Goal: Task Accomplishment & Management: Use online tool/utility

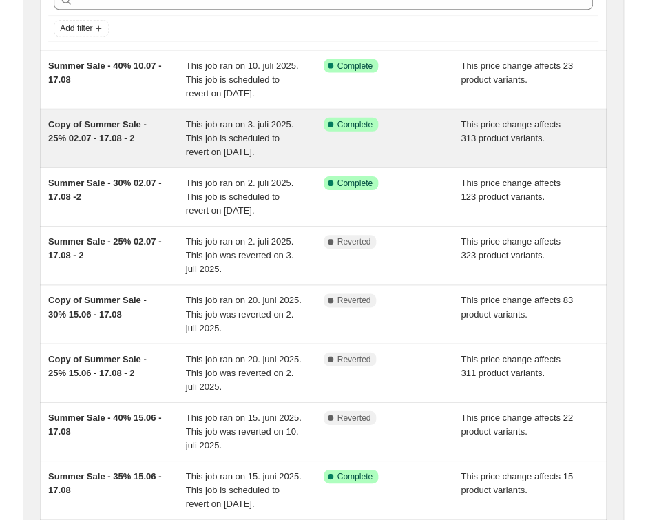
scroll to position [78, 0]
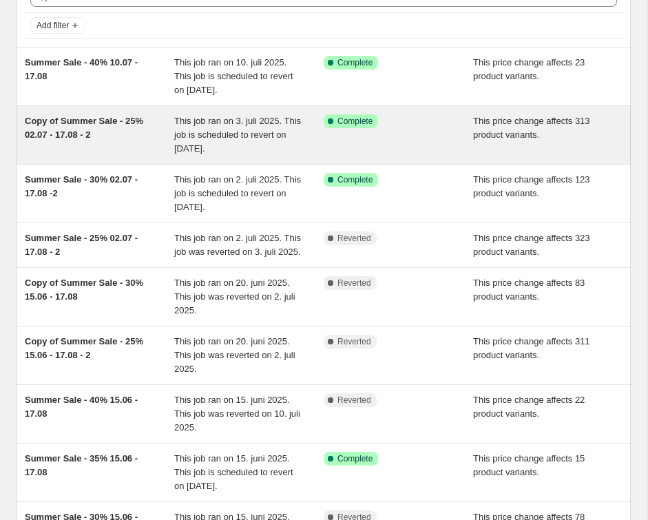
click at [101, 131] on div "Copy of Summer Sale - 25% 02.07 - 17.08 - 2" at bounding box center [99, 134] width 149 height 41
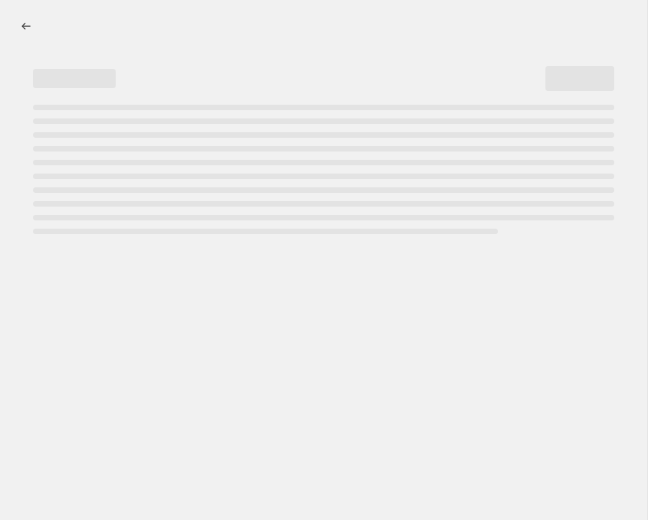
select select "pcap"
select select "no_change"
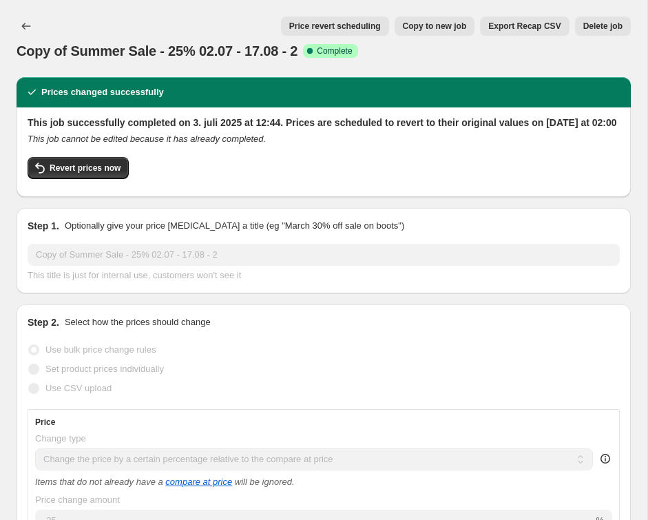
click at [432, 25] on span "Copy to new job" at bounding box center [435, 26] width 64 height 11
select select "pcap"
select select "no_change"
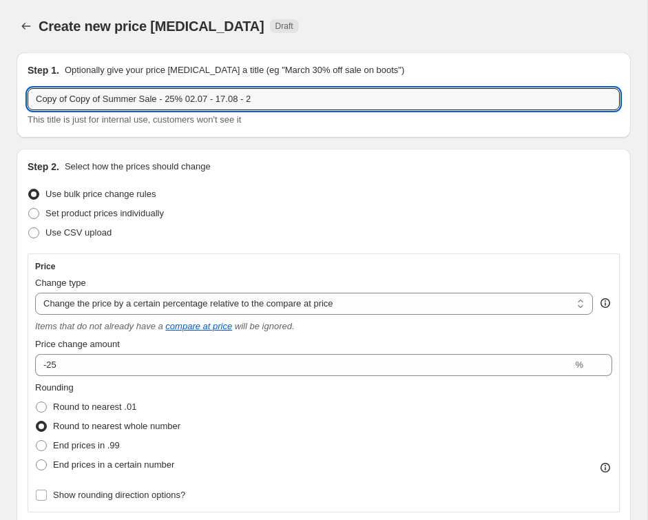
drag, startPoint x: 106, startPoint y: 98, endPoint x: 10, endPoint y: 100, distance: 96.4
drag, startPoint x: 144, startPoint y: 98, endPoint x: 123, endPoint y: 99, distance: 21.3
click at [123, 99] on input "Summer Sale - 25% 02.07 - 17.08 - 2" at bounding box center [324, 99] width 592 height 22
click at [206, 101] on input "Summer Sale - 25% 12.08 - 17.08 - 2" at bounding box center [324, 99] width 592 height 22
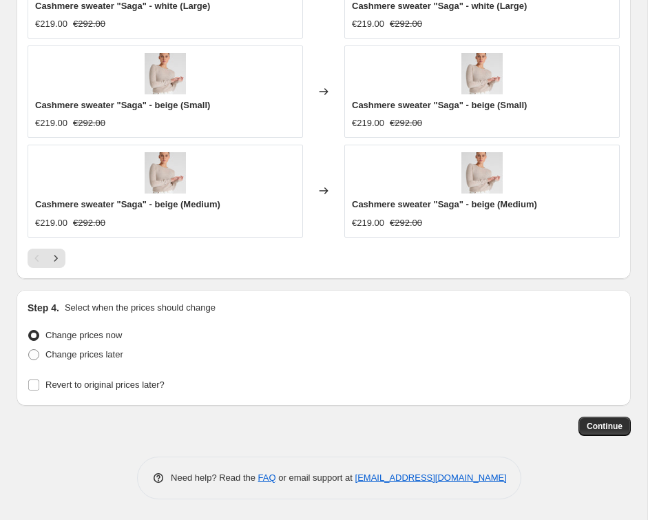
scroll to position [1266, 0]
type input "Summer Sale - 25% 12.08 - 17.08 - 3"
click at [32, 385] on input "Revert to original prices later?" at bounding box center [33, 384] width 11 height 11
checkbox input "true"
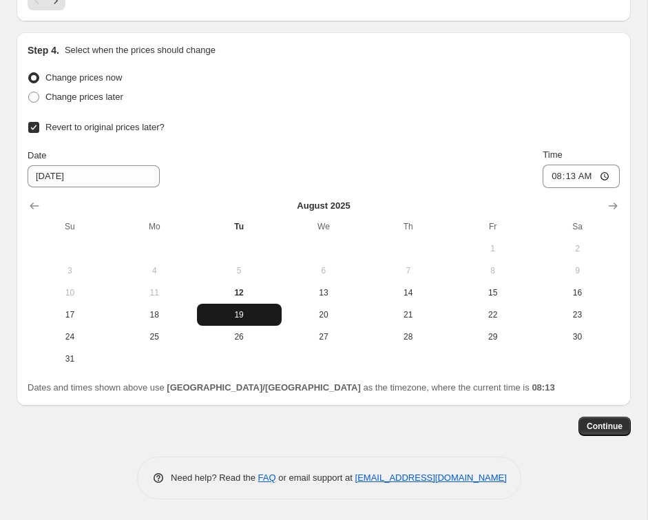
scroll to position [1525, 0]
click at [161, 319] on span "18" at bounding box center [155, 314] width 74 height 11
type input "[DATE]"
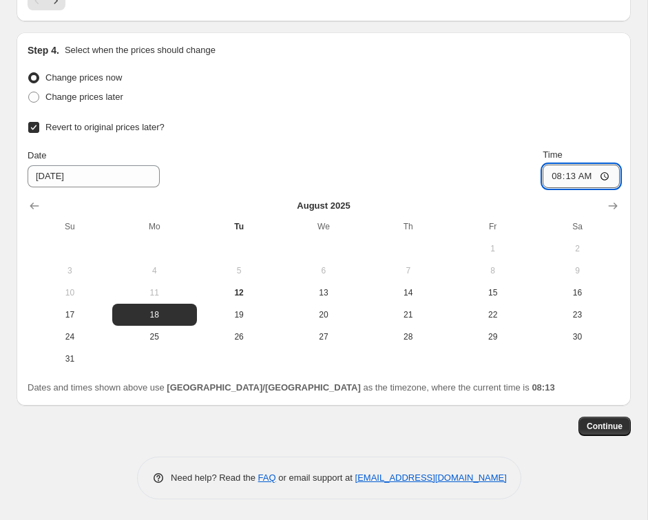
click at [596, 170] on input "08:13" at bounding box center [580, 175] width 77 height 23
click at [608, 173] on input "02:13" at bounding box center [580, 175] width 77 height 23
type input "02:00"
click at [434, 120] on div "Revert to original prices later?" at bounding box center [324, 127] width 592 height 19
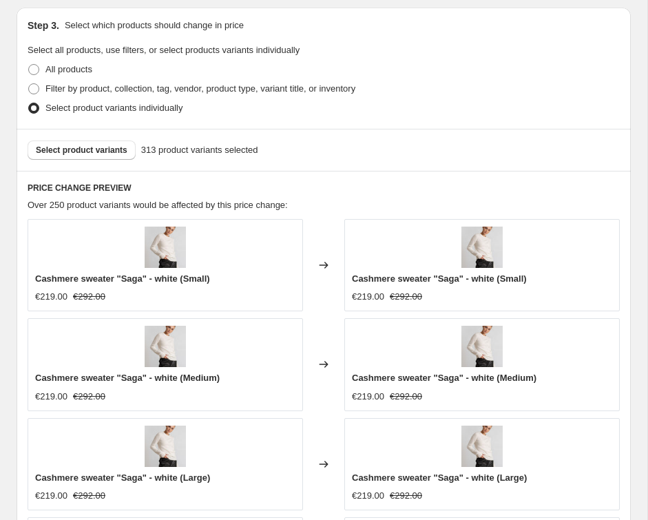
scroll to position [803, 0]
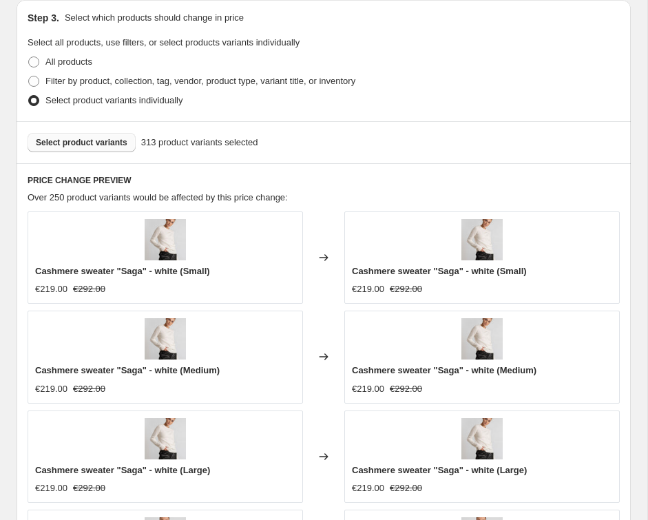
click at [89, 138] on span "Select product variants" at bounding box center [82, 142] width 92 height 11
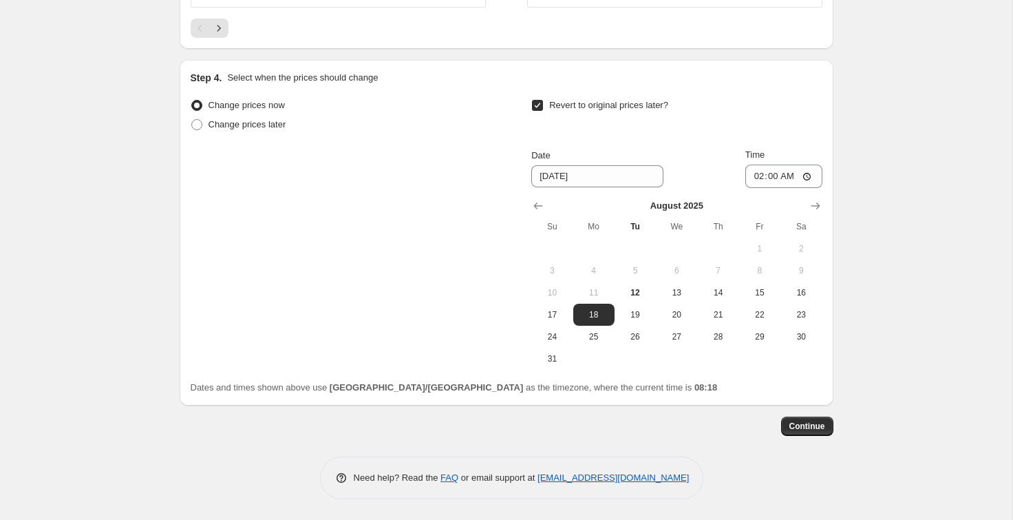
scroll to position [1175, 0]
click at [754, 423] on span "Continue" at bounding box center [807, 426] width 36 height 11
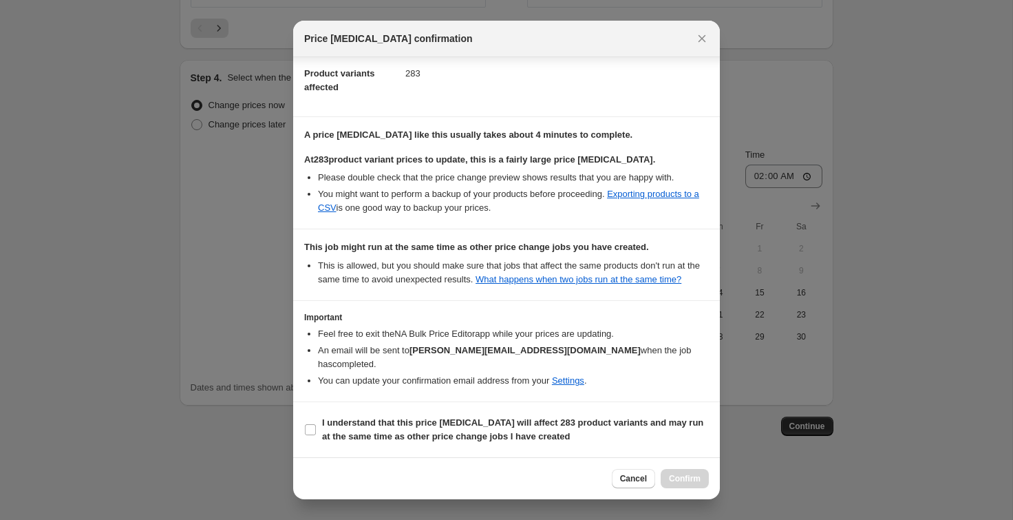
scroll to position [177, 0]
click at [308, 434] on input "I understand that this price change job will affect 283 product variants and ma…" at bounding box center [310, 429] width 11 height 11
checkbox input "true"
click at [692, 476] on span "Confirm" at bounding box center [685, 478] width 32 height 11
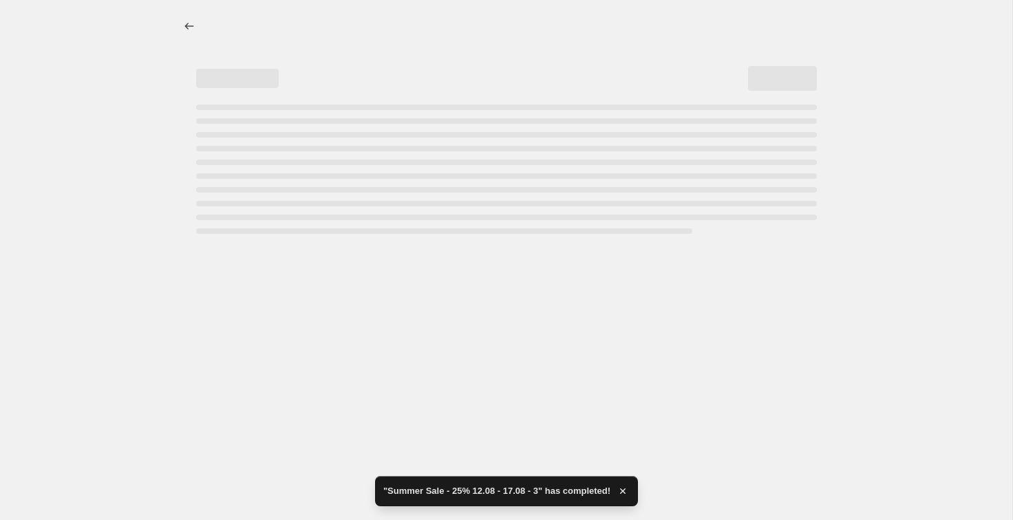
select select "pcap"
select select "no_change"
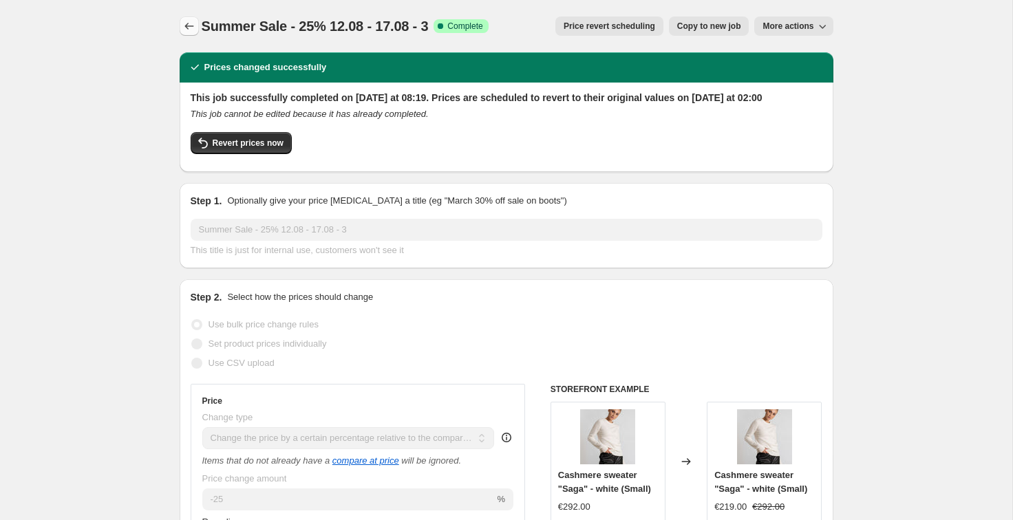
click at [185, 25] on icon "Price change jobs" at bounding box center [189, 26] width 14 height 14
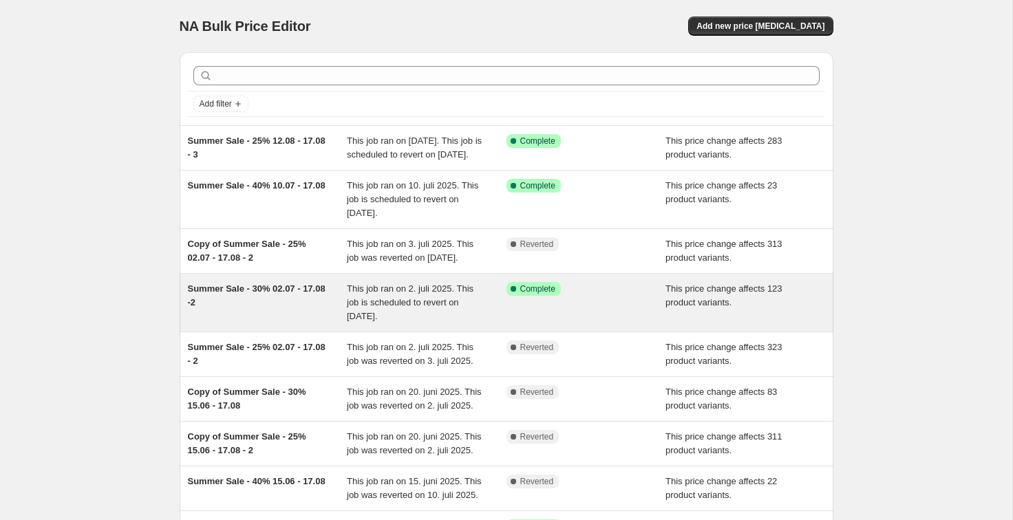
click at [283, 323] on div "Summer Sale - 30% 02.07 - 17.08 -2" at bounding box center [268, 302] width 160 height 41
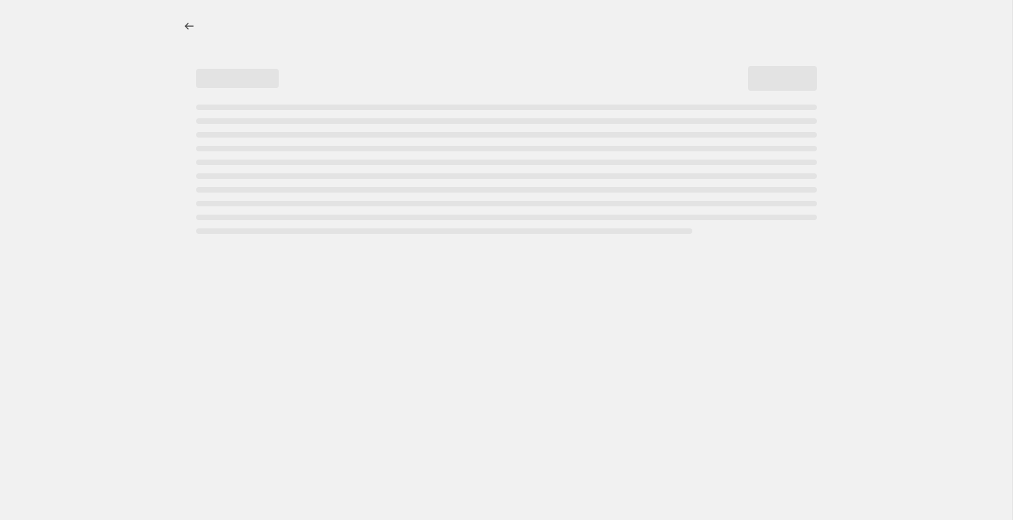
select select "pcap"
select select "no_change"
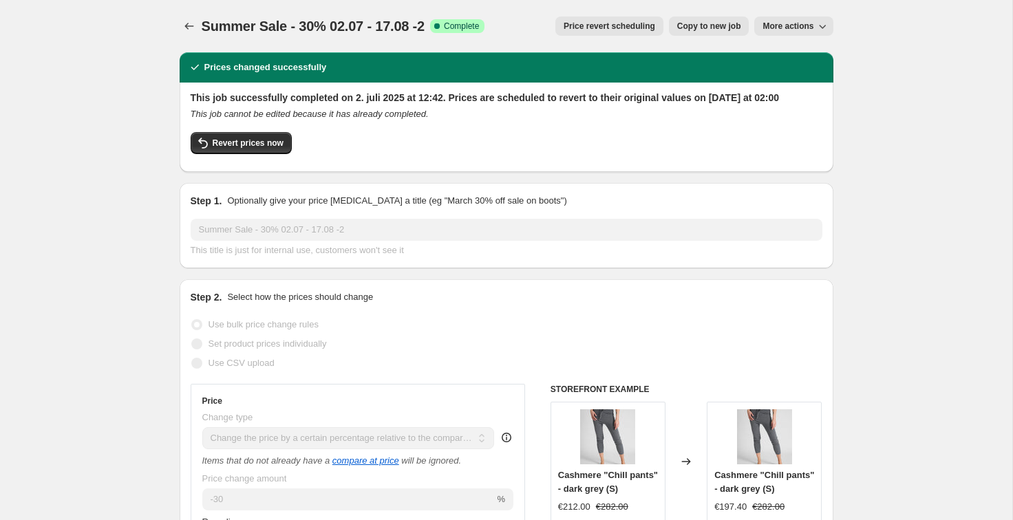
click at [712, 28] on span "Copy to new job" at bounding box center [709, 26] width 64 height 11
select select "pcap"
select select "no_change"
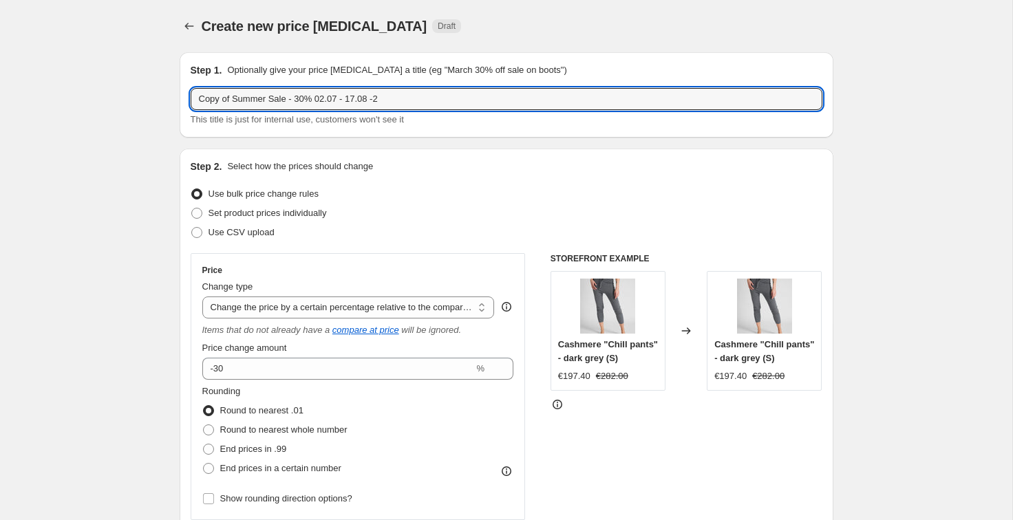
drag, startPoint x: 235, startPoint y: 100, endPoint x: 157, endPoint y: 97, distance: 78.5
click at [392, 107] on input "Summer Sale - 30% 02.07 - 17.08 -2" at bounding box center [507, 99] width 632 height 22
click at [293, 98] on input "Summer Sale - 30% 02.07 - 17.08 -3" at bounding box center [507, 99] width 632 height 22
click at [307, 99] on input "Summer Sale - 30% 02.07 - 17.08 -3" at bounding box center [507, 99] width 632 height 22
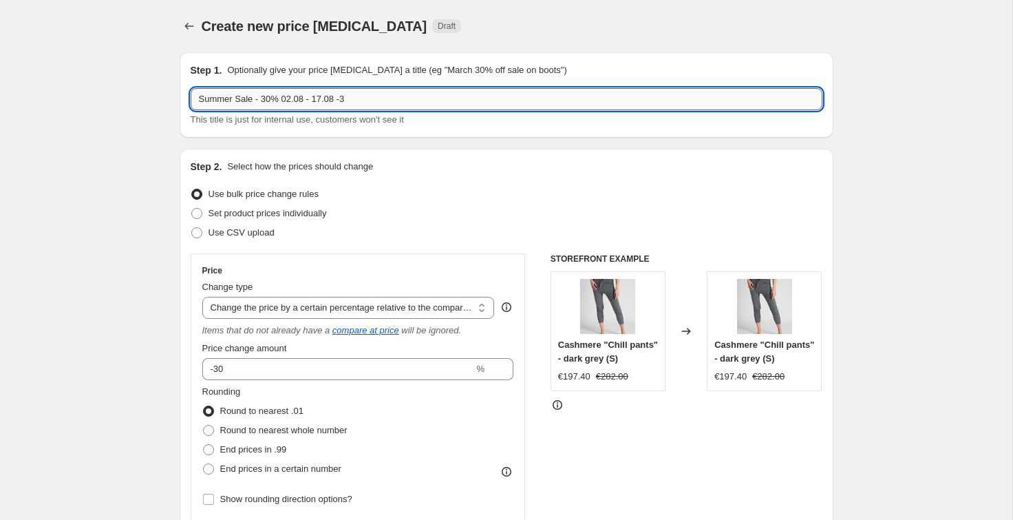
click at [291, 100] on input "Summer Sale - 30% 02.08 - 17.08 -3" at bounding box center [507, 99] width 632 height 22
click at [398, 107] on input "Summer Sale - 30% 12.08 - 17.08 -3" at bounding box center [507, 99] width 632 height 22
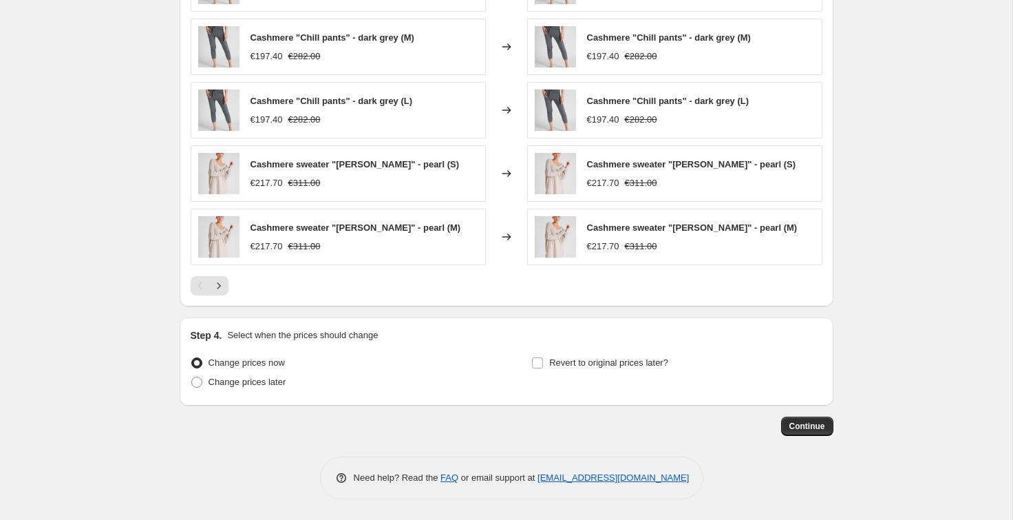
scroll to position [916, 0]
type input "Summer Sale - 30% 12.08 - 17.08 -3"
click at [543, 364] on input "Revert to original prices later?" at bounding box center [537, 362] width 11 height 11
checkbox input "true"
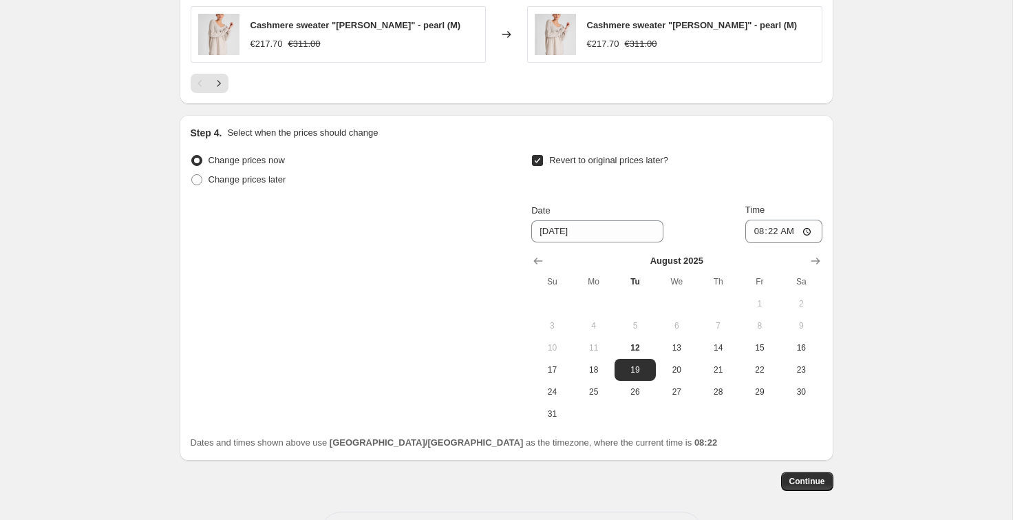
scroll to position [1140, 0]
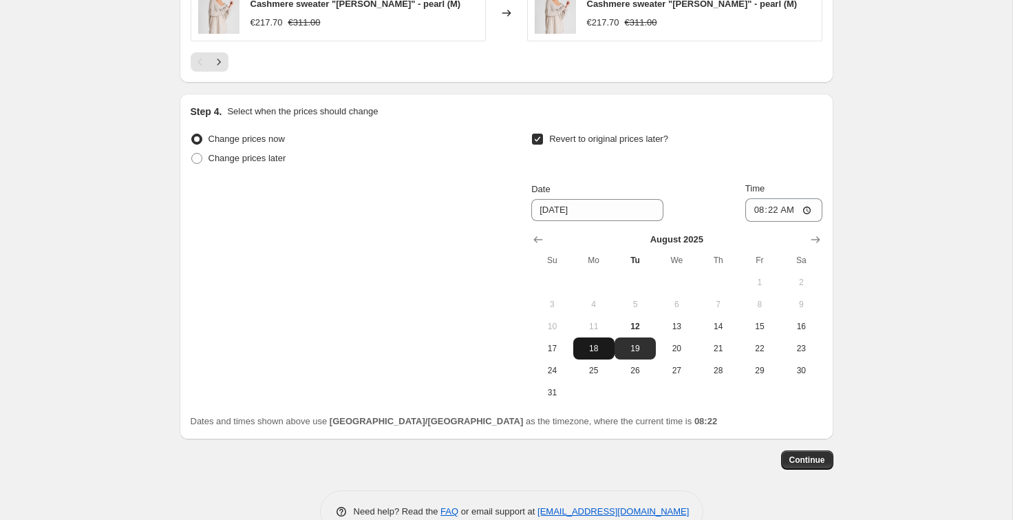
click at [594, 348] on span "18" at bounding box center [594, 348] width 30 height 11
type input "[DATE]"
click at [754, 210] on input "08:22" at bounding box center [783, 209] width 77 height 23
type input "02:00"
click at [507, 258] on div "Change prices now Change prices later Revert to original prices later? Date 8/1…" at bounding box center [507, 266] width 632 height 274
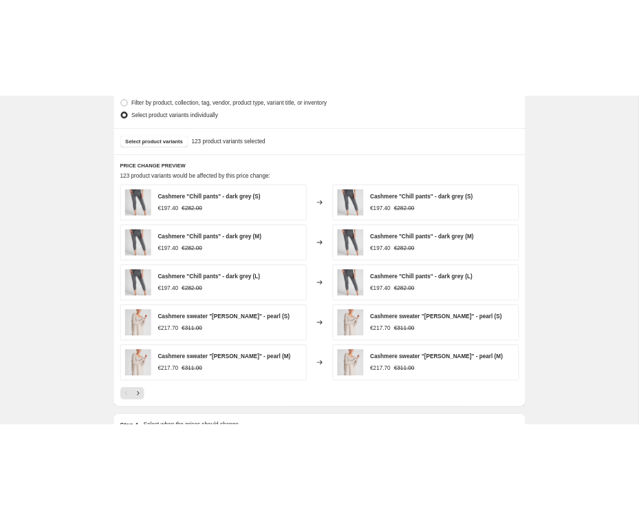
scroll to position [716, 0]
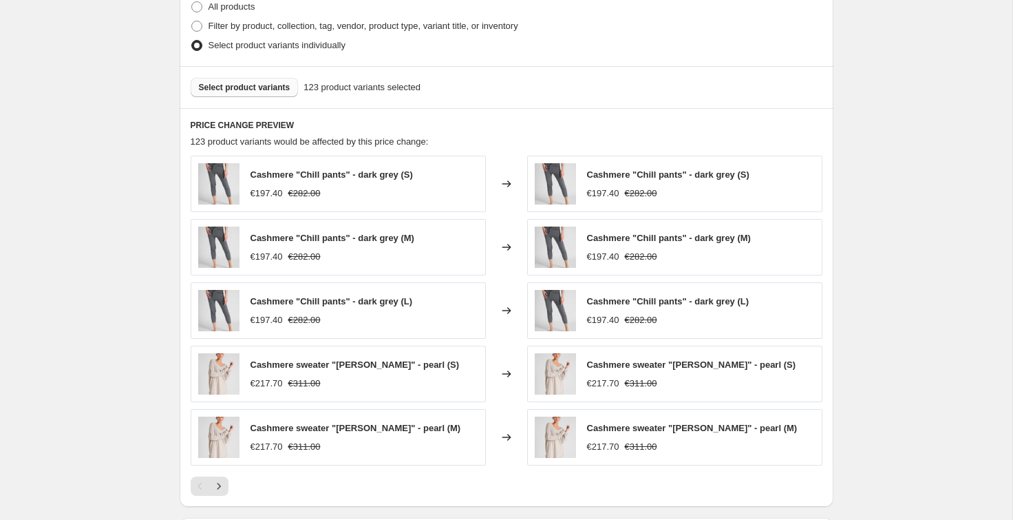
click at [252, 87] on span "Select product variants" at bounding box center [245, 87] width 92 height 11
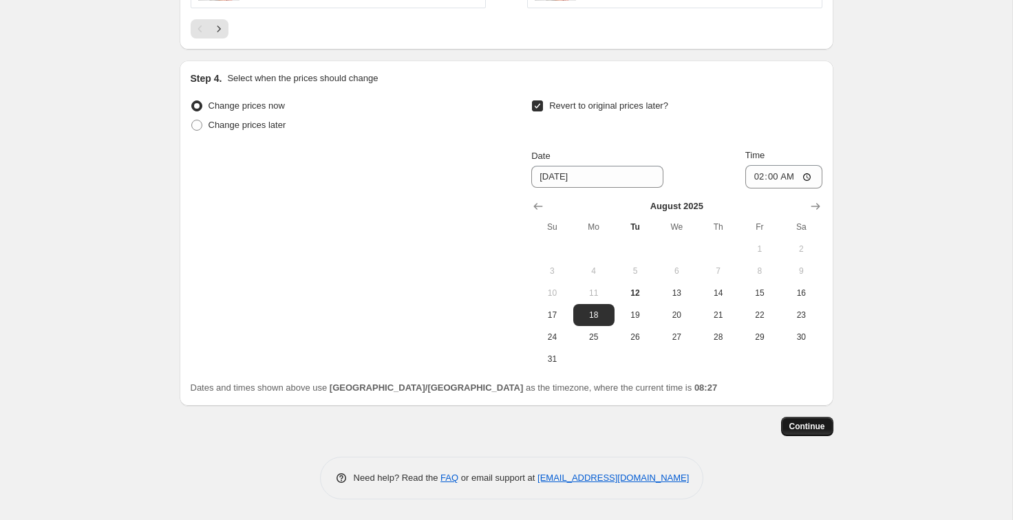
scroll to position [1174, 0]
click at [754, 427] on span "Continue" at bounding box center [807, 426] width 36 height 11
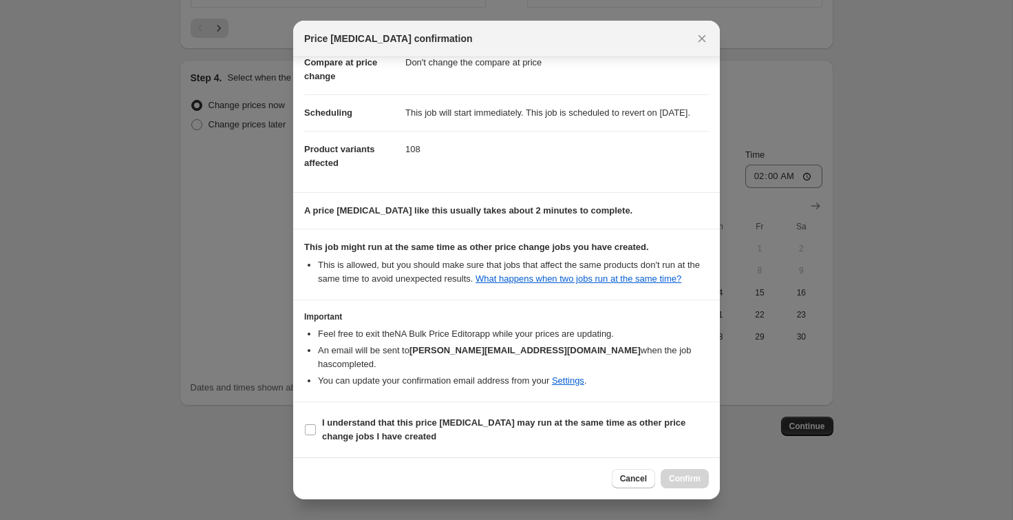
scroll to position [101, 0]
click at [309, 434] on input "I understand that this price [MEDICAL_DATA] may run at the same time as other p…" at bounding box center [310, 429] width 11 height 11
checkbox input "true"
click at [674, 476] on span "Confirm" at bounding box center [685, 478] width 32 height 11
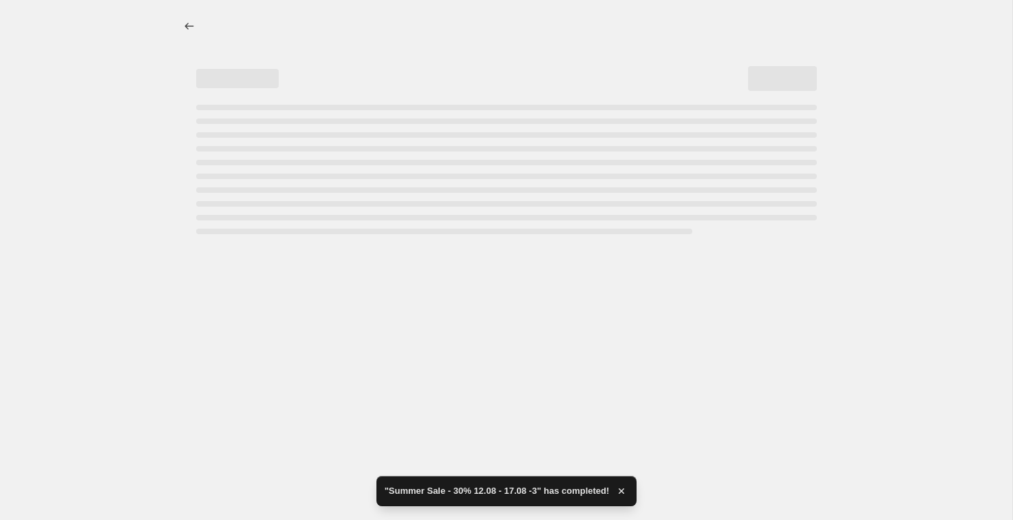
select select "pcap"
select select "no_change"
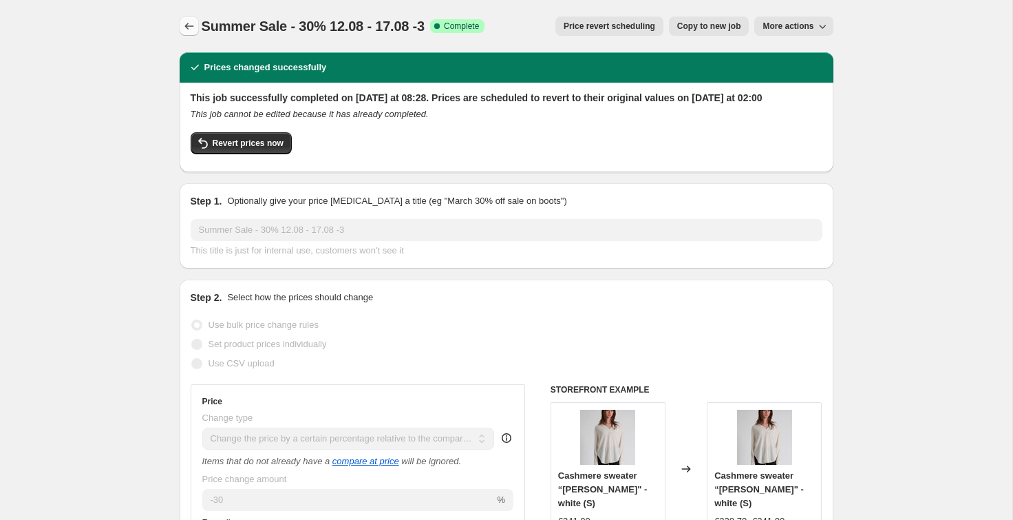
click at [189, 23] on icon "Price change jobs" at bounding box center [189, 26] width 14 height 14
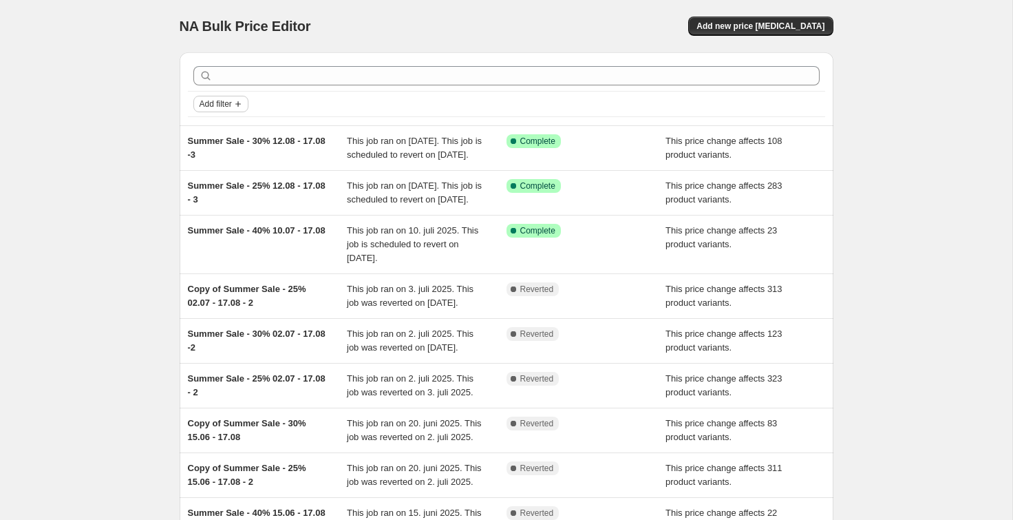
click at [232, 103] on span "Add filter" at bounding box center [216, 103] width 32 height 11
click at [232, 106] on span "Add filter" at bounding box center [216, 103] width 32 height 11
click at [226, 135] on span "Job status" at bounding box center [220, 131] width 41 height 10
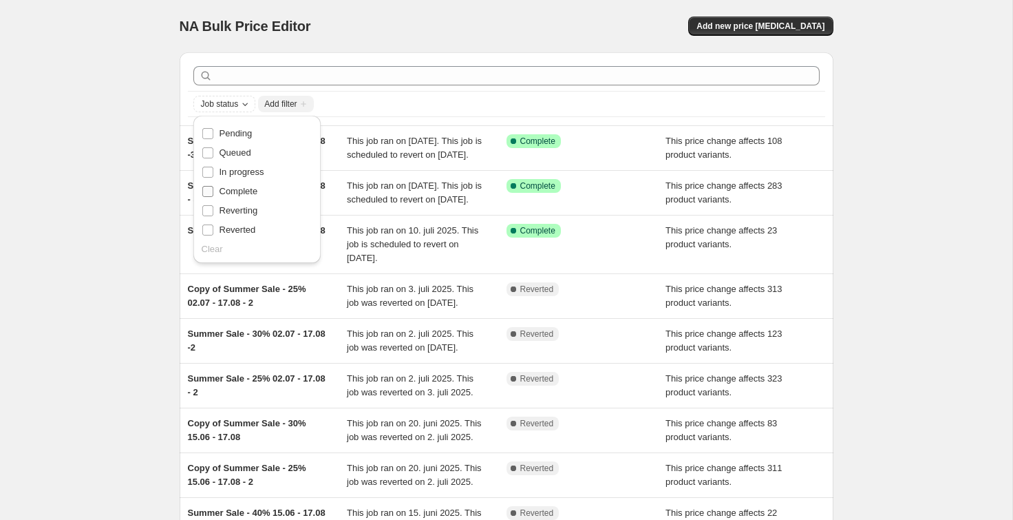
click at [235, 189] on span "Complete" at bounding box center [239, 191] width 39 height 10
click at [213, 189] on input "Complete" at bounding box center [207, 191] width 11 height 11
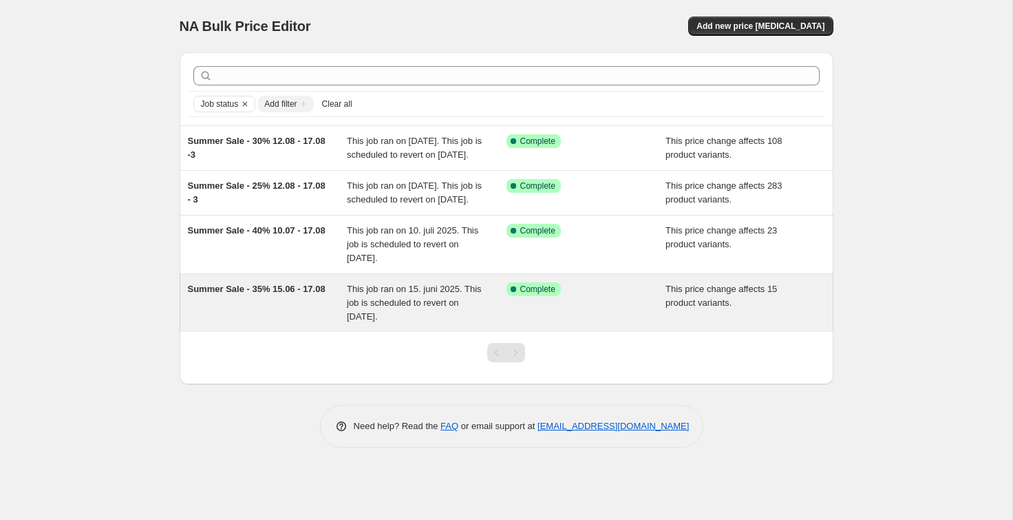
click at [274, 323] on div "Summer Sale - 35% 15.06 - 17.08" at bounding box center [268, 302] width 160 height 41
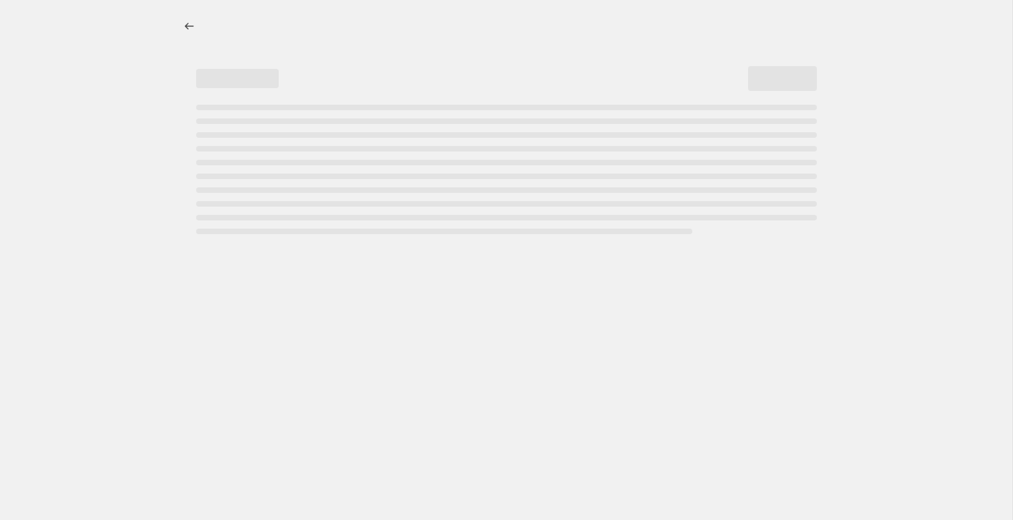
select select "pcap"
select select "no_change"
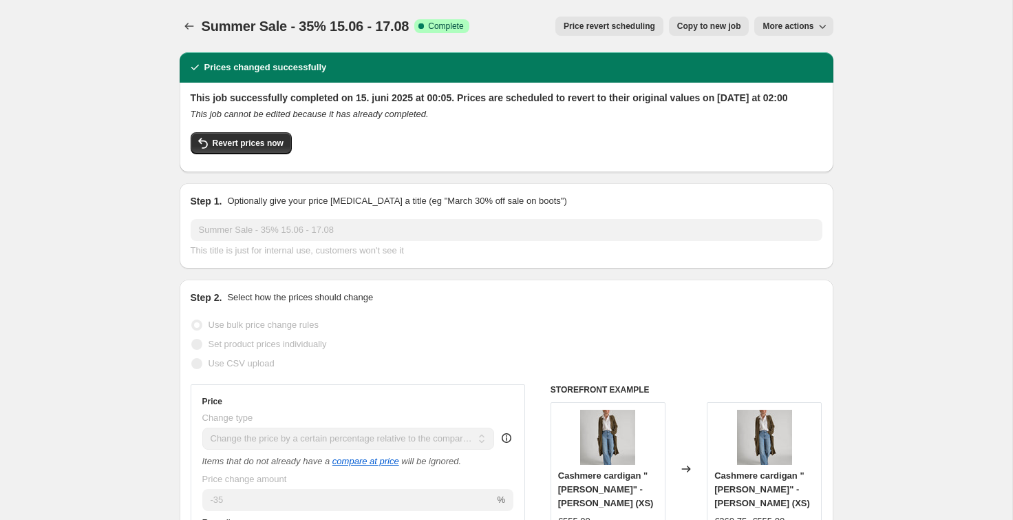
click at [712, 25] on span "Copy to new job" at bounding box center [709, 26] width 64 height 11
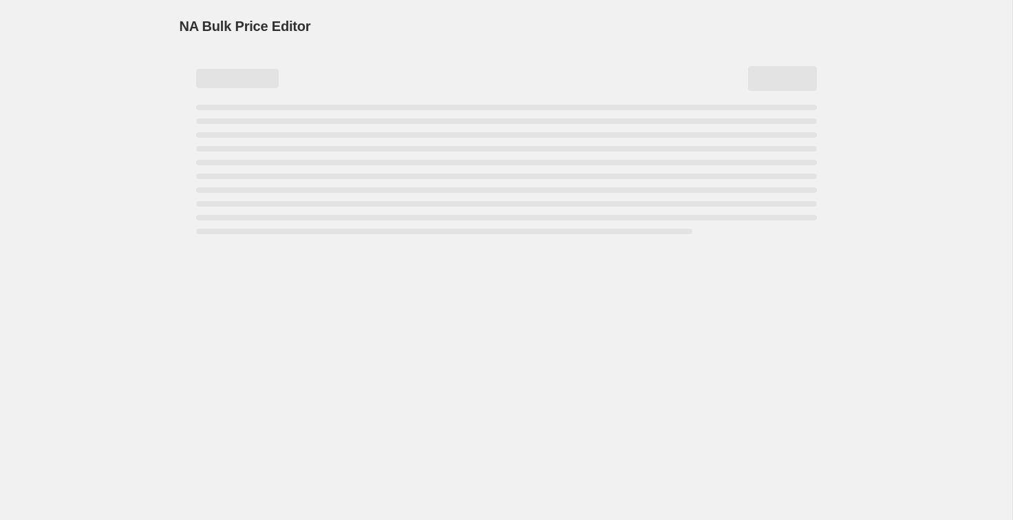
select select "pcap"
select select "no_change"
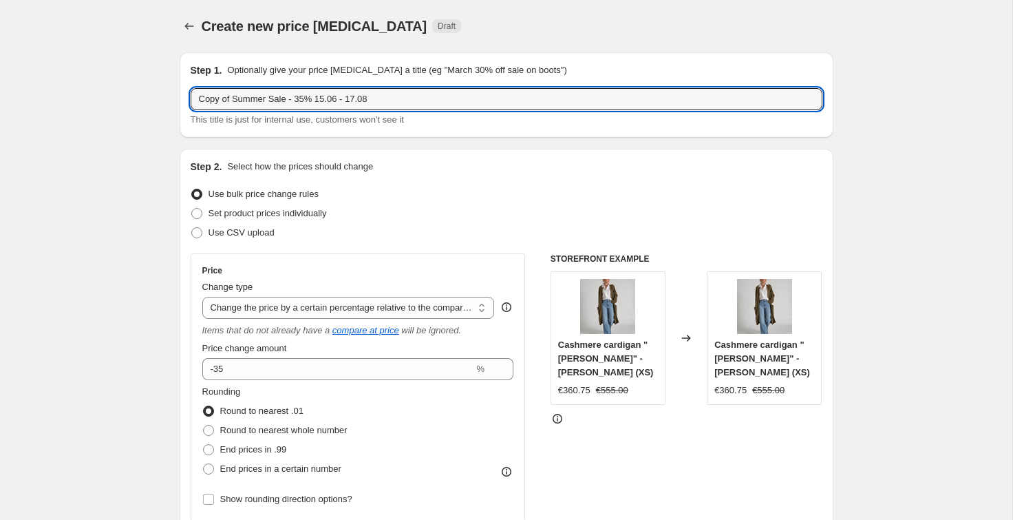
drag, startPoint x: 233, startPoint y: 100, endPoint x: 167, endPoint y: 98, distance: 66.8
click at [293, 101] on input "Summer Sale - 35% 15.06 - 17.08" at bounding box center [507, 99] width 632 height 22
click at [306, 98] on input "Summer Sale - 35% 12.06 - 17.08" at bounding box center [507, 99] width 632 height 22
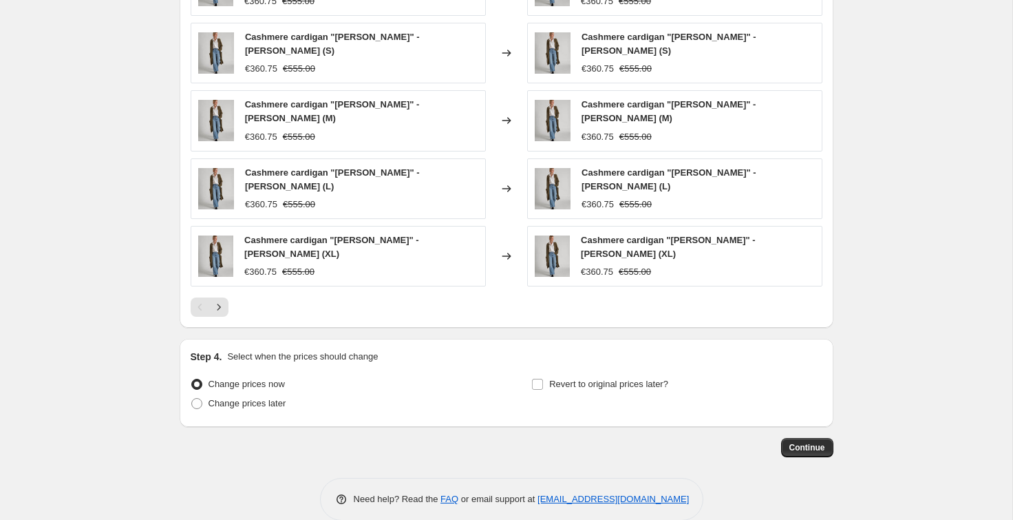
scroll to position [916, 0]
type input "Summer Sale - 35% 12.08 - 17.08"
click at [540, 379] on input "Revert to original prices later?" at bounding box center [537, 384] width 11 height 11
checkbox input "true"
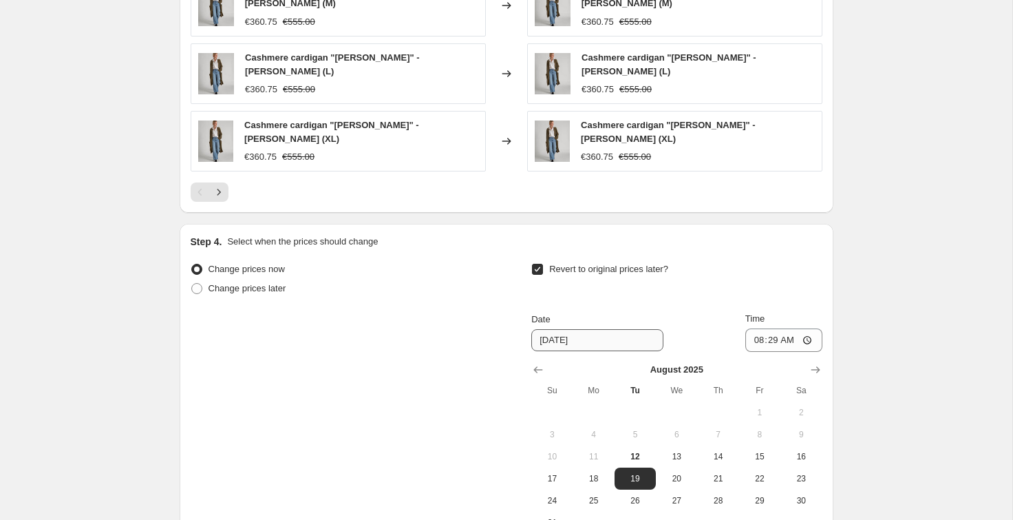
scroll to position [1065, 0]
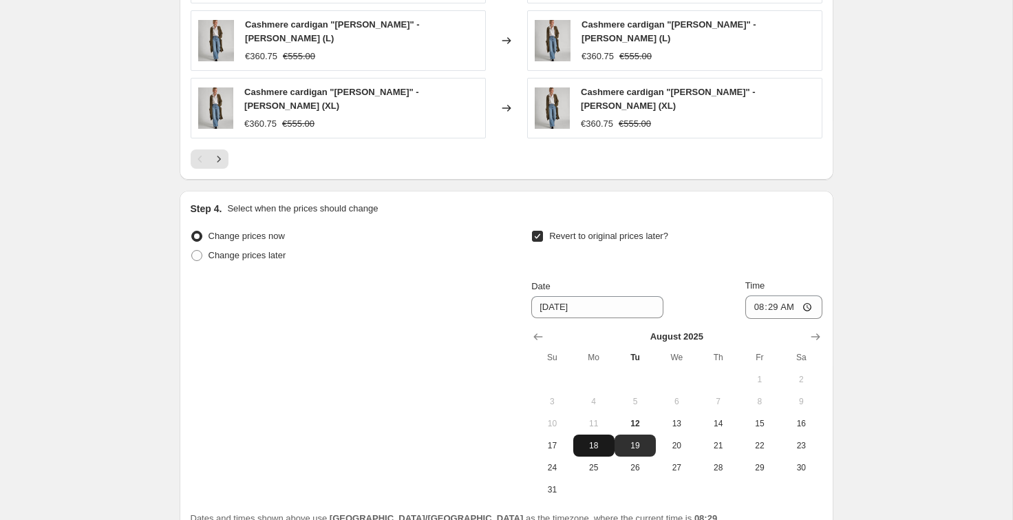
click at [595, 440] on span "18" at bounding box center [594, 445] width 30 height 11
type input "[DATE]"
click at [754, 295] on input "08:29" at bounding box center [783, 306] width 77 height 23
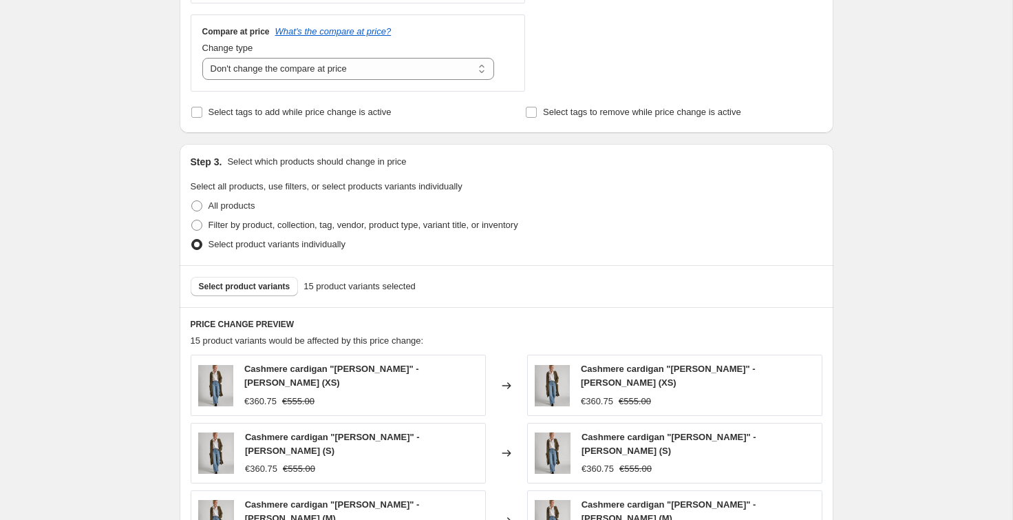
scroll to position [524, 0]
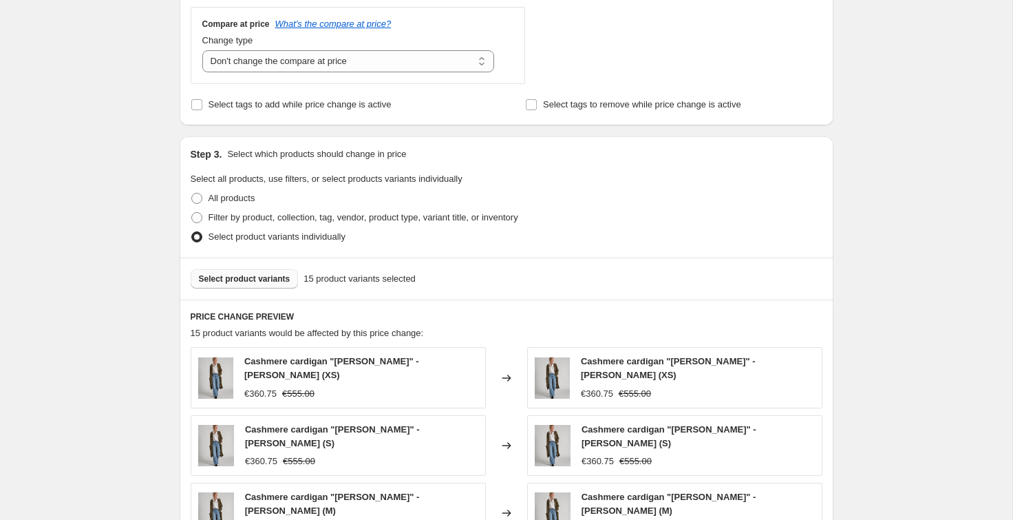
type input "02:00"
click at [242, 275] on span "Select product variants" at bounding box center [245, 278] width 92 height 11
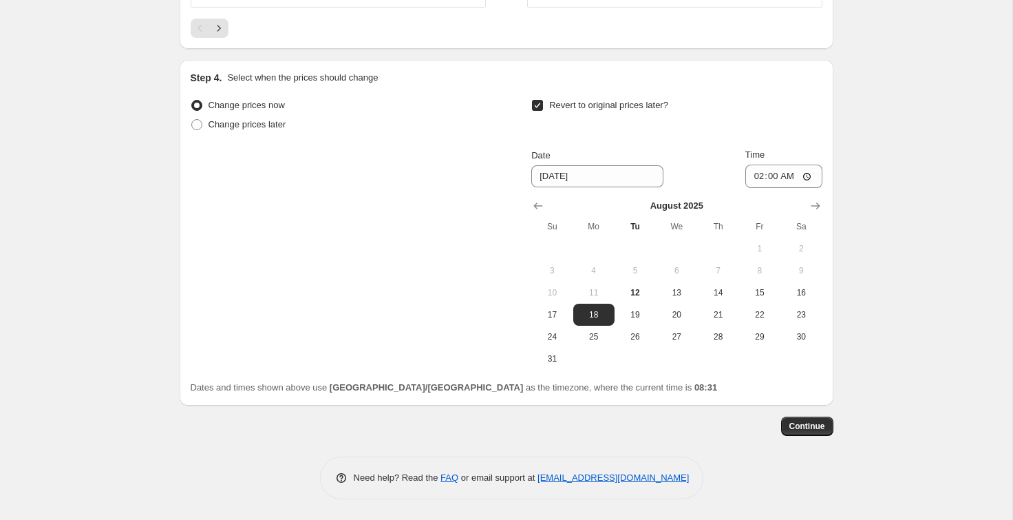
scroll to position [1175, 0]
click at [754, 426] on span "Continue" at bounding box center [807, 426] width 36 height 11
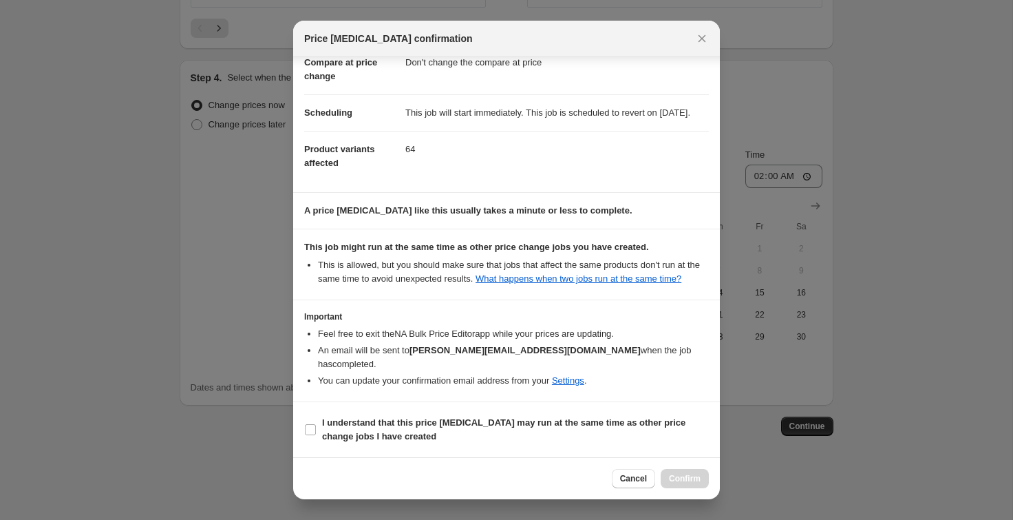
scroll to position [101, 0]
click at [309, 430] on input "I understand that this price [MEDICAL_DATA] may run at the same time as other p…" at bounding box center [310, 429] width 11 height 11
checkbox input "true"
click at [694, 478] on span "Confirm" at bounding box center [685, 478] width 32 height 11
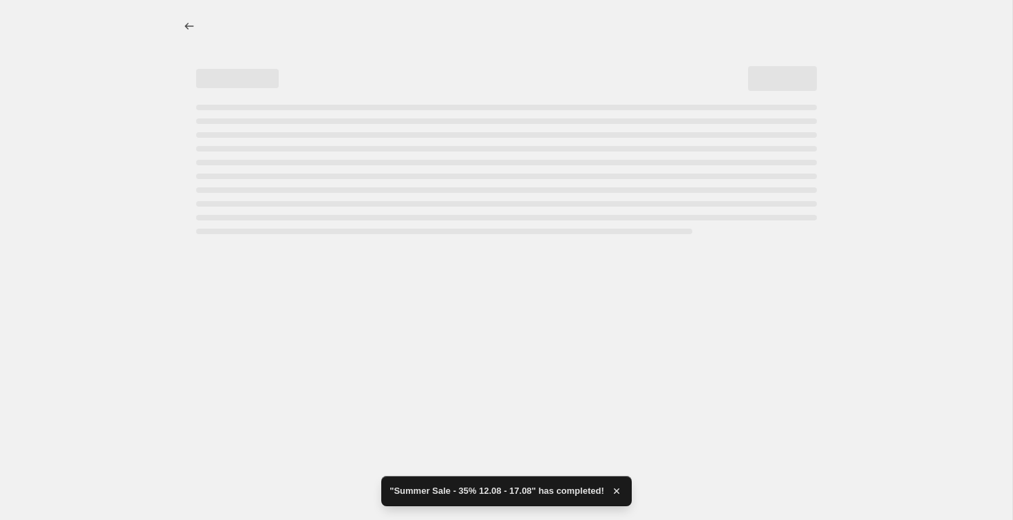
select select "pcap"
select select "no_change"
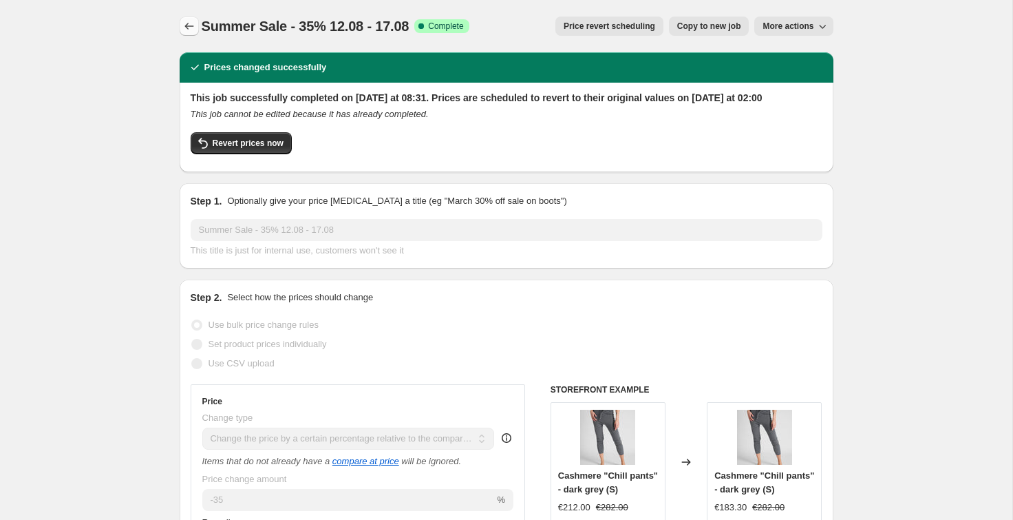
click at [191, 23] on icon "Price change jobs" at bounding box center [189, 26] width 14 height 14
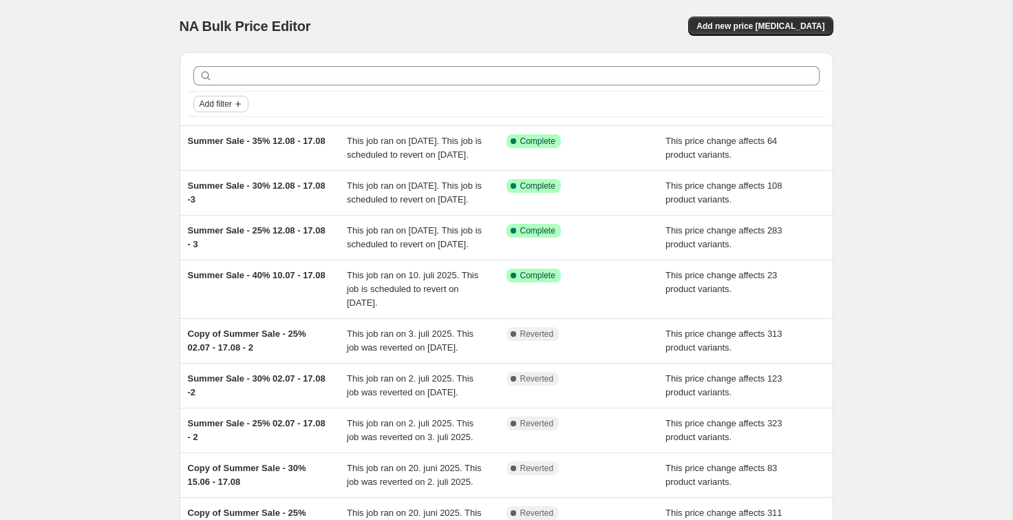
click at [236, 100] on icon "Add filter" at bounding box center [238, 103] width 11 height 11
click at [231, 134] on span "Job status" at bounding box center [220, 131] width 41 height 10
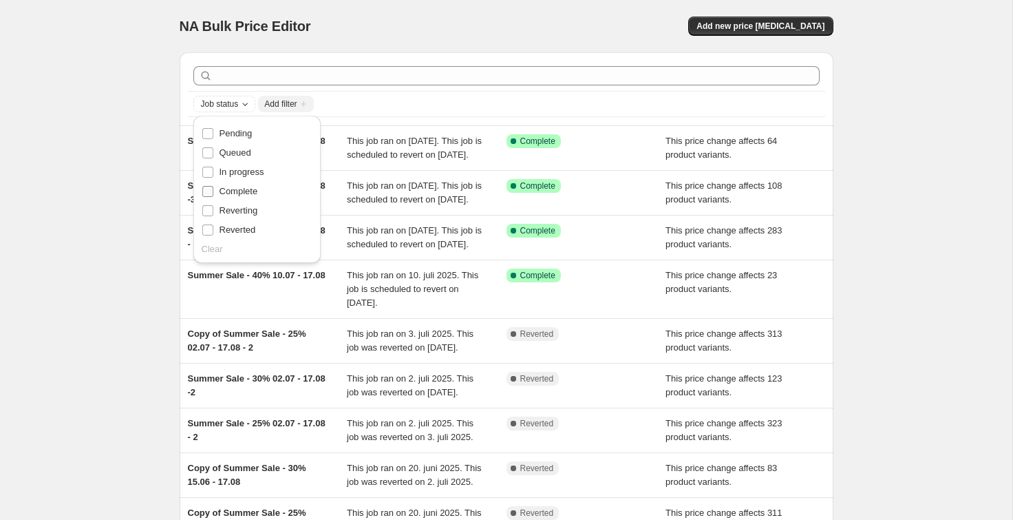
click at [237, 193] on span "Complete" at bounding box center [239, 191] width 39 height 10
click at [213, 193] on input "Complete" at bounding box center [207, 191] width 11 height 11
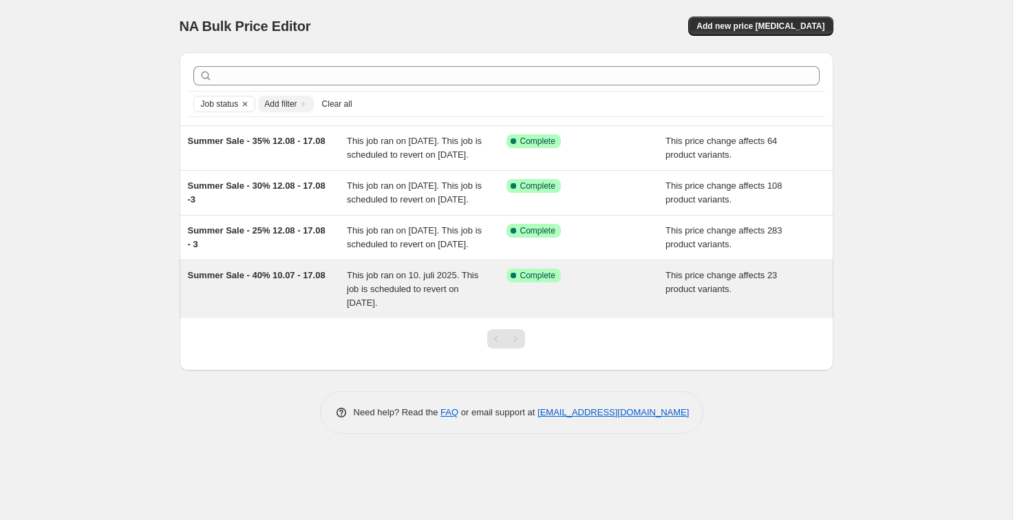
click at [273, 280] on span "Summer Sale - 40% 10.07 - 17.08" at bounding box center [257, 275] width 138 height 10
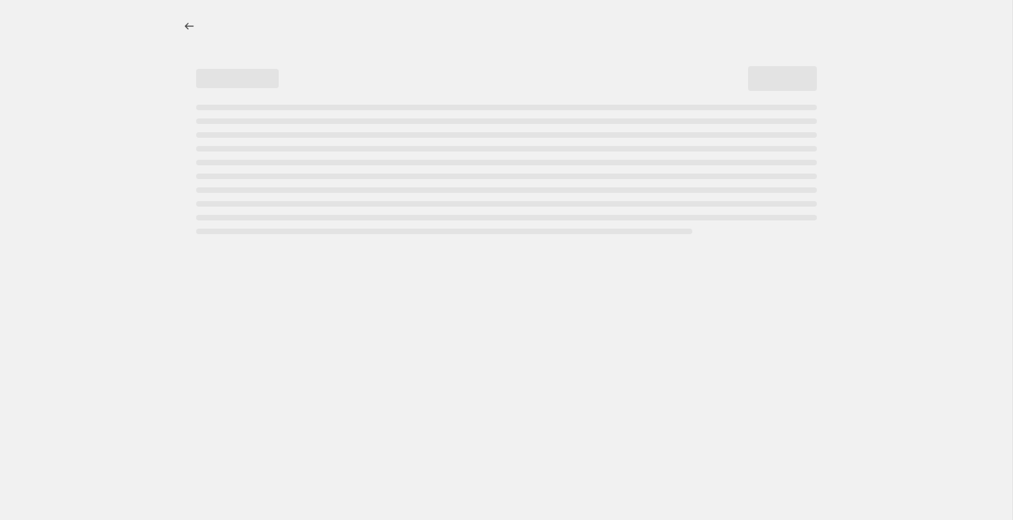
select select "pcap"
select select "no_change"
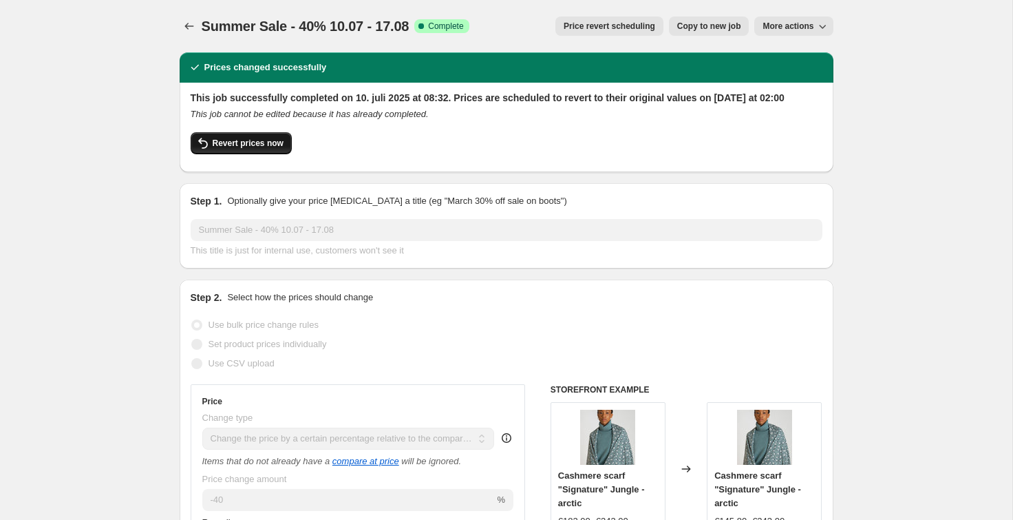
click at [253, 149] on span "Revert prices now" at bounding box center [248, 143] width 71 height 11
checkbox input "false"
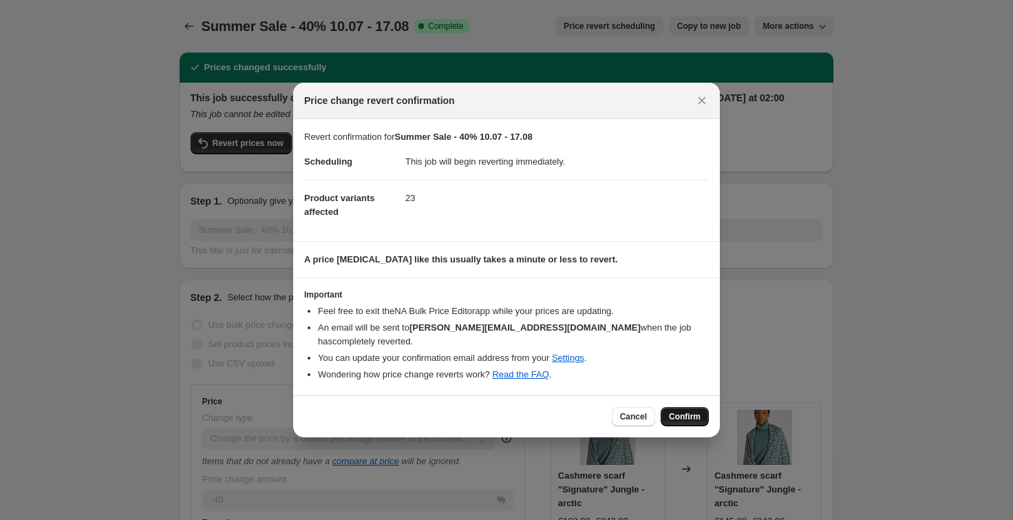
click at [686, 411] on span "Confirm" at bounding box center [685, 416] width 32 height 11
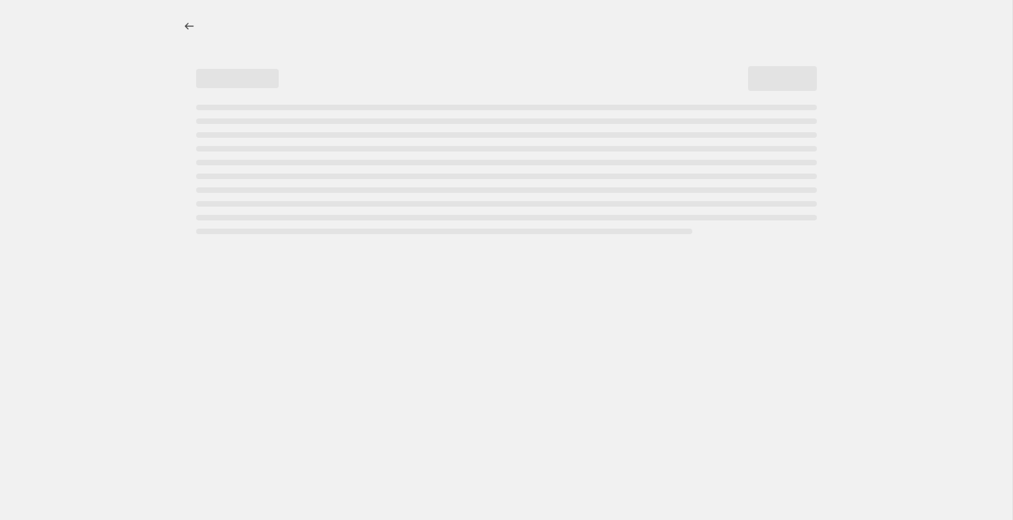
select select "pcap"
select select "no_change"
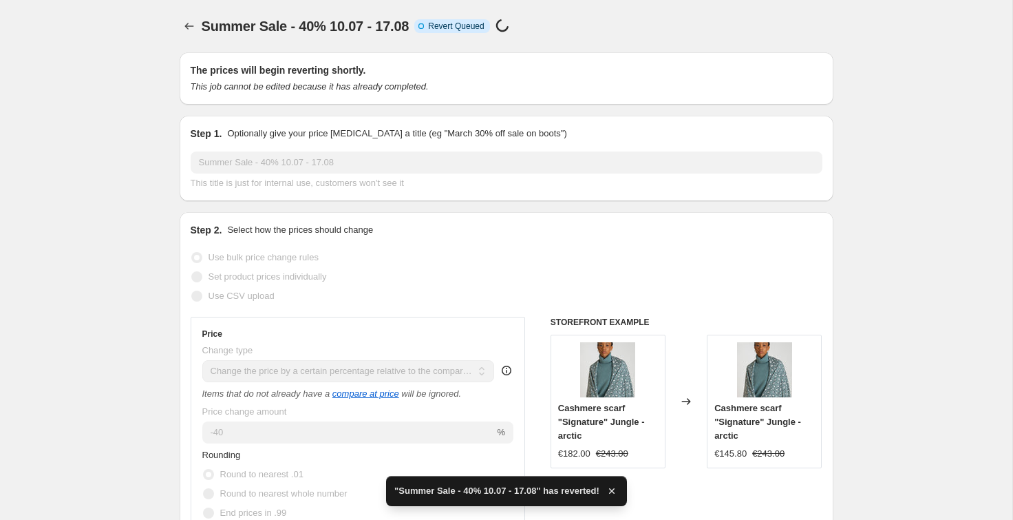
checkbox input "true"
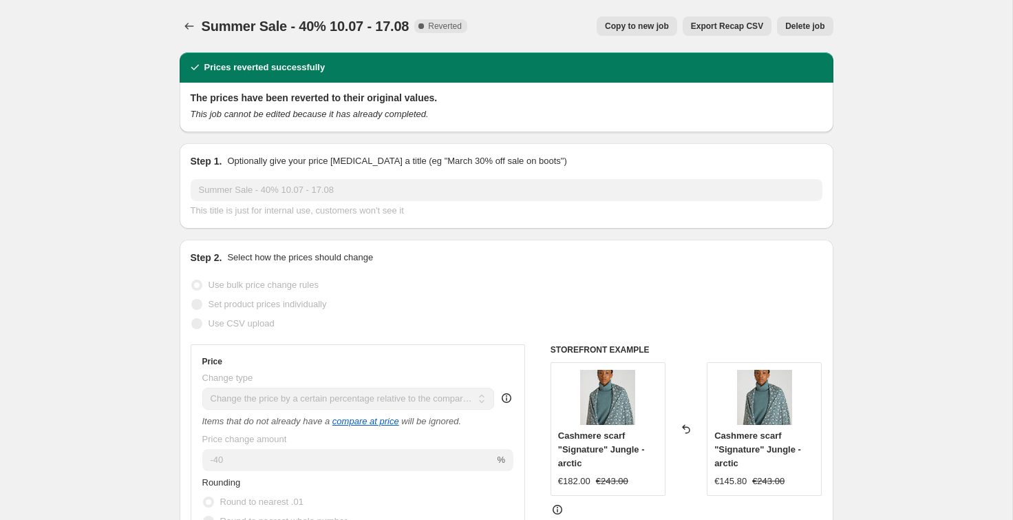
click at [188, 25] on icon "Price change jobs" at bounding box center [189, 26] width 14 height 14
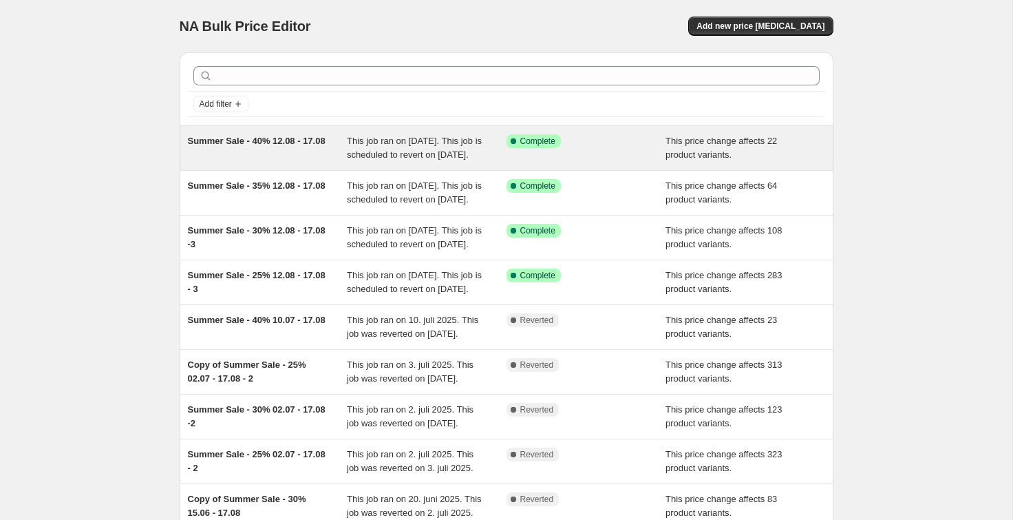
click at [398, 146] on span "This job ran on [DATE]. This job is scheduled to revert on [DATE]." at bounding box center [414, 148] width 135 height 24
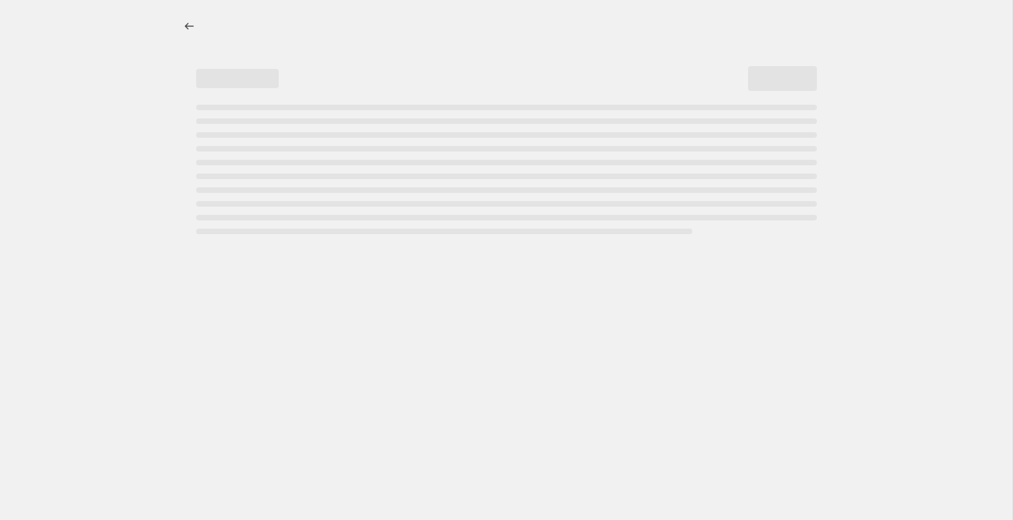
select select "pcap"
select select "no_change"
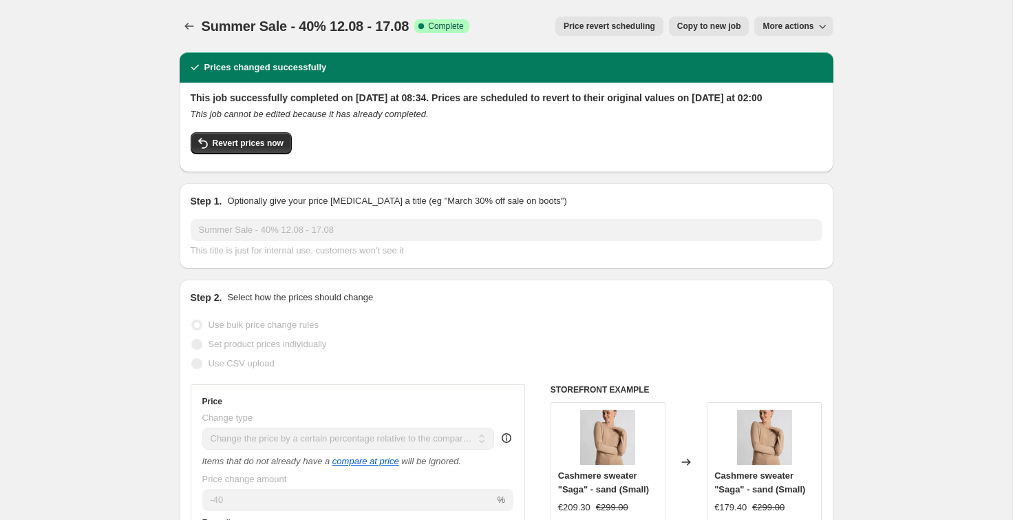
click at [714, 27] on span "Copy to new job" at bounding box center [709, 26] width 64 height 11
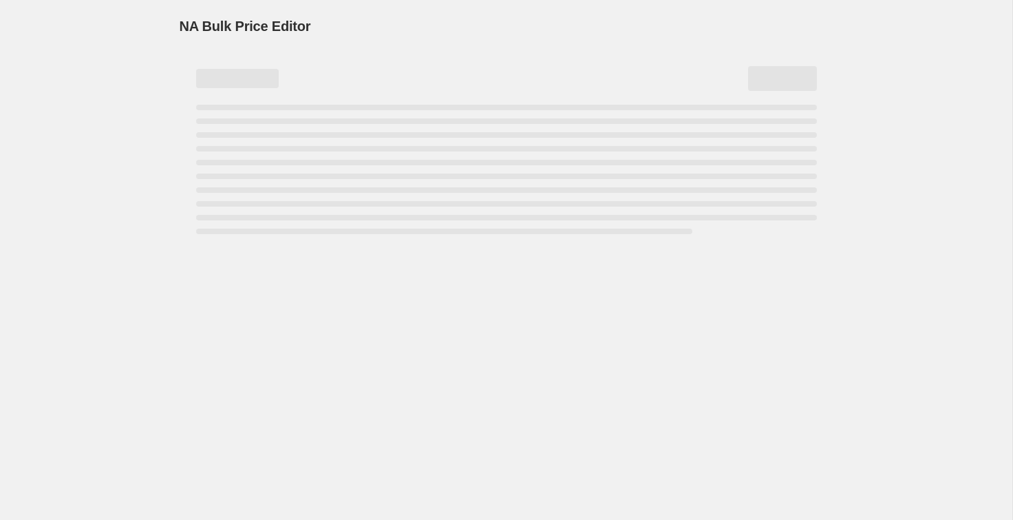
select select "pcap"
select select "no_change"
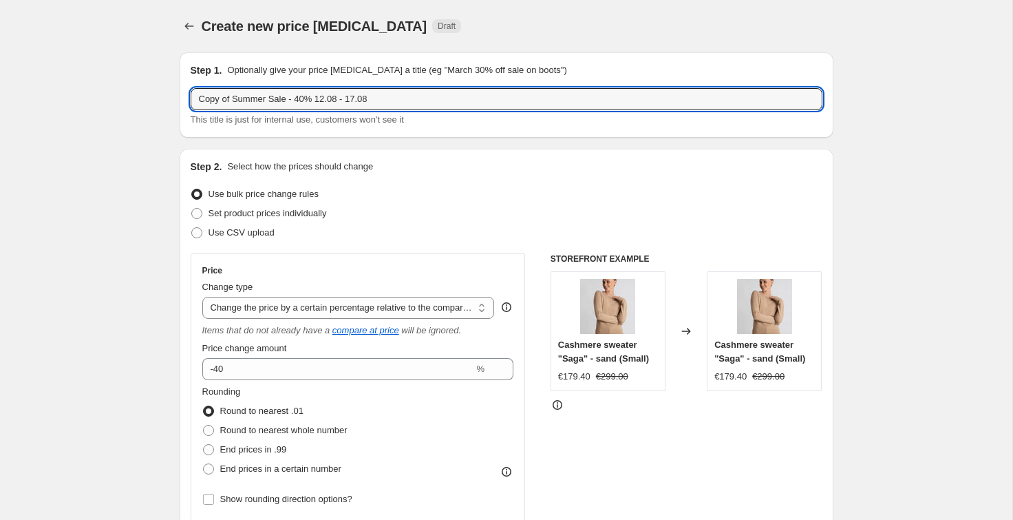
drag, startPoint x: 237, startPoint y: 98, endPoint x: 149, endPoint y: 97, distance: 87.4
click at [274, 102] on input "Summer Sale - 40% 12.08 - 17.08" at bounding box center [507, 99] width 632 height 22
click at [293, 100] on input "Summer Sale - 45% 12.08 - 17.08" at bounding box center [507, 99] width 632 height 22
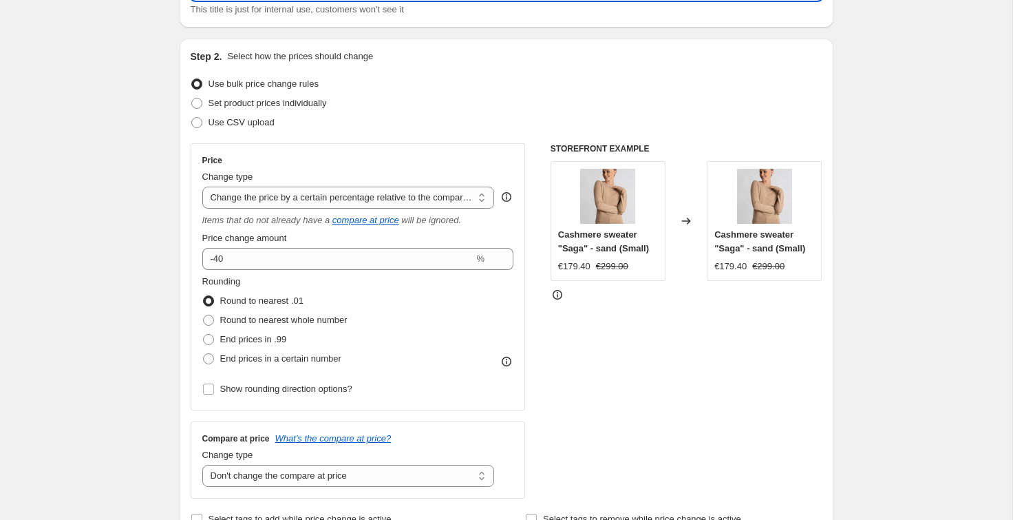
scroll to position [125, 0]
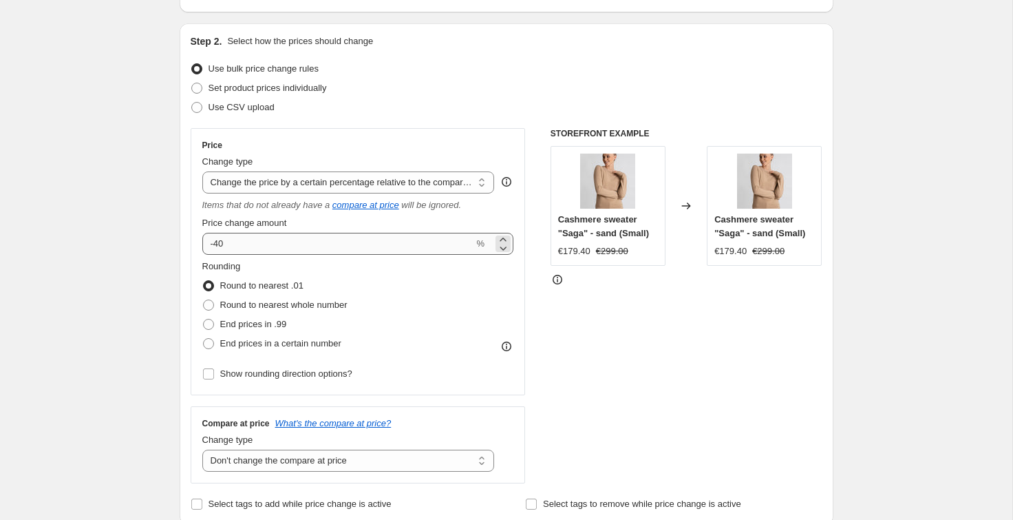
type input "Summer Sale - 45% 12.08 - 17.08"
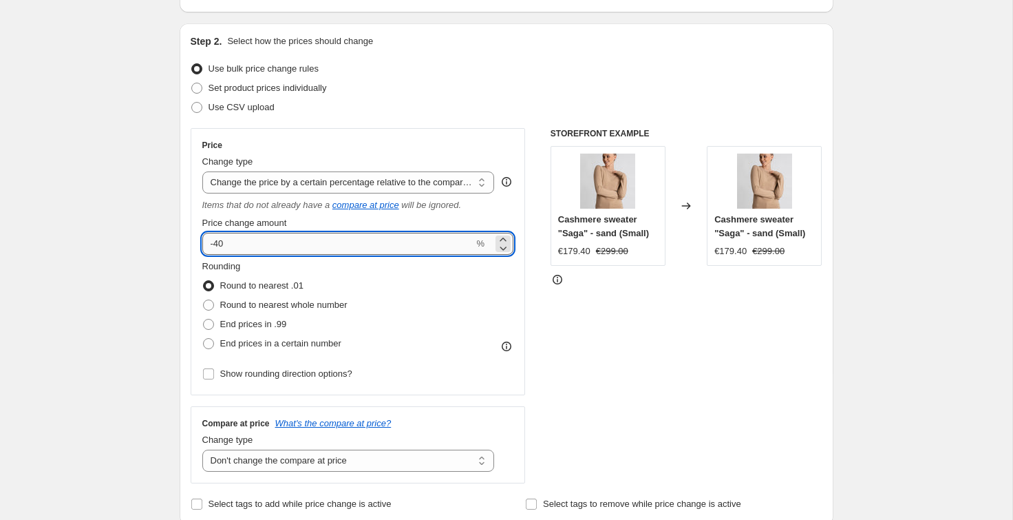
click at [237, 251] on input "-40" at bounding box center [338, 244] width 272 height 22
type input "-45"
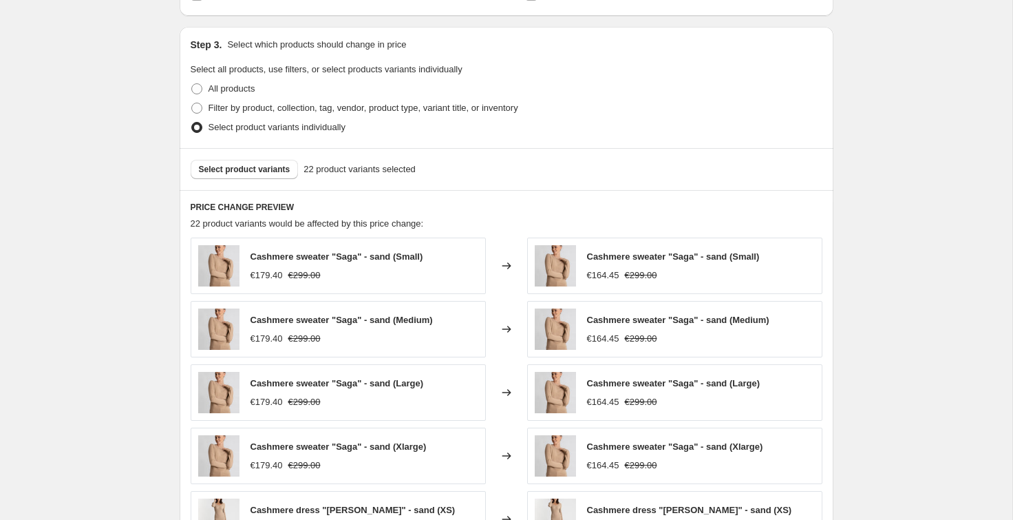
scroll to position [648, 0]
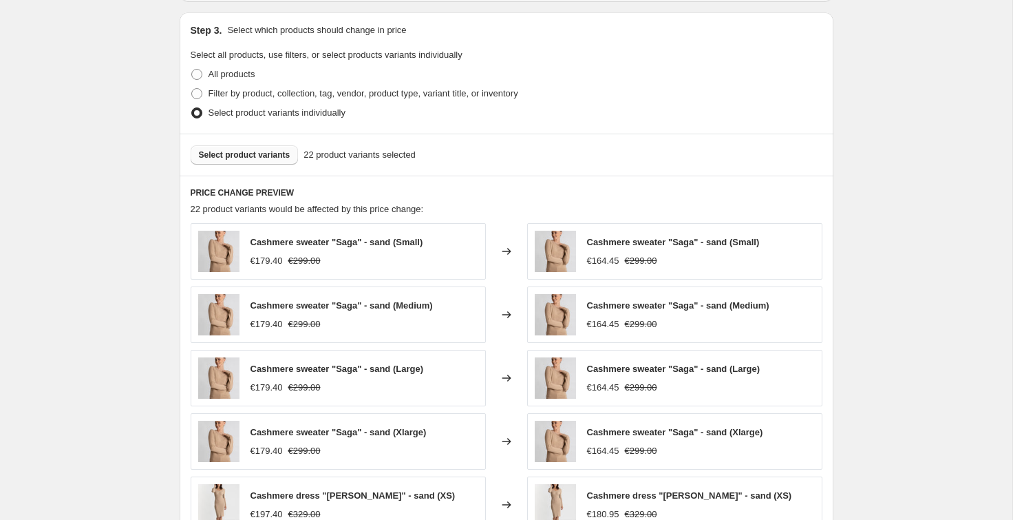
click at [241, 158] on span "Select product variants" at bounding box center [245, 154] width 92 height 11
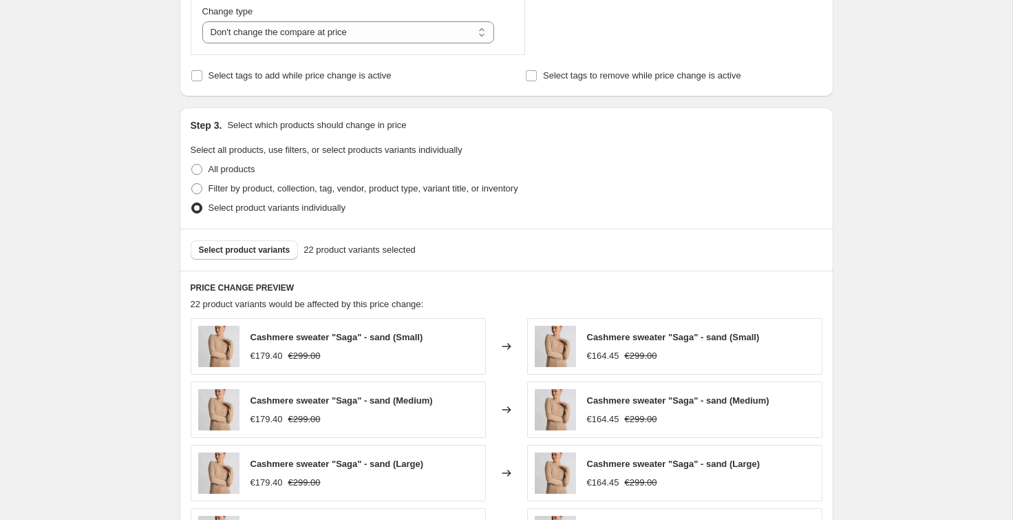
scroll to position [593, 0]
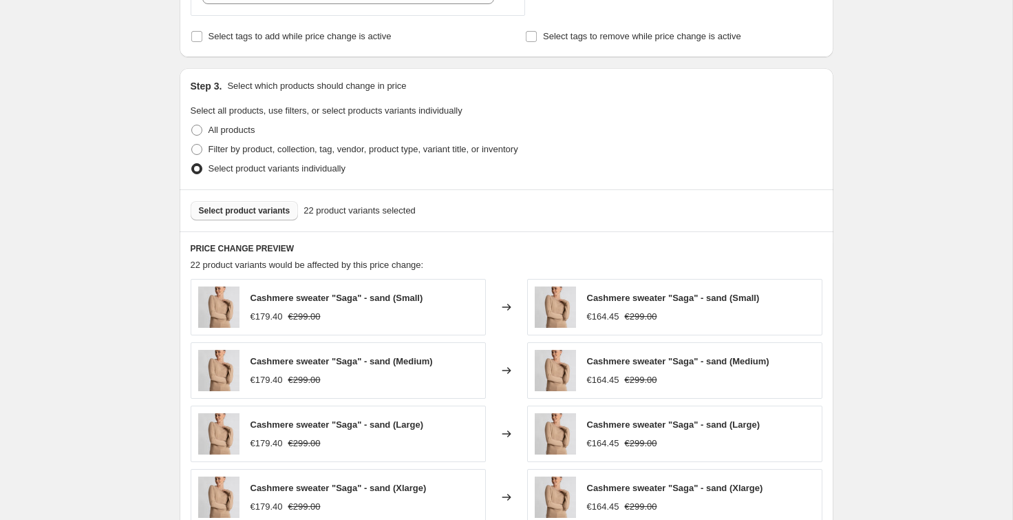
click at [265, 206] on span "Select product variants" at bounding box center [245, 210] width 92 height 11
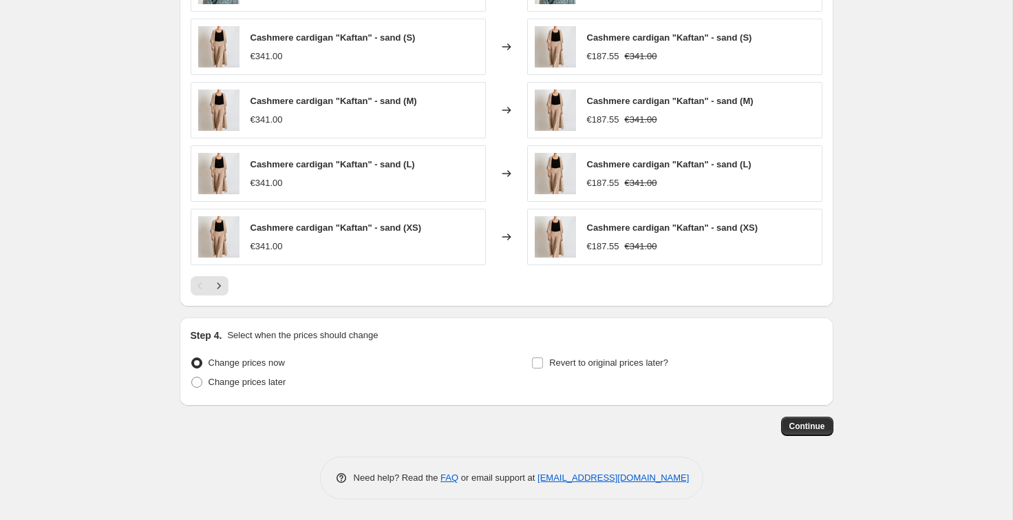
scroll to position [916, 0]
click at [536, 365] on input "Revert to original prices later?" at bounding box center [537, 362] width 11 height 11
checkbox input "true"
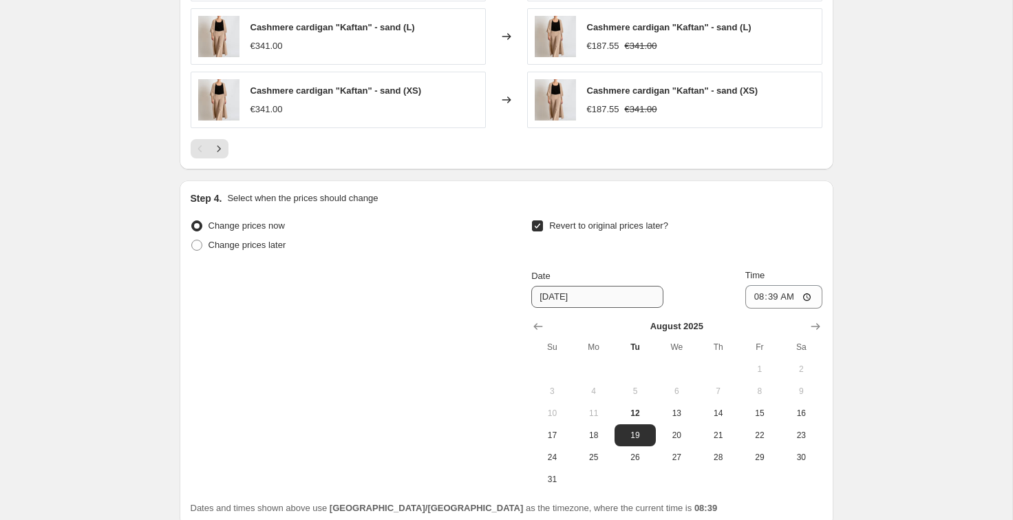
scroll to position [1160, 0]
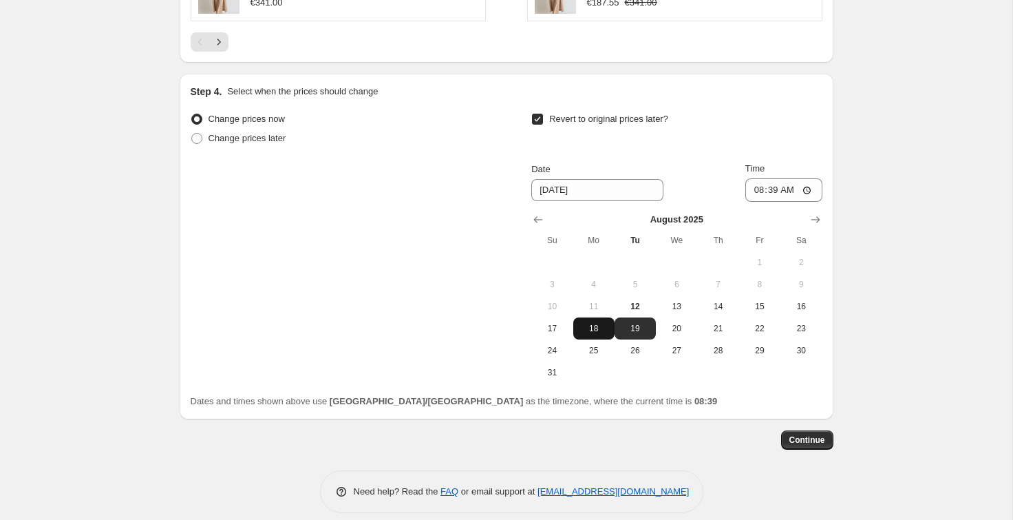
click at [593, 330] on span "18" at bounding box center [594, 328] width 30 height 11
type input "[DATE]"
click at [754, 190] on input "08:39" at bounding box center [783, 189] width 77 height 23
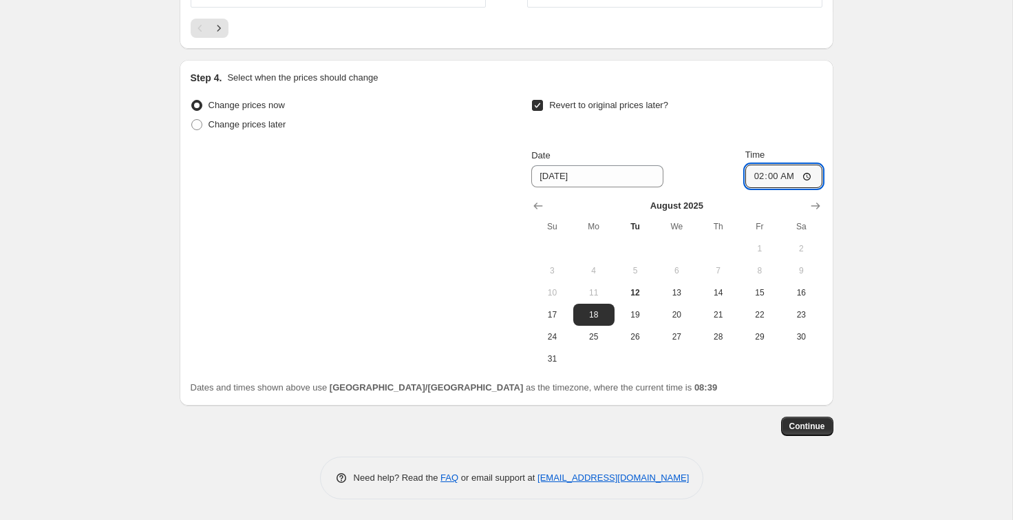
scroll to position [1175, 0]
type input "02:00"
click at [754, 423] on span "Continue" at bounding box center [807, 426] width 36 height 11
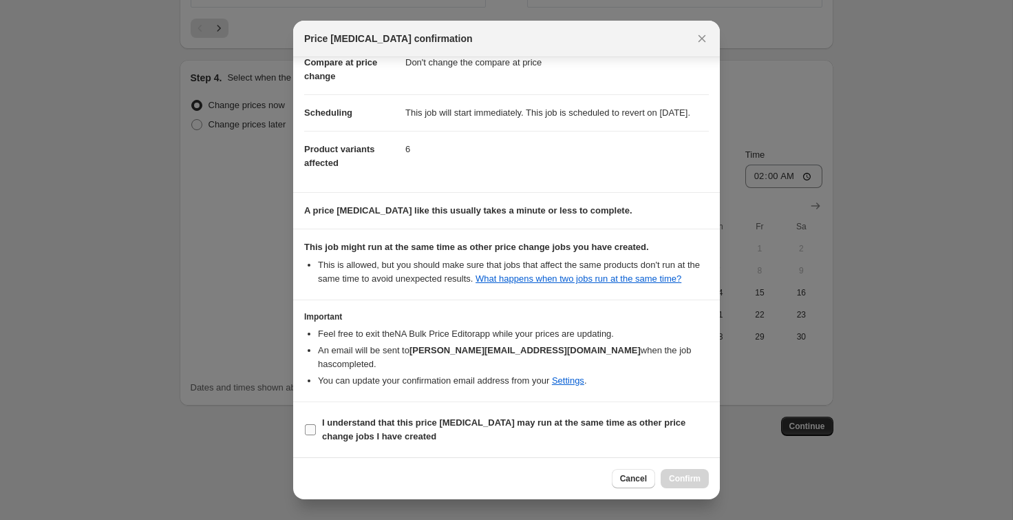
scroll to position [101, 0]
click at [312, 426] on input "I understand that this price [MEDICAL_DATA] may run at the same time as other p…" at bounding box center [310, 429] width 11 height 11
checkbox input "true"
click at [679, 478] on span "Confirm" at bounding box center [685, 478] width 32 height 11
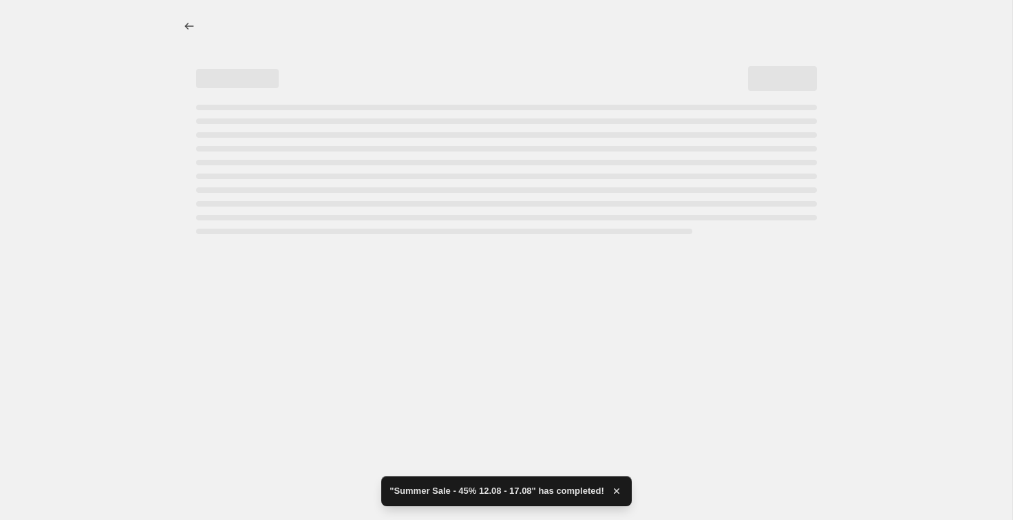
select select "pcap"
select select "no_change"
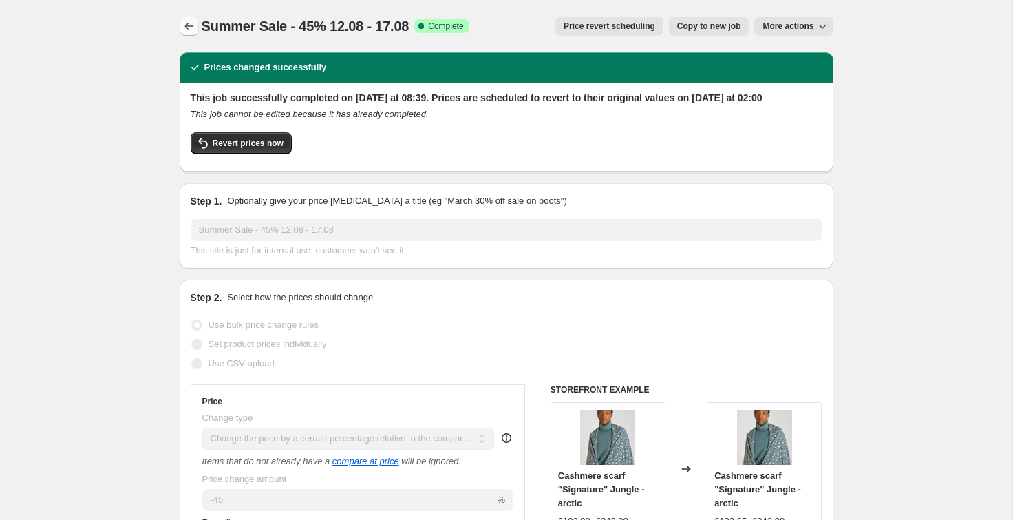
click at [190, 26] on icon "Price change jobs" at bounding box center [189, 26] width 14 height 14
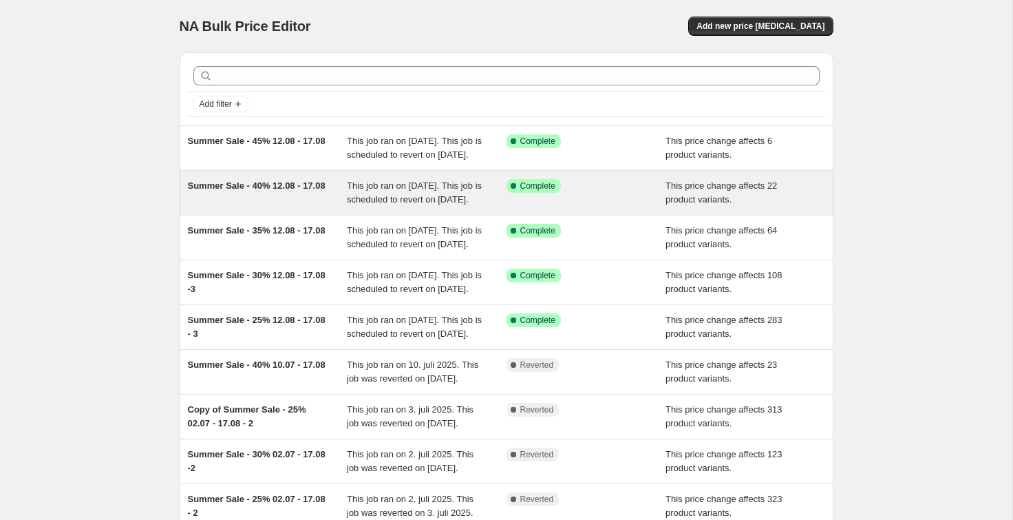
click at [244, 191] on span "Summer Sale - 40% 12.08 - 17.08" at bounding box center [257, 185] width 138 height 10
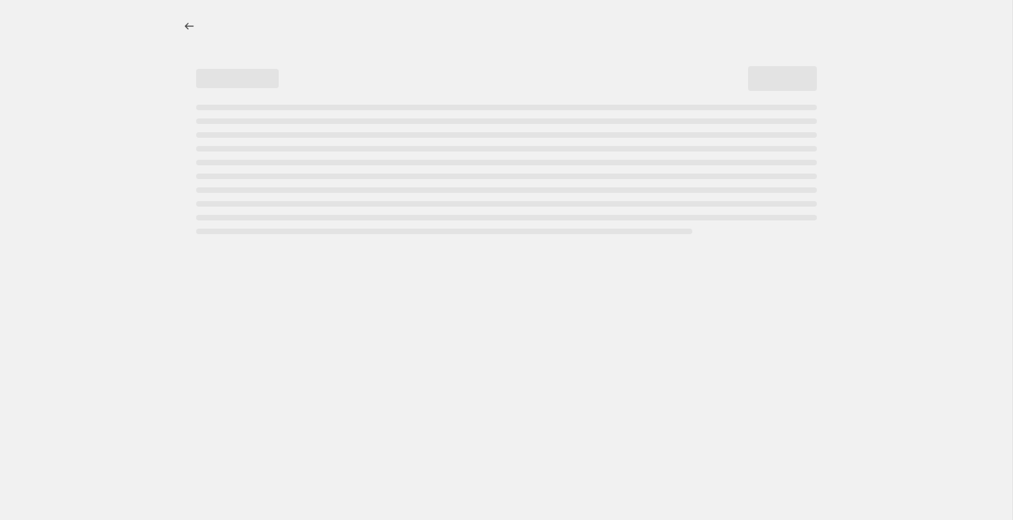
select select "pcap"
select select "no_change"
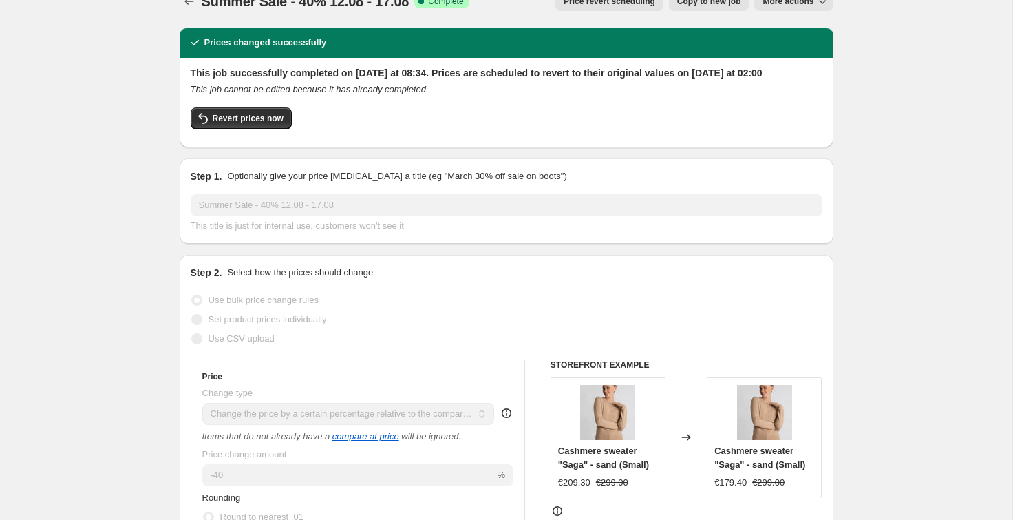
scroll to position [12, 0]
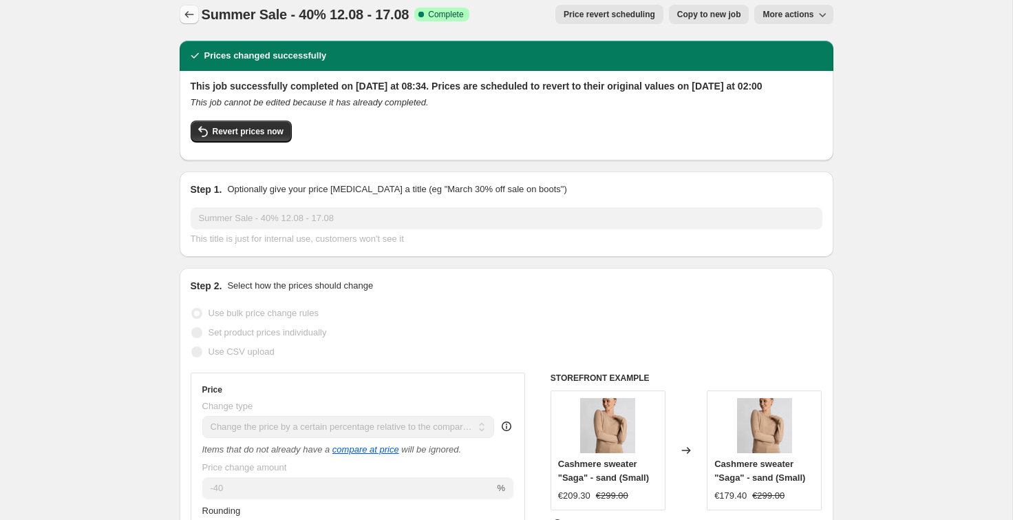
click at [189, 13] on icon "Price change jobs" at bounding box center [189, 15] width 14 height 14
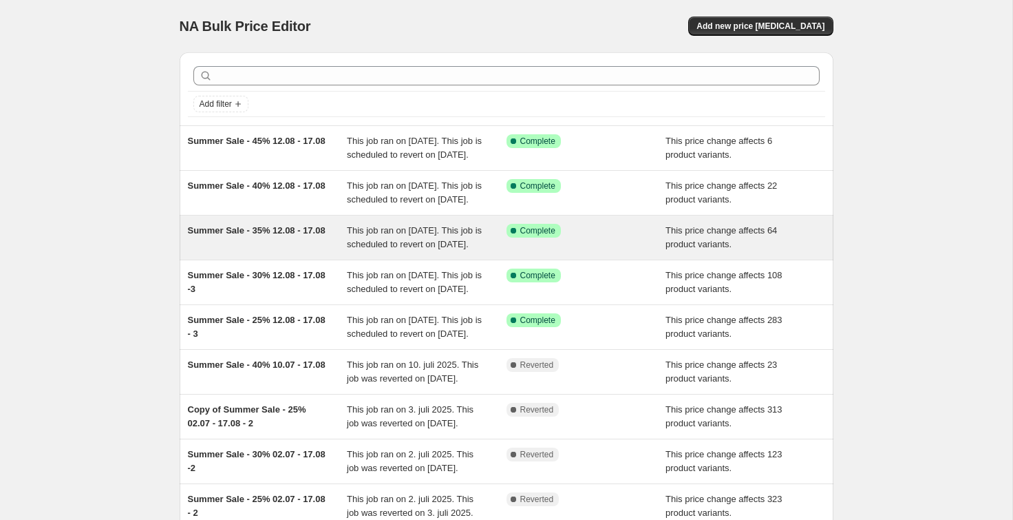
click at [219, 251] on div "Summer Sale - 35% 12.08 - 17.08" at bounding box center [268, 238] width 160 height 28
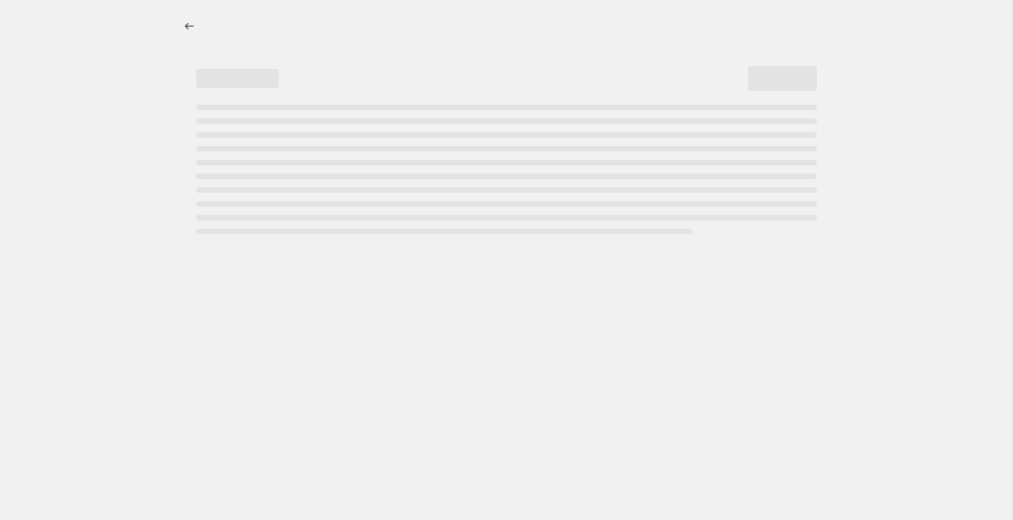
select select "pcap"
select select "no_change"
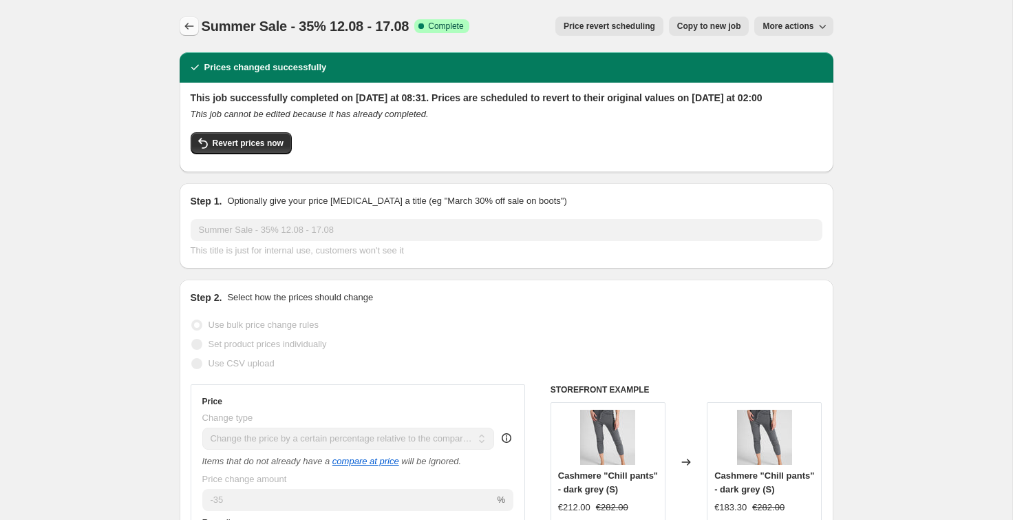
click at [188, 25] on icon "Price change jobs" at bounding box center [189, 26] width 14 height 14
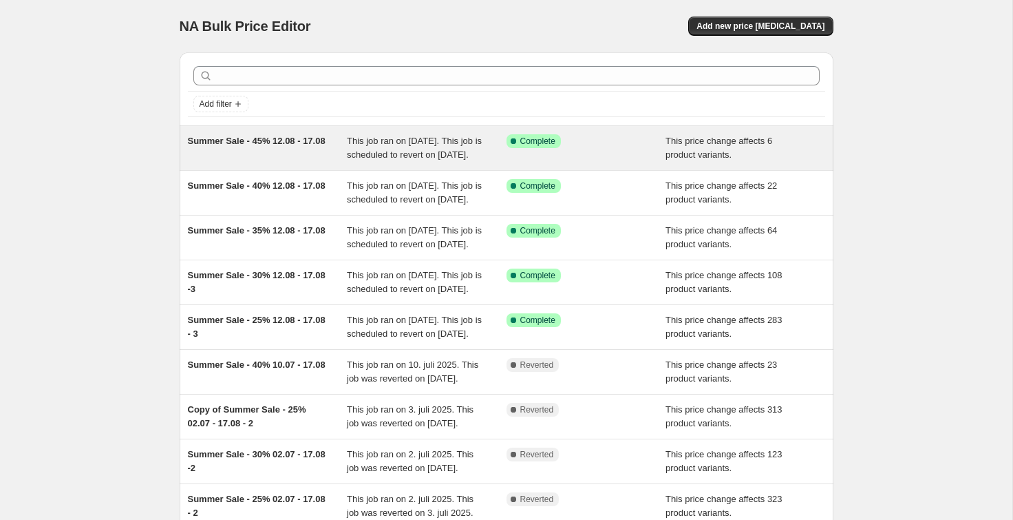
click at [253, 147] on div "Summer Sale - 45% 12.08 - 17.08" at bounding box center [268, 148] width 160 height 28
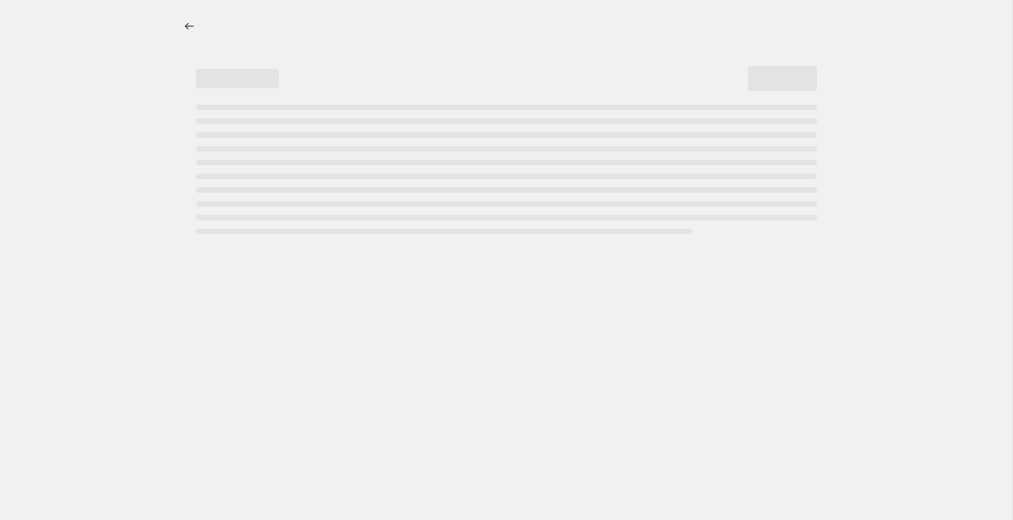
select select "pcap"
select select "no_change"
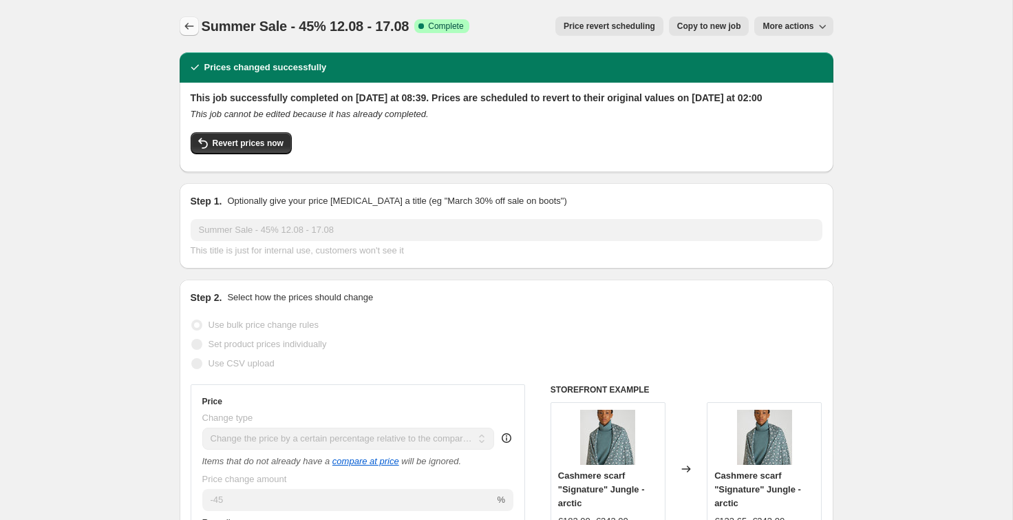
click at [187, 27] on icon "Price change jobs" at bounding box center [189, 26] width 14 height 14
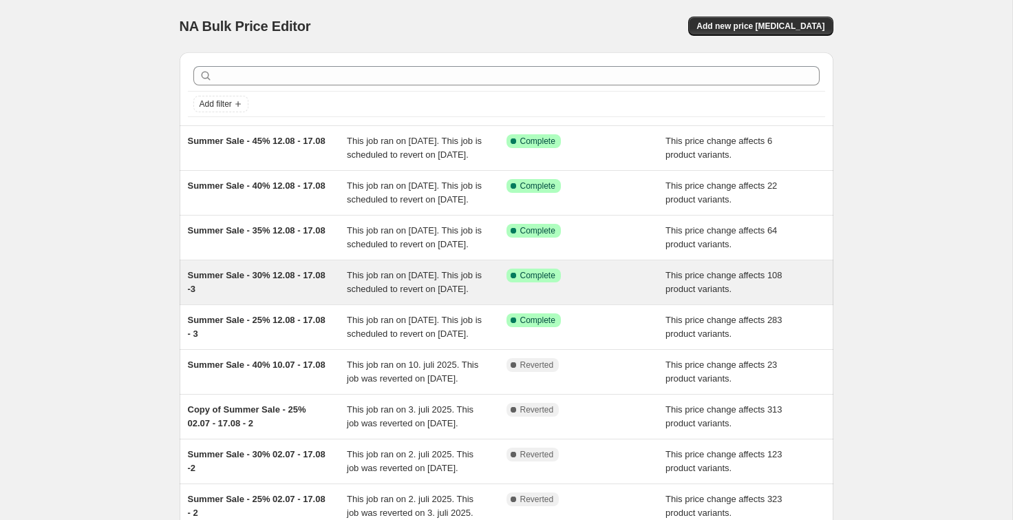
click at [247, 296] on div "Summer Sale - 30% 12.08 - 17.08 -3" at bounding box center [268, 282] width 160 height 28
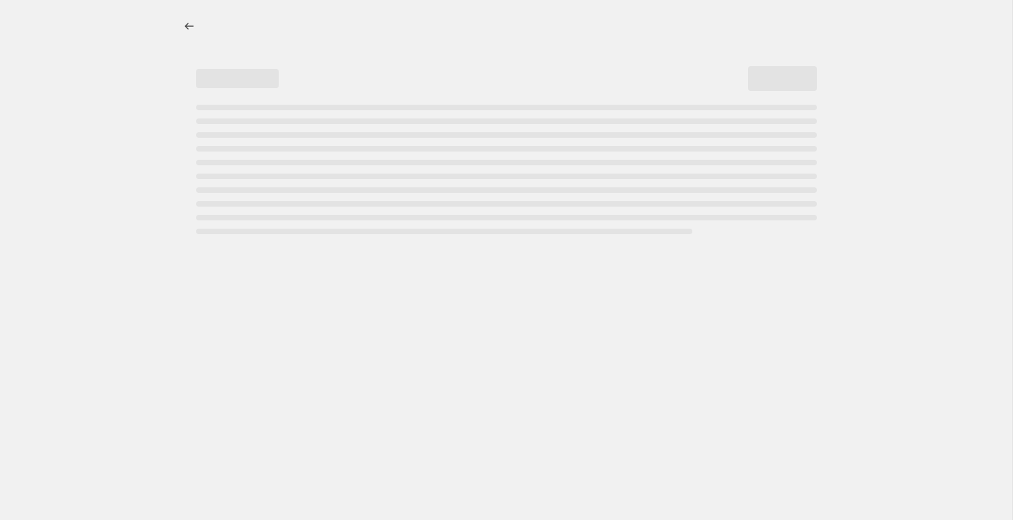
select select "pcap"
select select "no_change"
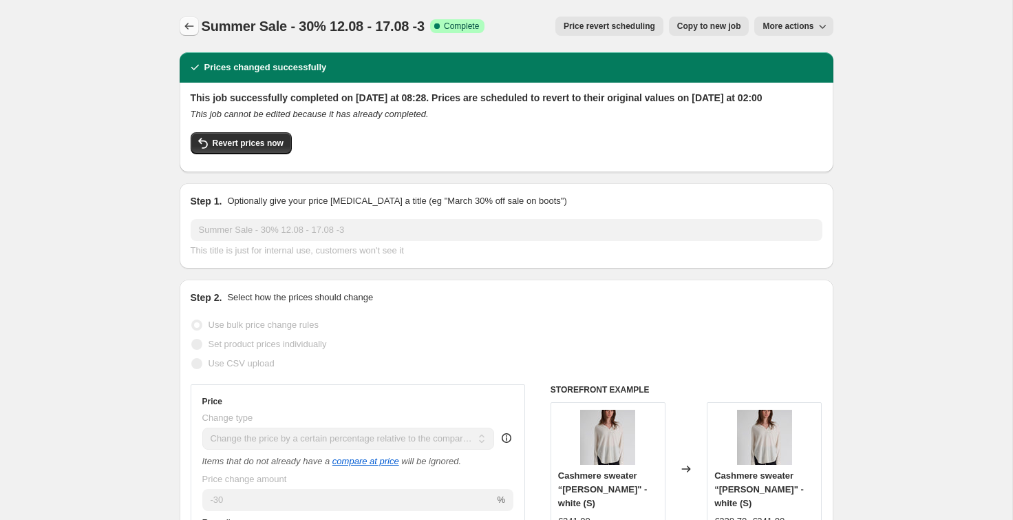
click at [186, 23] on icon "Price change jobs" at bounding box center [189, 26] width 14 height 14
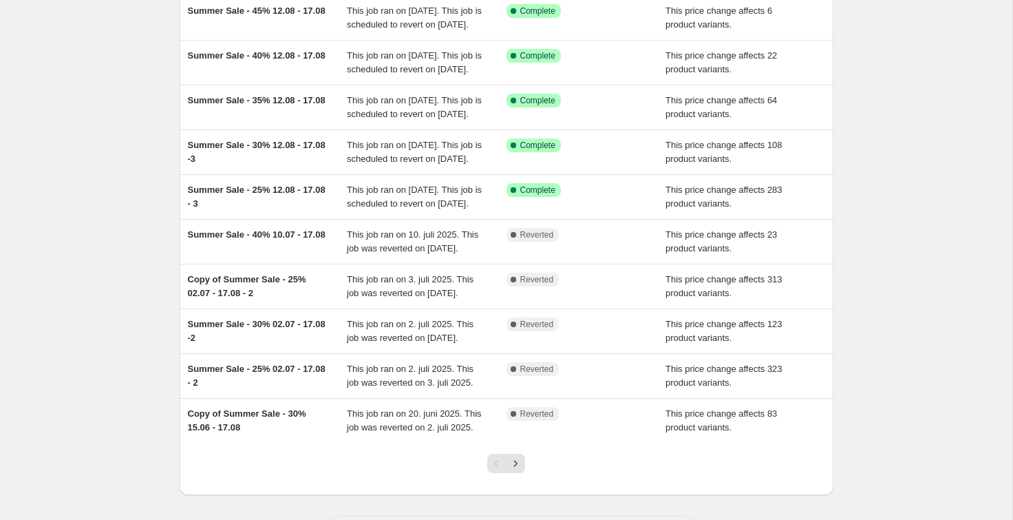
scroll to position [141, 0]
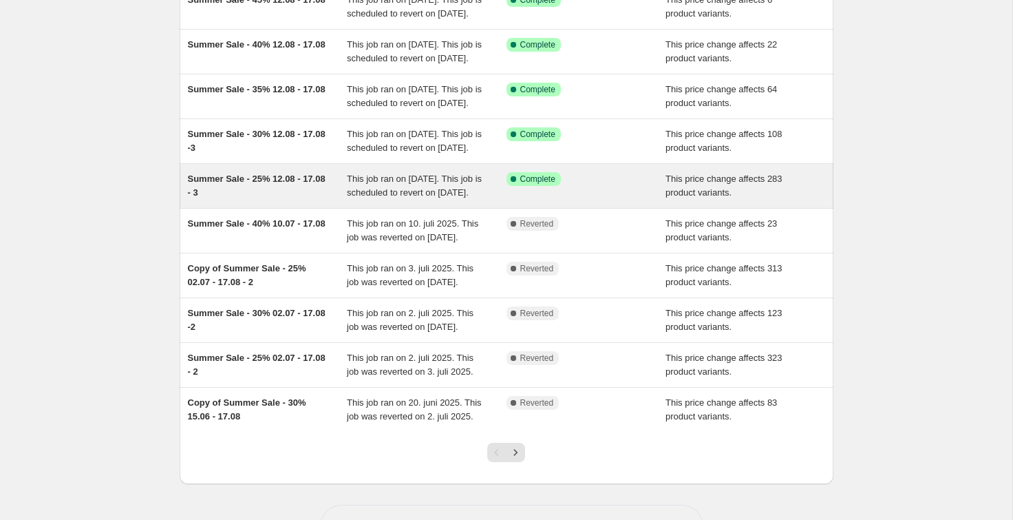
click at [260, 200] on div "Summer Sale - 25% 12.08 - 17.08 - 3" at bounding box center [268, 186] width 160 height 28
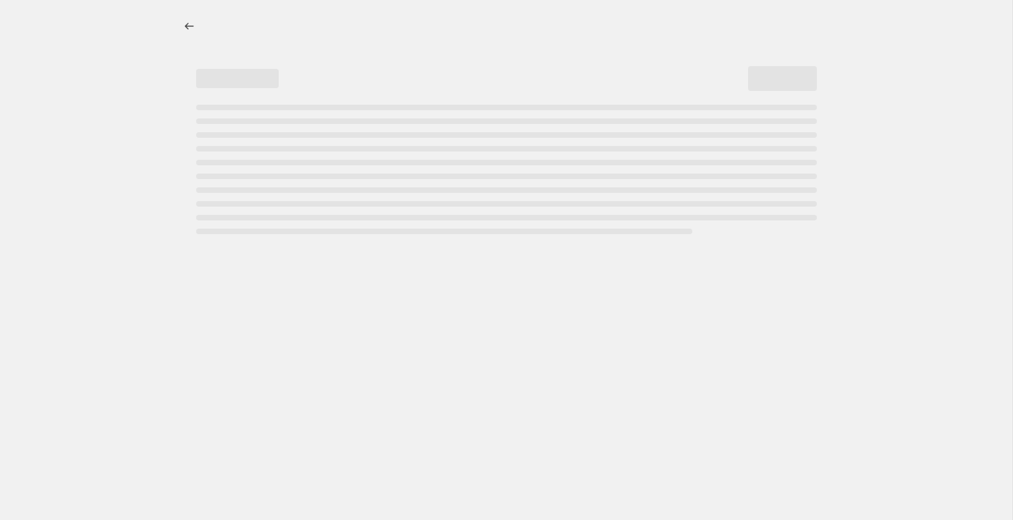
select select "pcap"
select select "no_change"
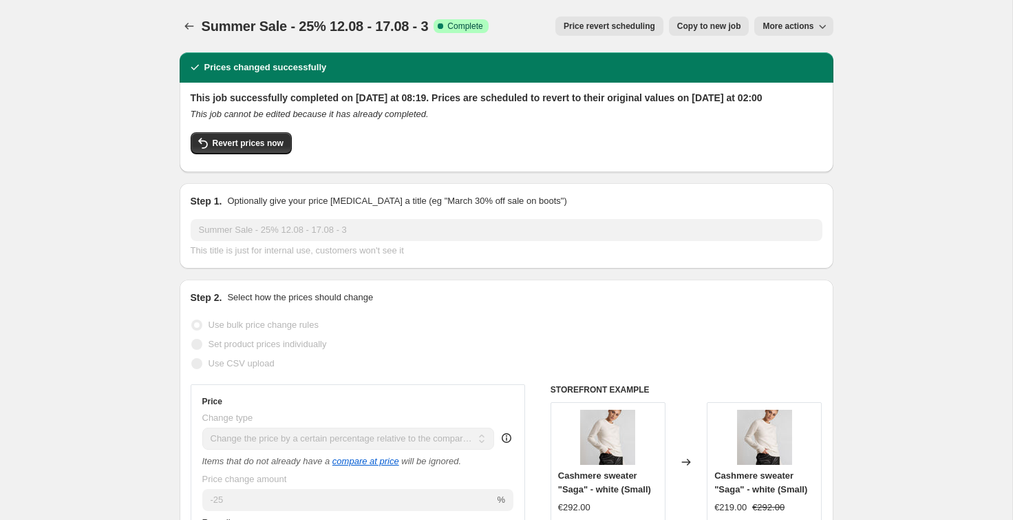
click at [200, 28] on div at bounding box center [191, 26] width 22 height 19
click at [189, 24] on icon "Price change jobs" at bounding box center [189, 26] width 14 height 14
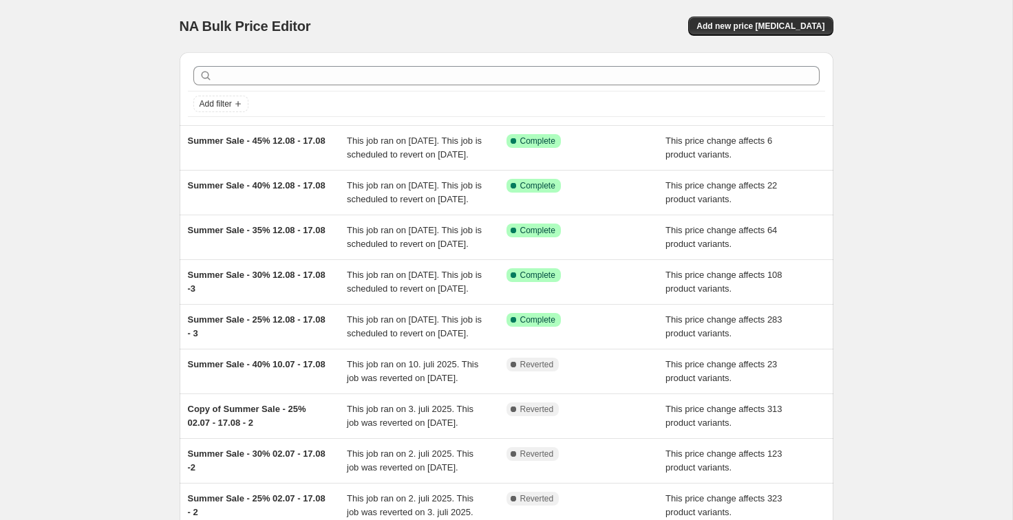
click at [98, 105] on div "NA Bulk Price Editor. This page is ready NA Bulk Price Editor Add new price cha…" at bounding box center [506, 354] width 1012 height 709
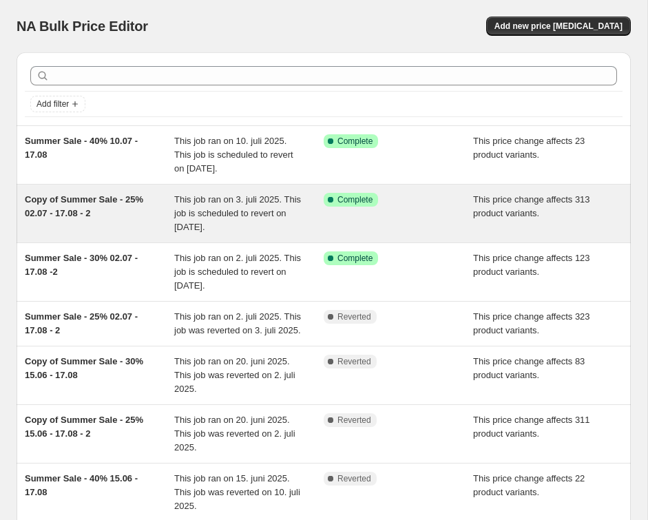
click at [240, 211] on span "This job ran on 3. juli 2025. This job is scheduled to revert on [DATE]." at bounding box center [237, 213] width 127 height 38
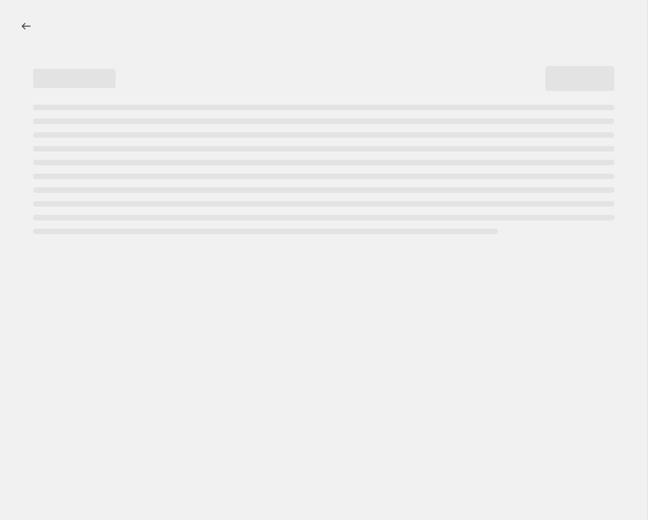
select select "pcap"
select select "no_change"
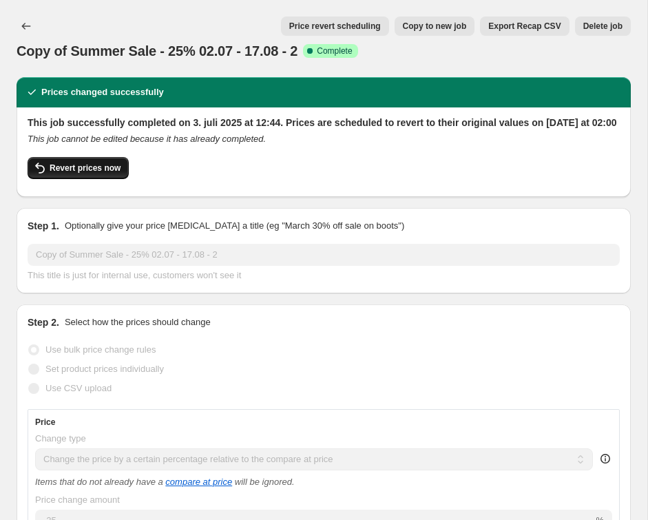
click at [91, 173] on span "Revert prices now" at bounding box center [85, 167] width 71 height 11
checkbox input "false"
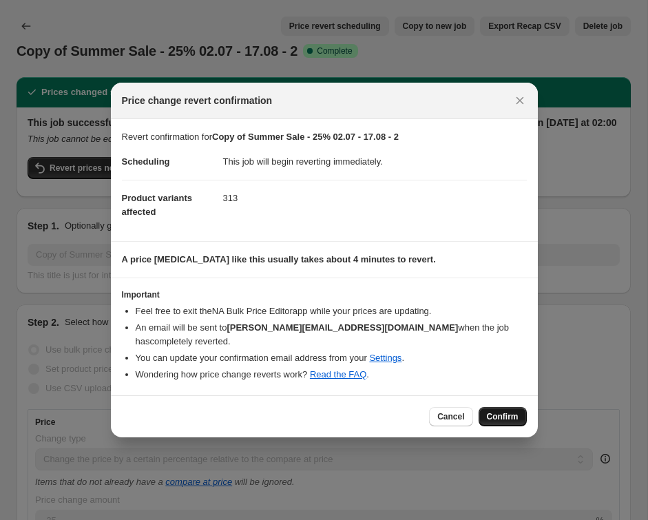
click at [510, 411] on span "Confirm" at bounding box center [503, 416] width 32 height 11
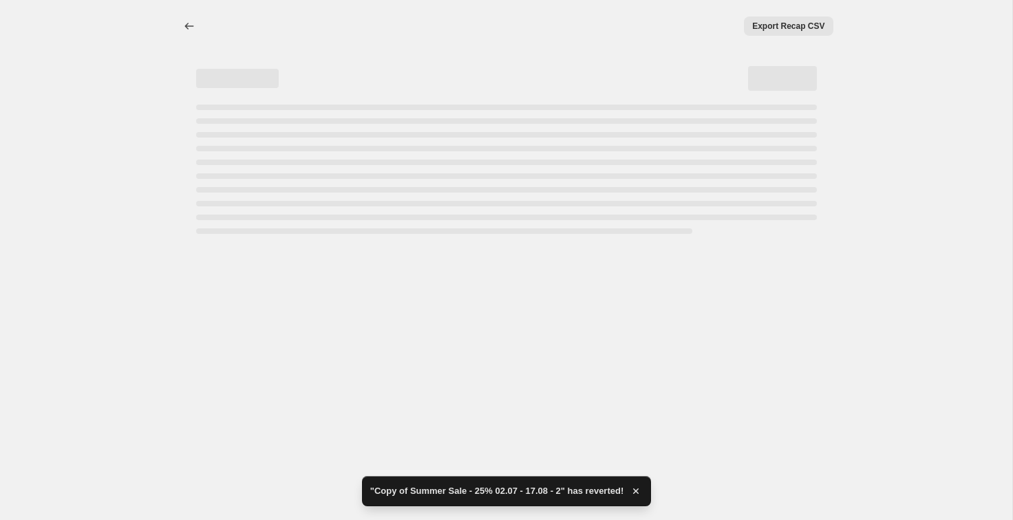
select select "pcap"
select select "no_change"
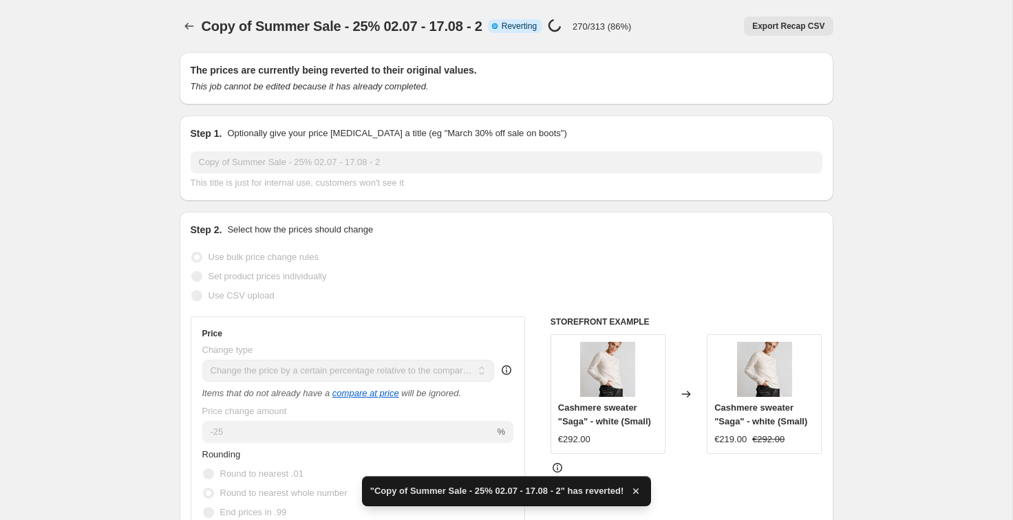
checkbox input "true"
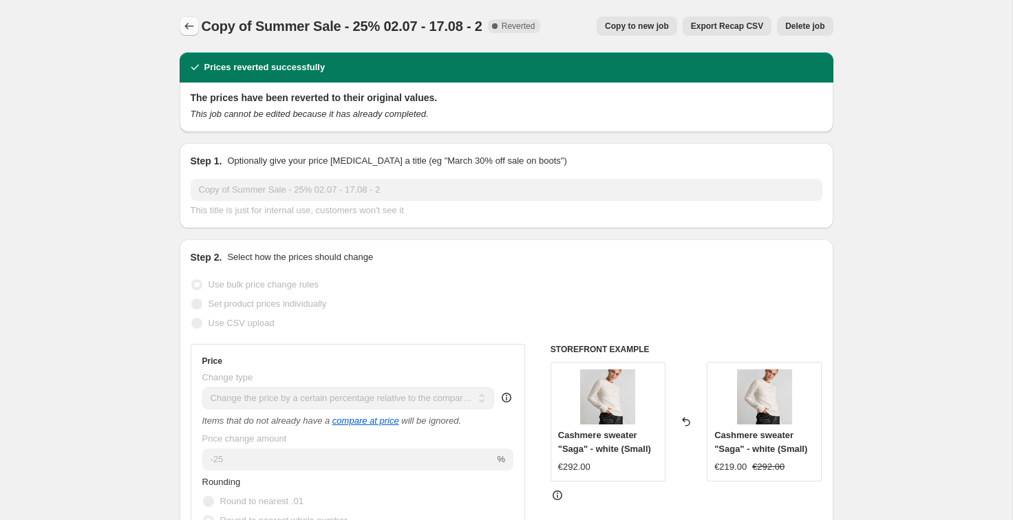
click at [189, 30] on icon "Price change jobs" at bounding box center [189, 26] width 14 height 14
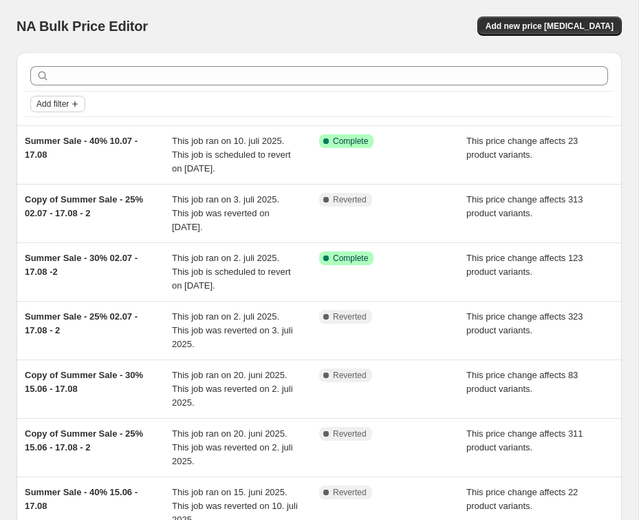
click at [78, 101] on icon "Add filter" at bounding box center [75, 103] width 11 height 11
click at [68, 129] on span "Job status" at bounding box center [58, 131] width 41 height 10
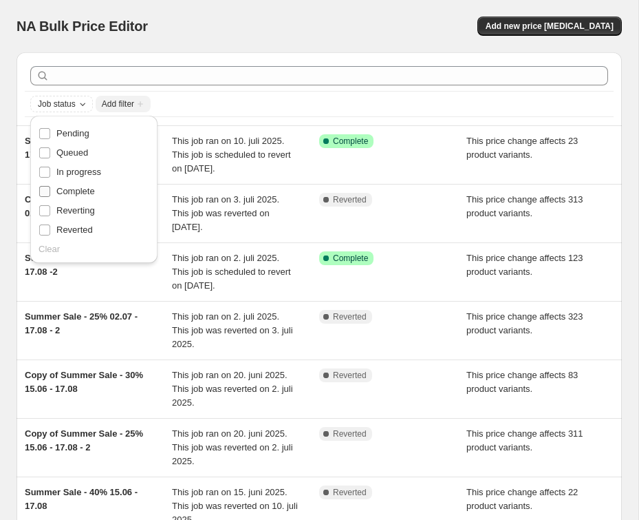
click at [72, 191] on span "Complete" at bounding box center [75, 191] width 39 height 10
click at [50, 191] on input "Complete" at bounding box center [44, 191] width 11 height 11
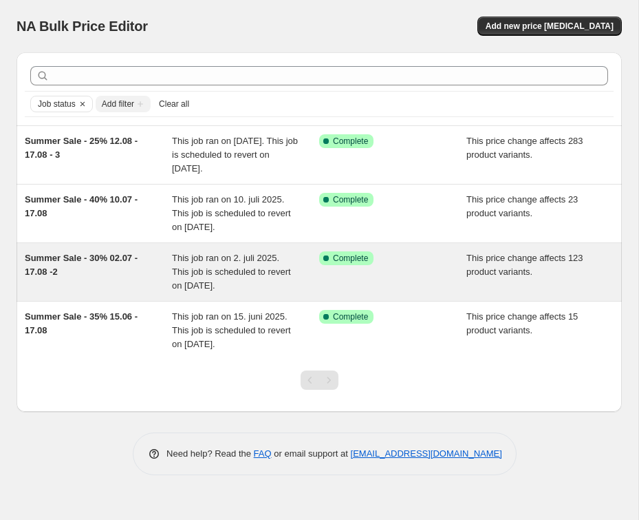
click at [98, 262] on span "Summer Sale - 30% 02.07 - 17.08 -2" at bounding box center [81, 265] width 113 height 24
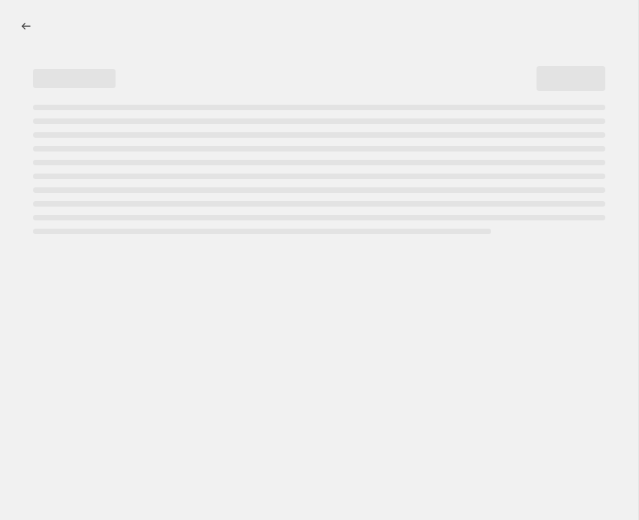
select select "pcap"
select select "no_change"
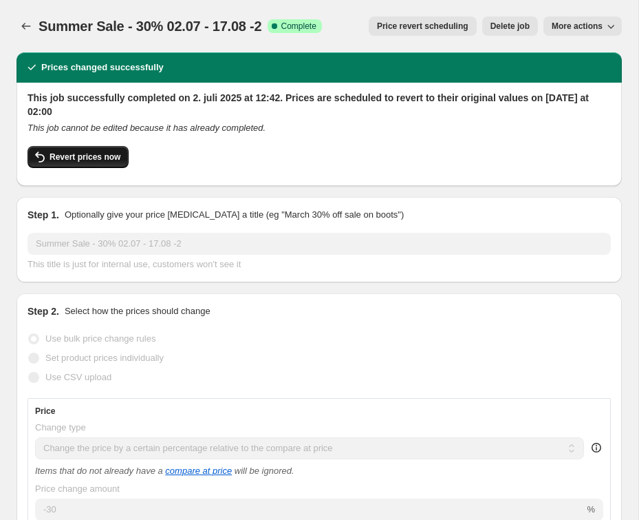
click at [81, 161] on span "Revert prices now" at bounding box center [85, 156] width 71 height 11
checkbox input "false"
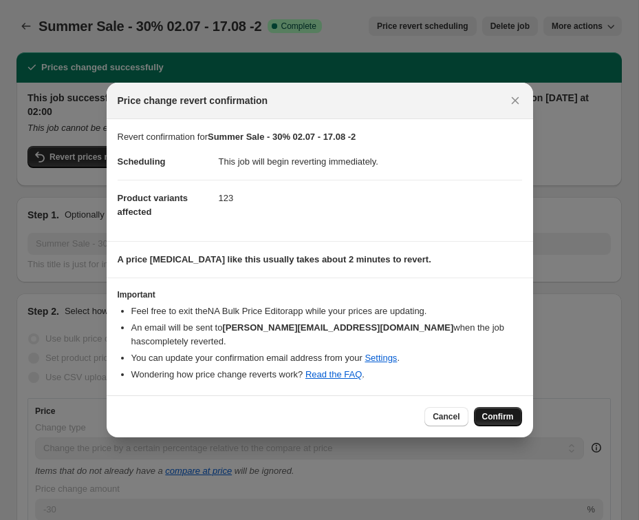
click at [507, 407] on button "Confirm" at bounding box center [498, 416] width 48 height 19
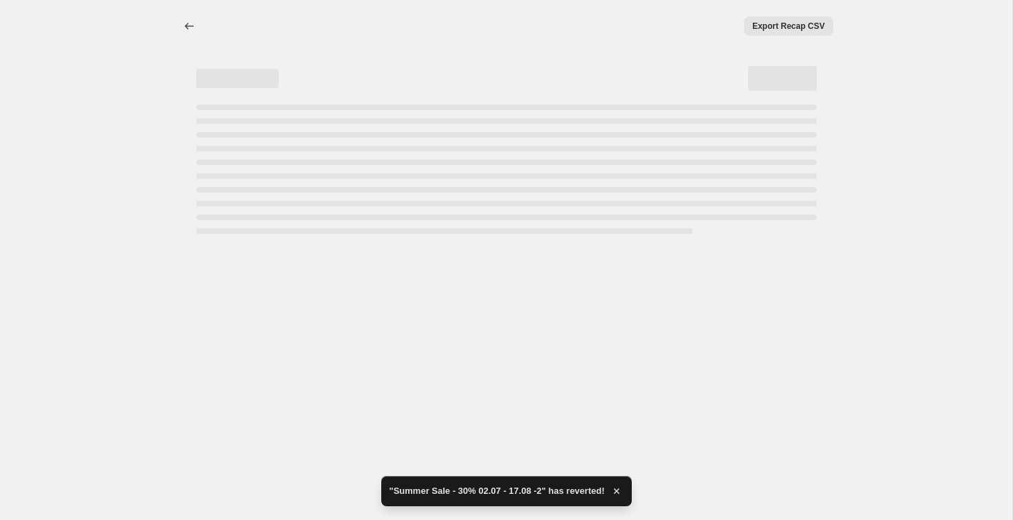
select select "pcap"
select select "no_change"
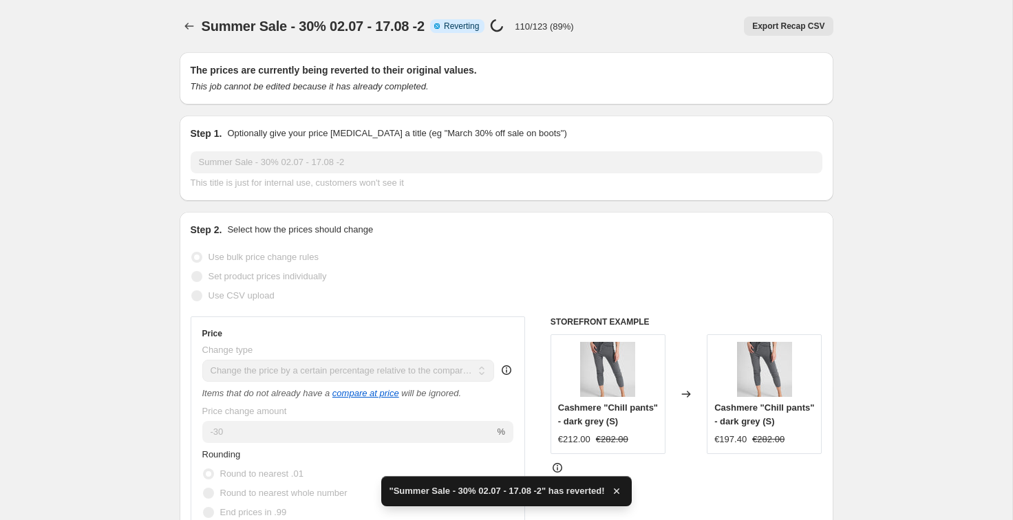
checkbox input "true"
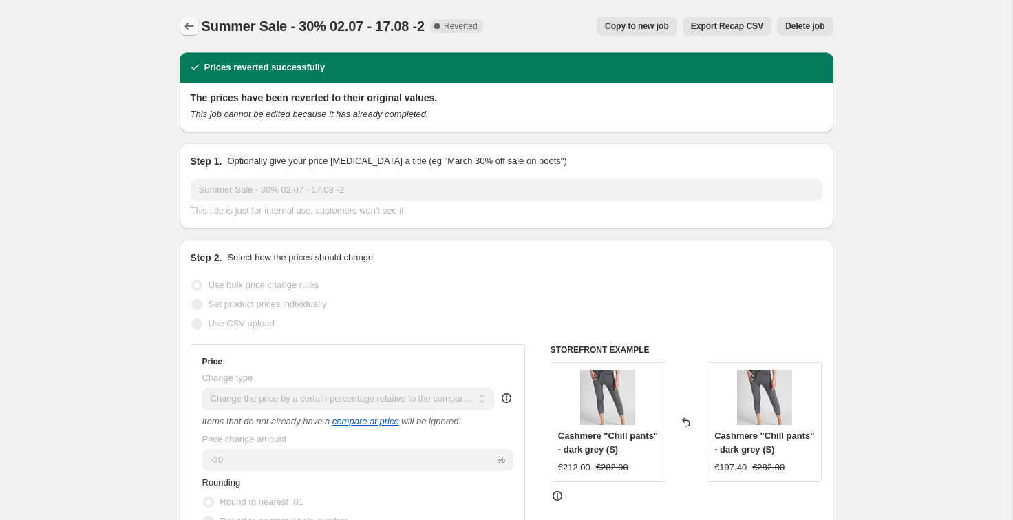
click at [192, 25] on icon "Price change jobs" at bounding box center [189, 26] width 14 height 14
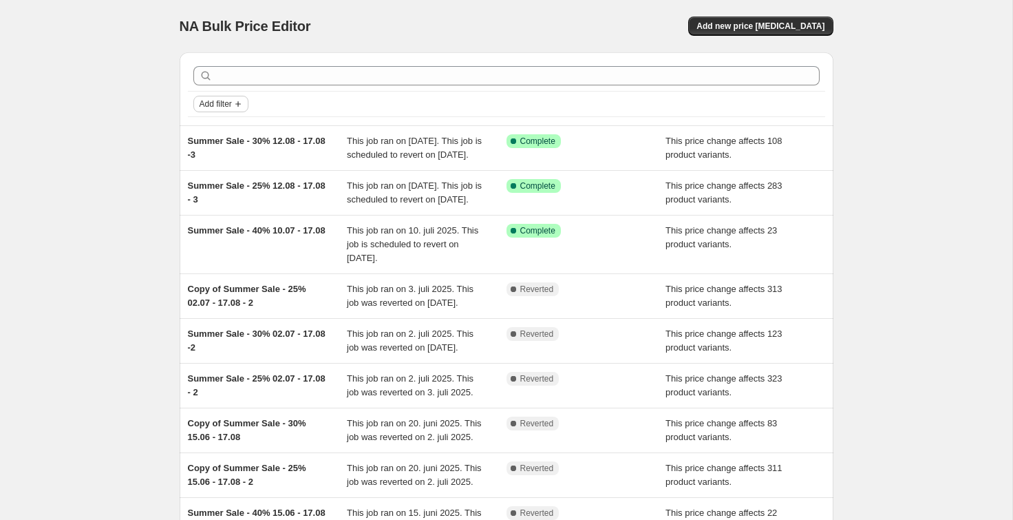
click at [223, 102] on span "Add filter" at bounding box center [216, 103] width 32 height 11
click at [215, 134] on span "Job status" at bounding box center [220, 131] width 41 height 10
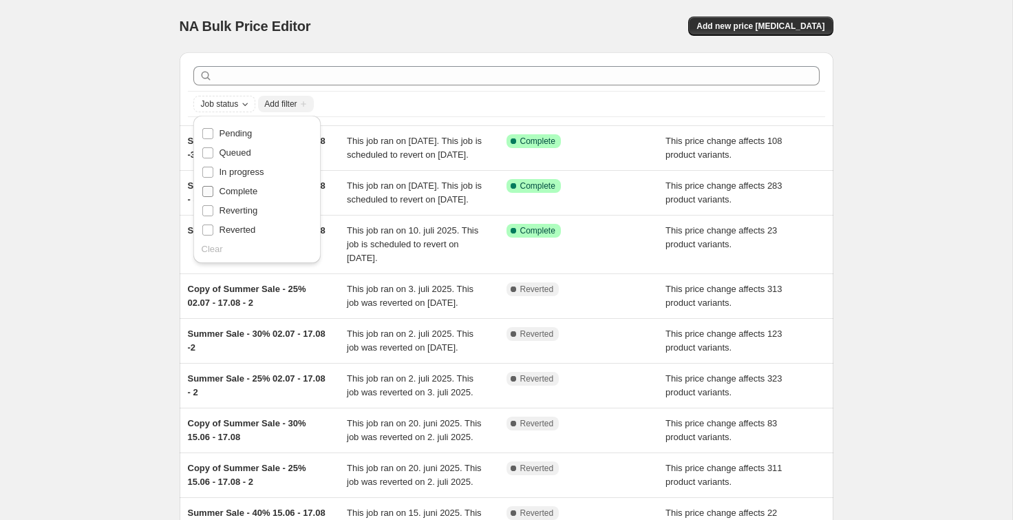
click at [228, 191] on span "Complete" at bounding box center [239, 191] width 39 height 10
click at [213, 191] on input "Complete" at bounding box center [207, 191] width 11 height 11
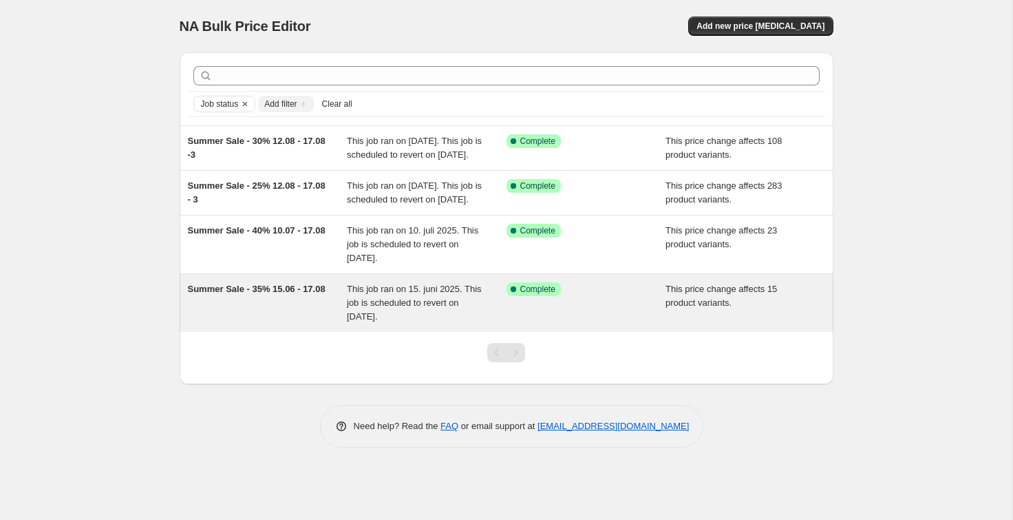
click at [281, 294] on span "Summer Sale - 35% 15.06 - 17.08" at bounding box center [257, 289] width 138 height 10
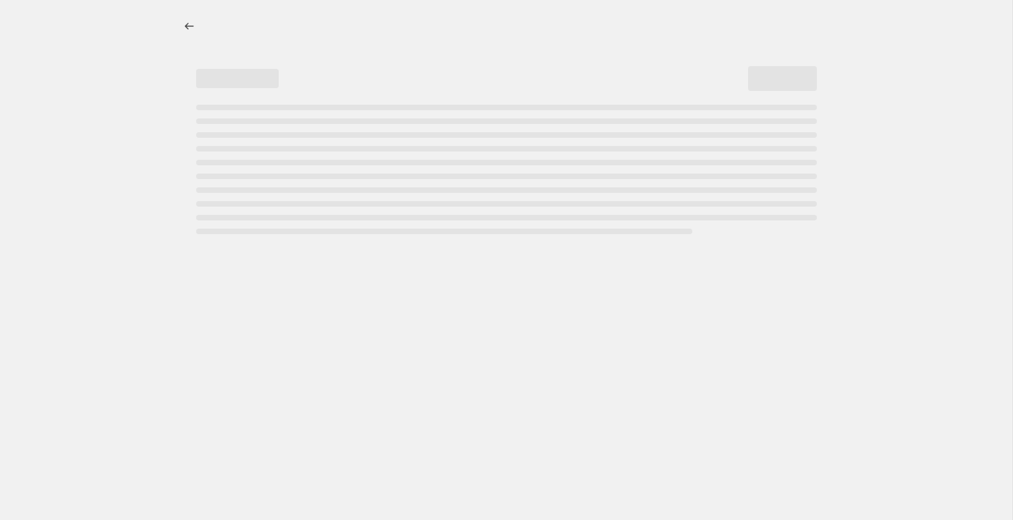
select select "pcap"
select select "no_change"
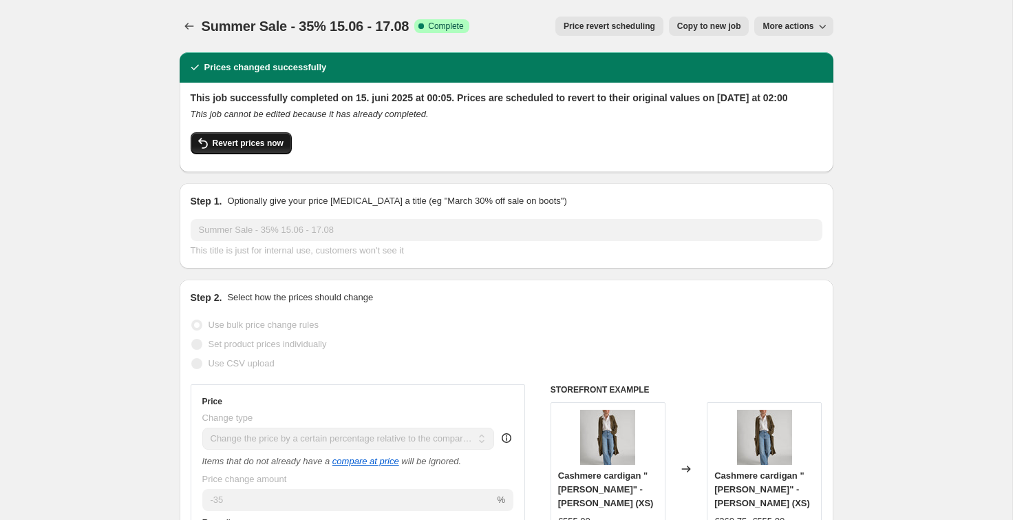
click at [249, 149] on span "Revert prices now" at bounding box center [248, 143] width 71 height 11
checkbox input "false"
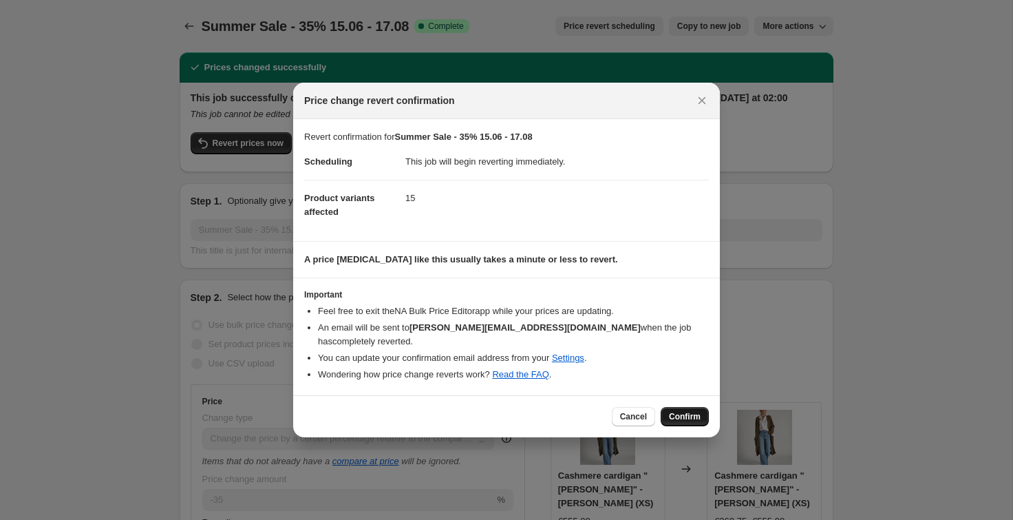
click at [647, 411] on span "Confirm" at bounding box center [685, 416] width 32 height 11
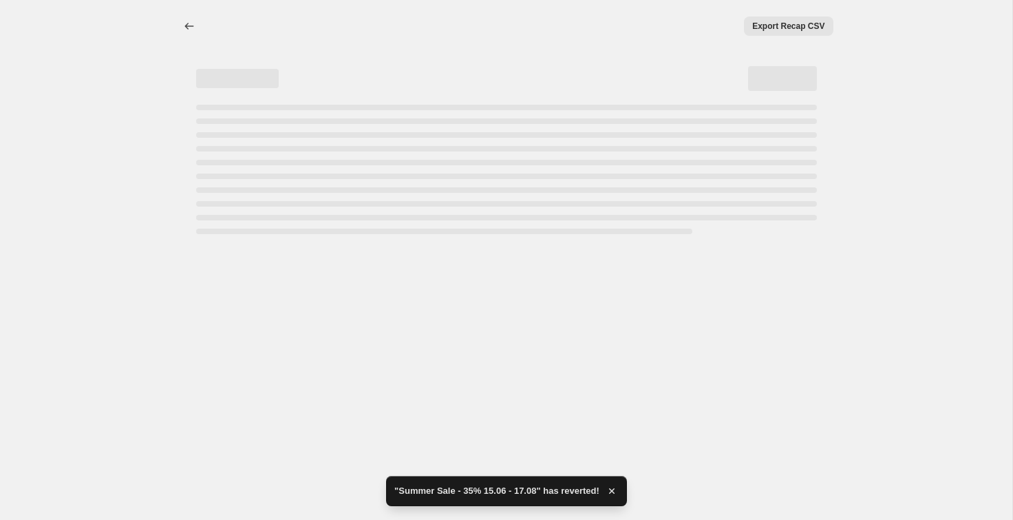
select select "pcap"
select select "no_change"
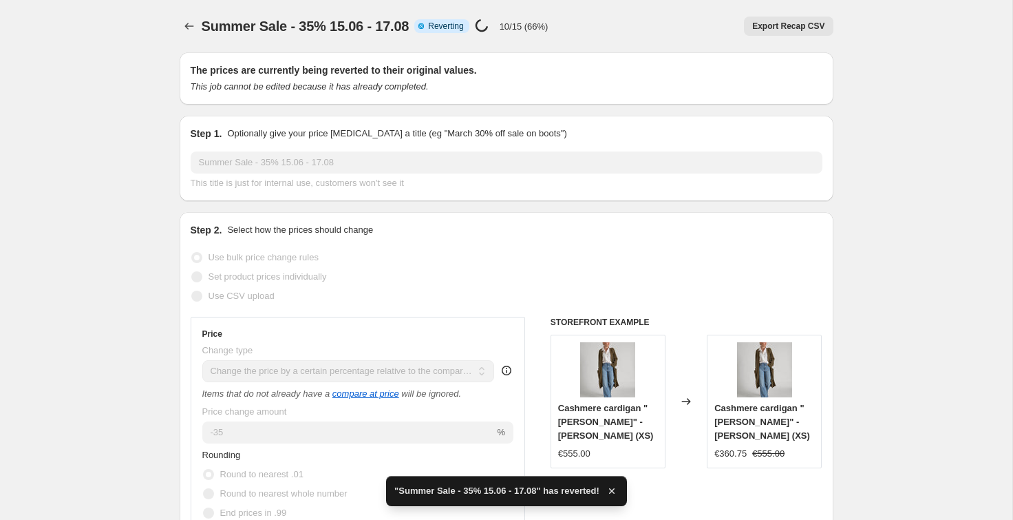
checkbox input "true"
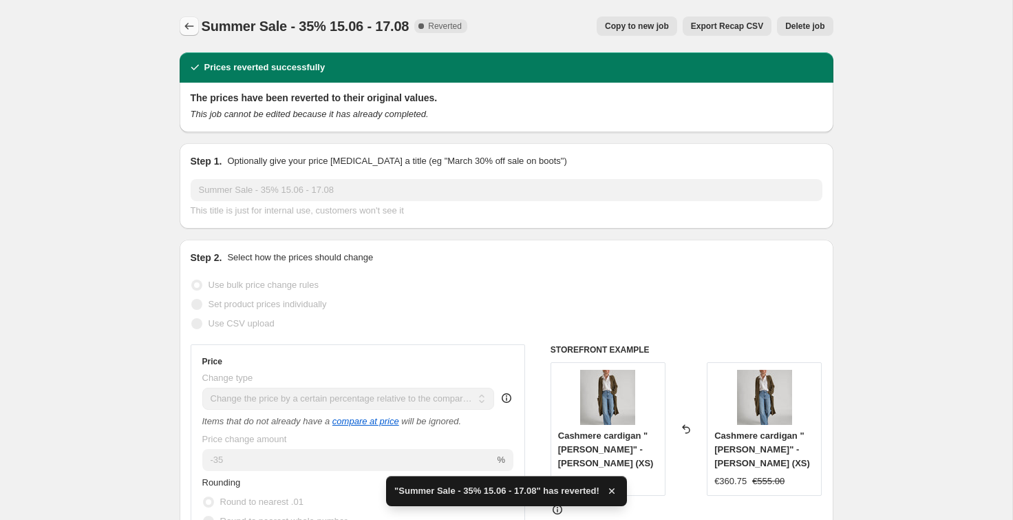
click at [190, 25] on icon "Price change jobs" at bounding box center [189, 26] width 14 height 14
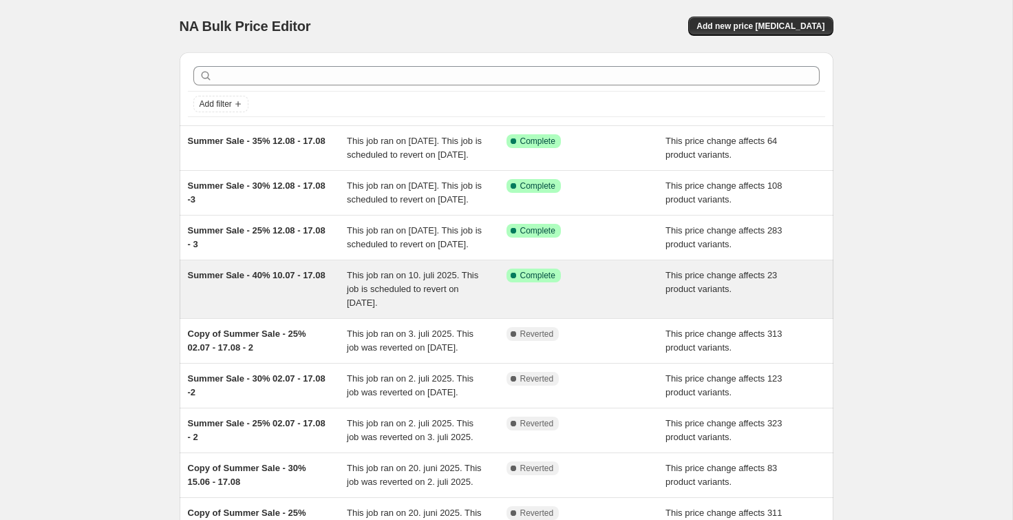
click at [249, 280] on span "Summer Sale - 40% 10.07 - 17.08" at bounding box center [257, 275] width 138 height 10
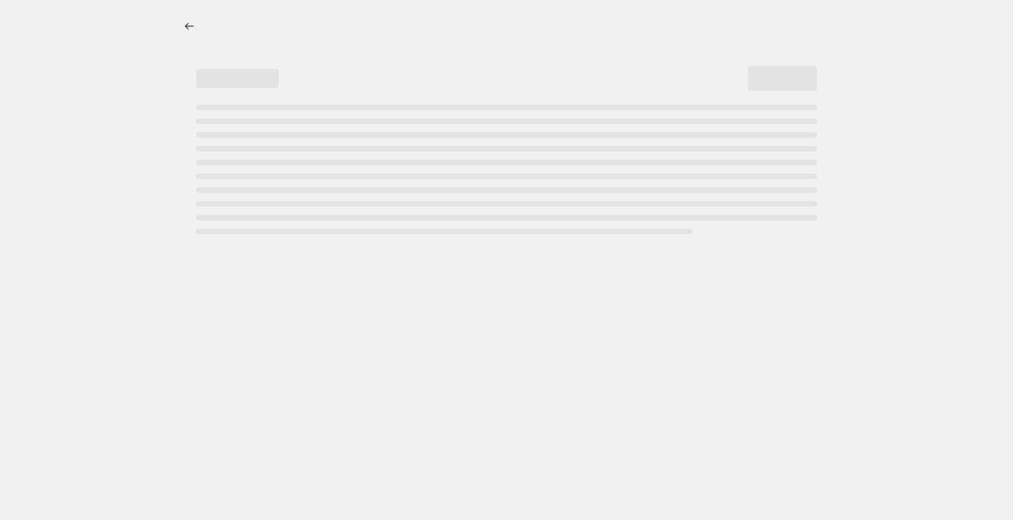
select select "pcap"
select select "no_change"
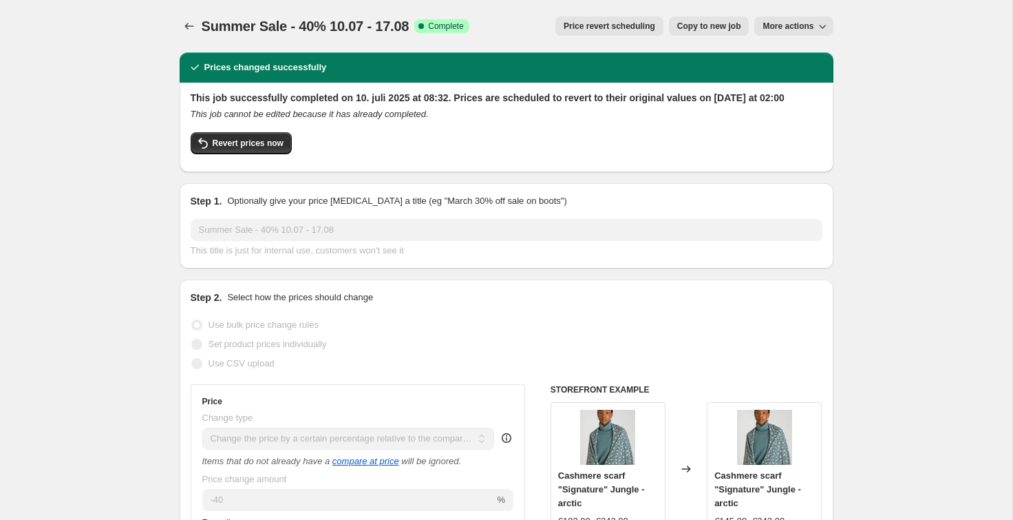
click at [710, 27] on span "Copy to new job" at bounding box center [709, 26] width 64 height 11
select select "pcap"
select select "no_change"
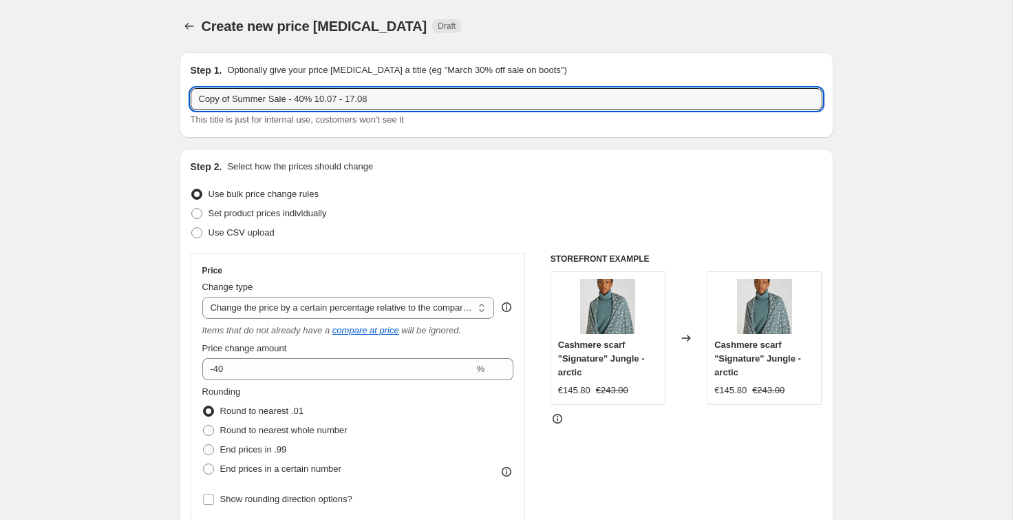
drag, startPoint x: 235, startPoint y: 99, endPoint x: 160, endPoint y: 92, distance: 75.3
click at [273, 99] on input "Summer Sale - 40% 10.07 - 17.08" at bounding box center [507, 99] width 632 height 22
click at [295, 100] on input "Summer Sale - 40% 10.07 - 17.08" at bounding box center [507, 99] width 632 height 22
type input "Summer Sale - 40% 12.08 - 17.08"
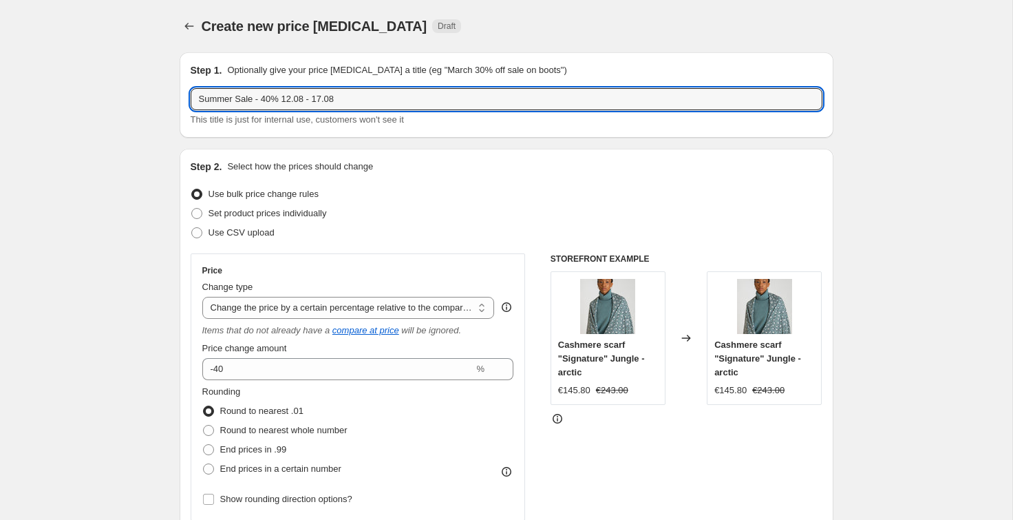
click at [402, 207] on div "Set product prices individually" at bounding box center [507, 213] width 632 height 19
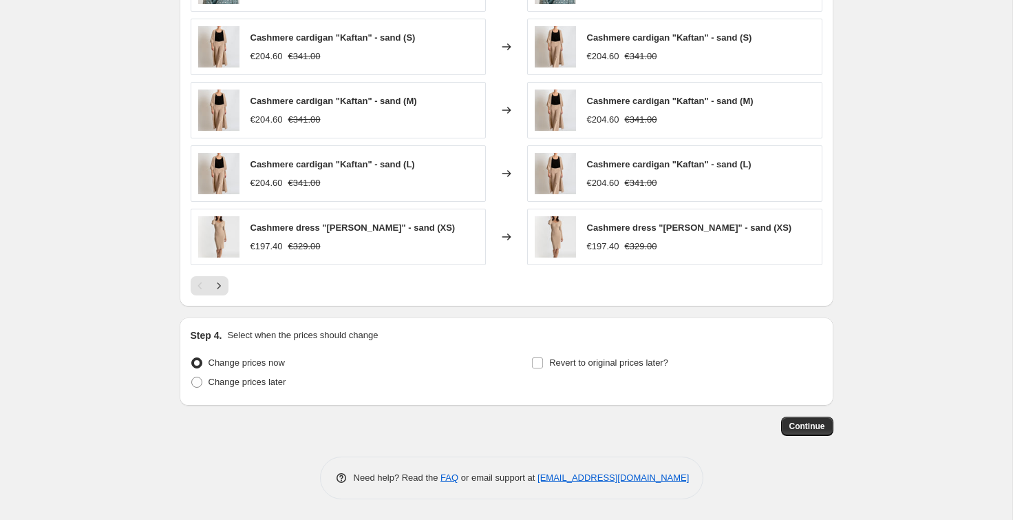
scroll to position [916, 0]
click at [538, 367] on input "Revert to original prices later?" at bounding box center [537, 362] width 11 height 11
checkbox input "true"
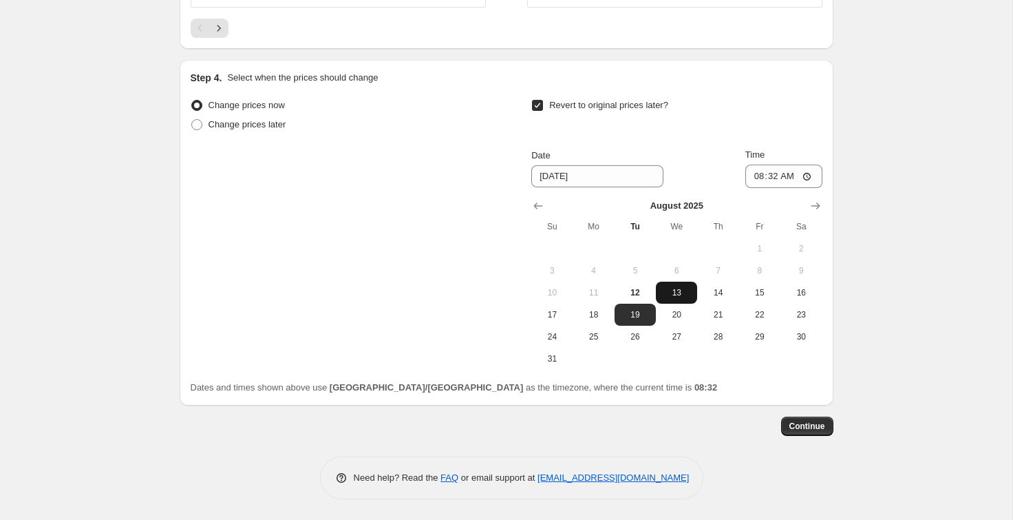
scroll to position [1175, 0]
click at [599, 314] on span "18" at bounding box center [594, 314] width 30 height 11
type input "[DATE]"
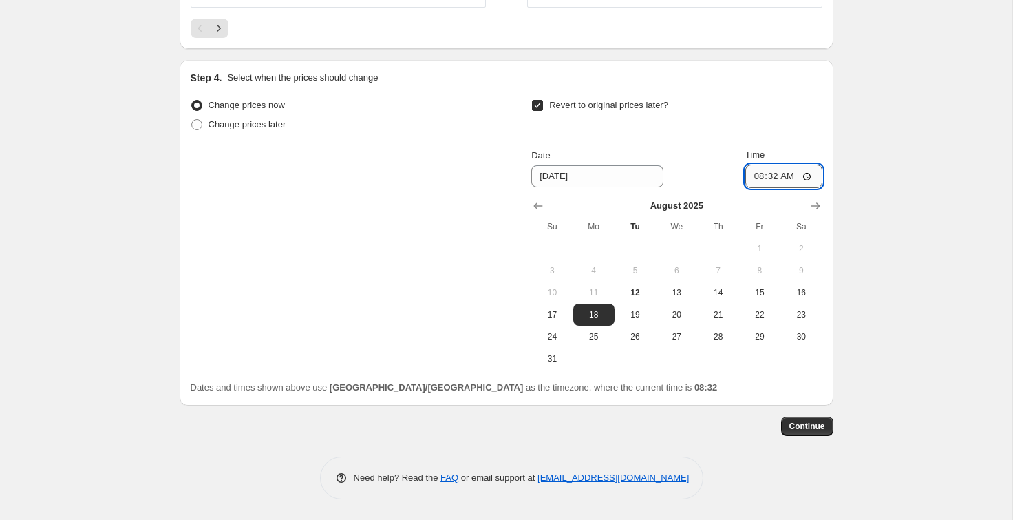
click at [790, 173] on input "08:32" at bounding box center [783, 175] width 77 height 23
type input "02:00"
click at [708, 108] on div "Revert to original prices later?" at bounding box center [676, 116] width 290 height 41
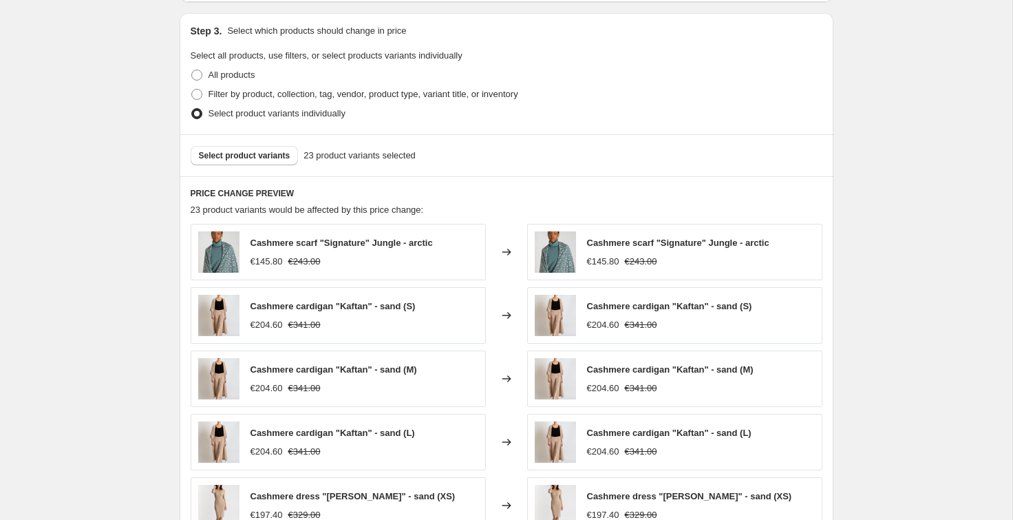
scroll to position [630, 0]
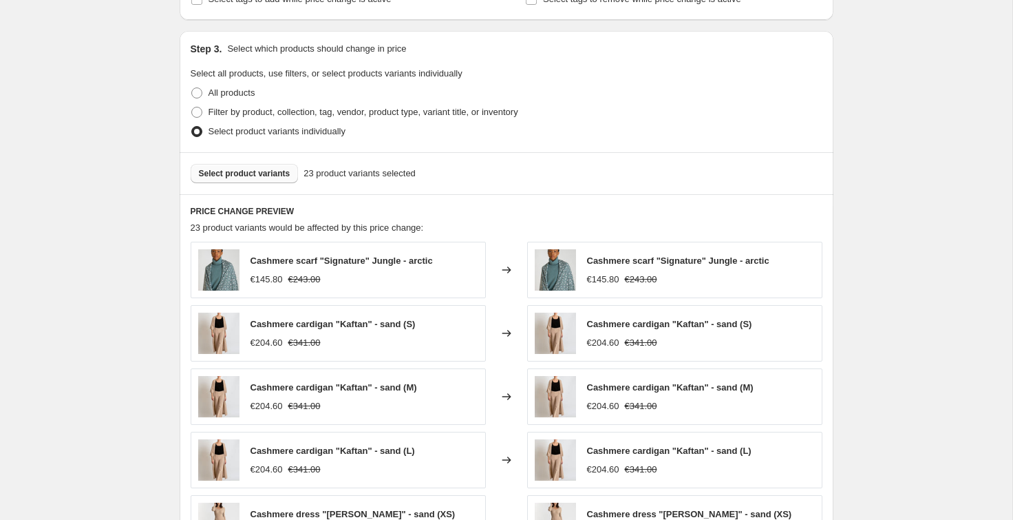
click at [255, 171] on span "Select product variants" at bounding box center [245, 173] width 92 height 11
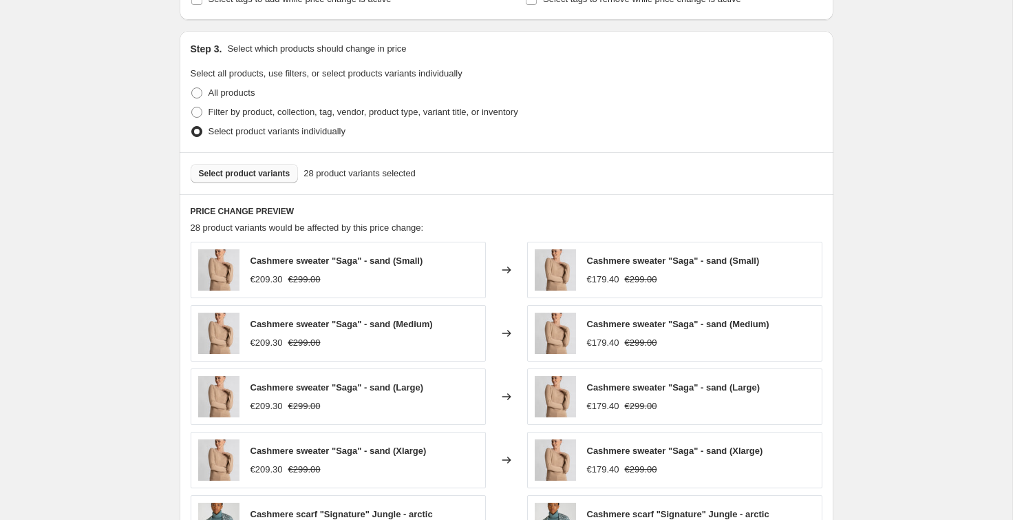
click at [255, 178] on span "Select product variants" at bounding box center [245, 173] width 92 height 11
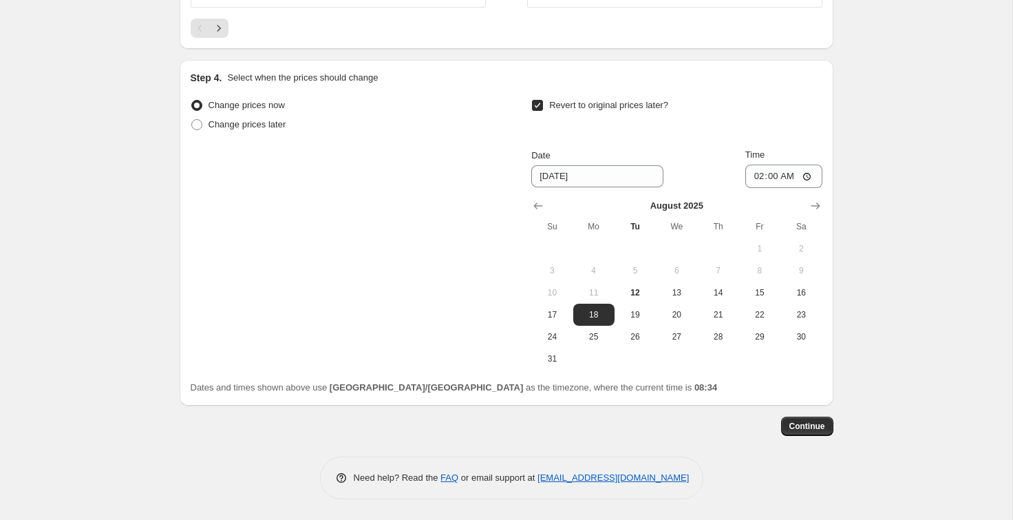
scroll to position [1175, 0]
click at [808, 424] on span "Continue" at bounding box center [807, 426] width 36 height 11
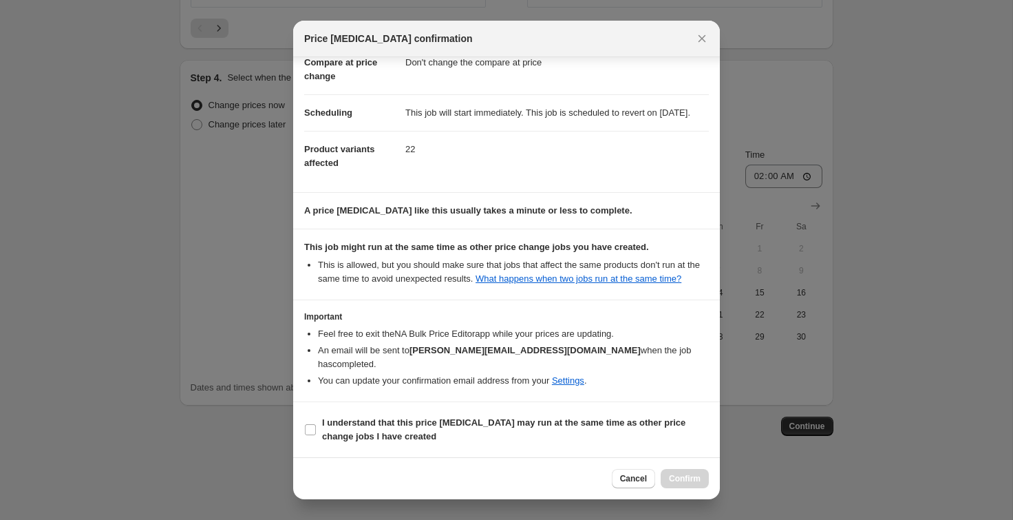
scroll to position [101, 0]
click at [314, 436] on label "I understand that this price [MEDICAL_DATA] may run at the same time as other p…" at bounding box center [506, 429] width 405 height 33
click at [314, 435] on input "I understand that this price [MEDICAL_DATA] may run at the same time as other p…" at bounding box center [310, 429] width 11 height 11
checkbox input "true"
click at [683, 478] on span "Confirm" at bounding box center [685, 478] width 32 height 11
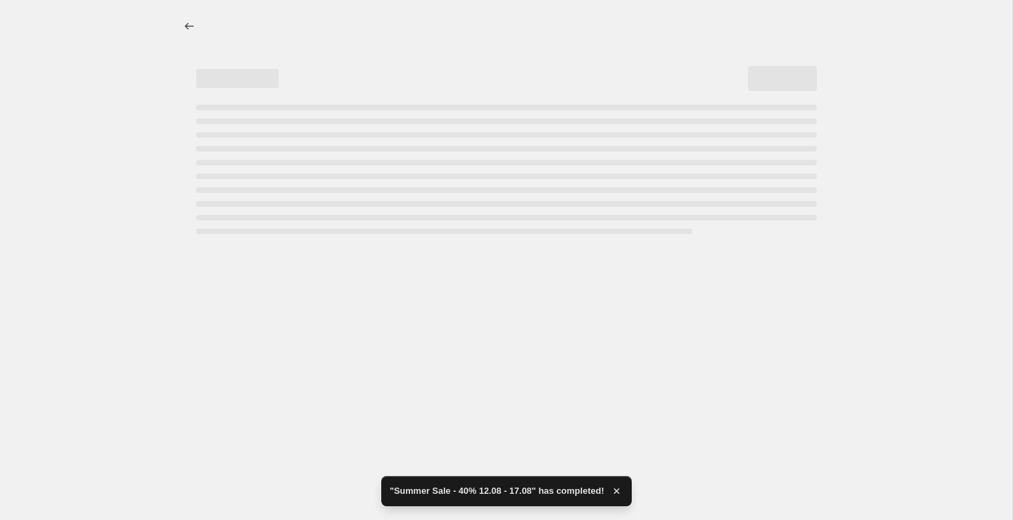
select select "pcap"
select select "no_change"
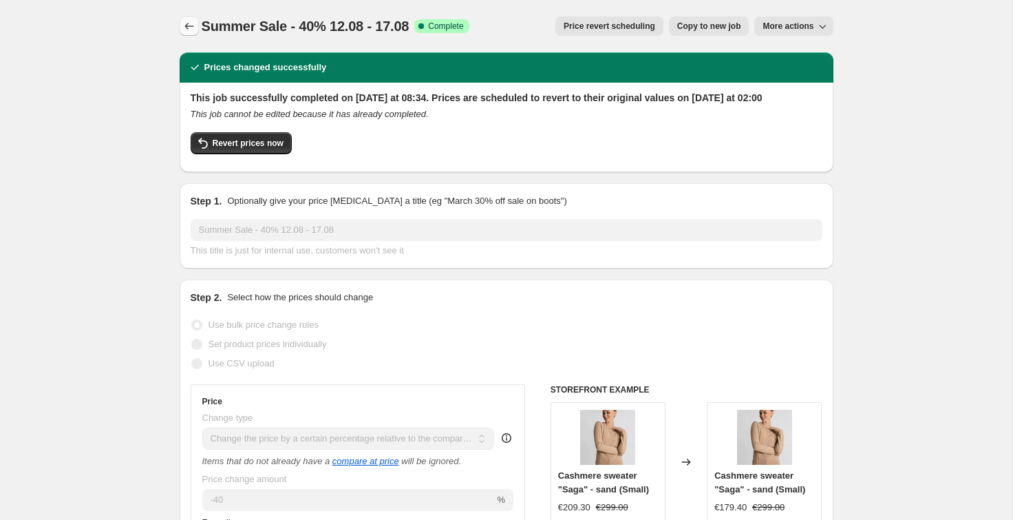
click at [191, 19] on button "Price change jobs" at bounding box center [189, 26] width 19 height 19
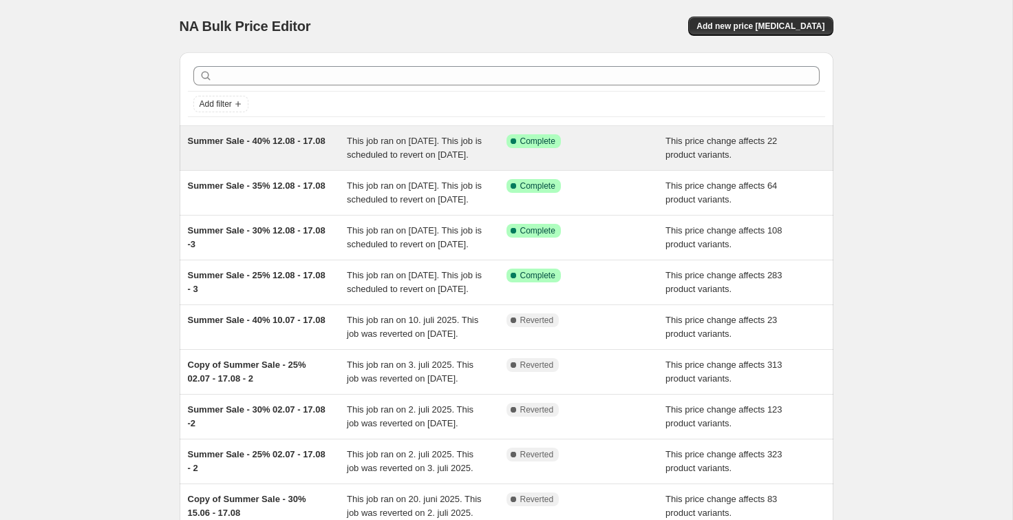
click at [255, 146] on span "Summer Sale - 40% 12.08 - 17.08" at bounding box center [257, 141] width 138 height 10
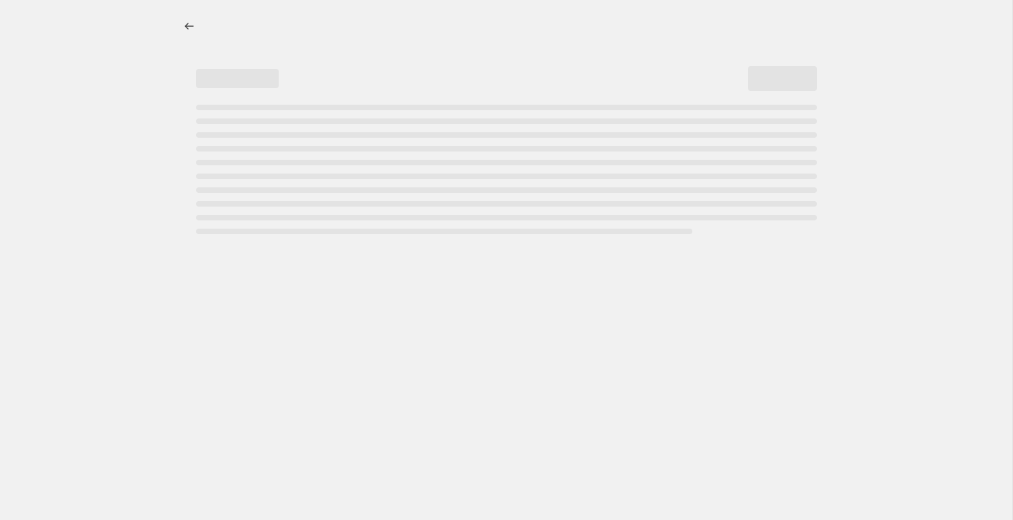
select select "pcap"
select select "no_change"
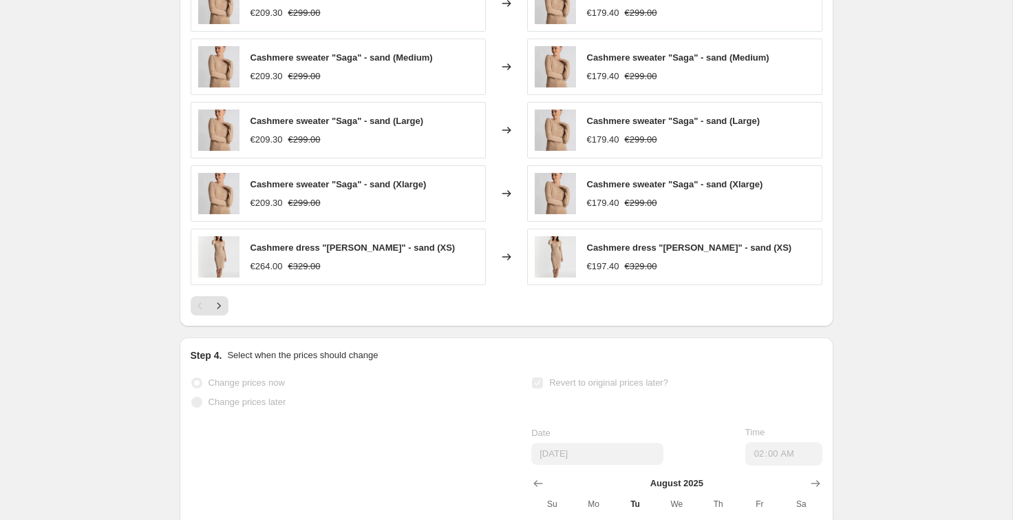
scroll to position [1058, 0]
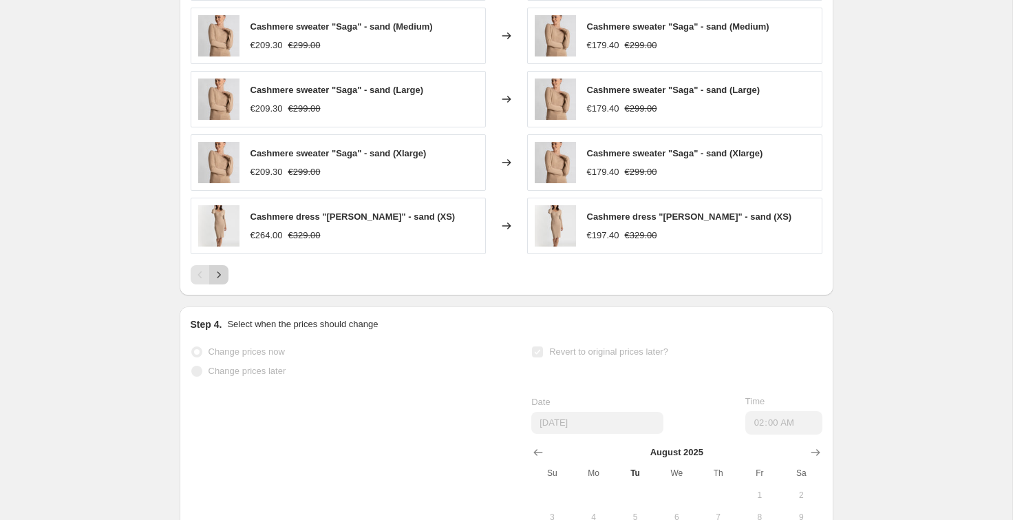
click at [222, 281] on icon "Next" at bounding box center [219, 275] width 14 height 14
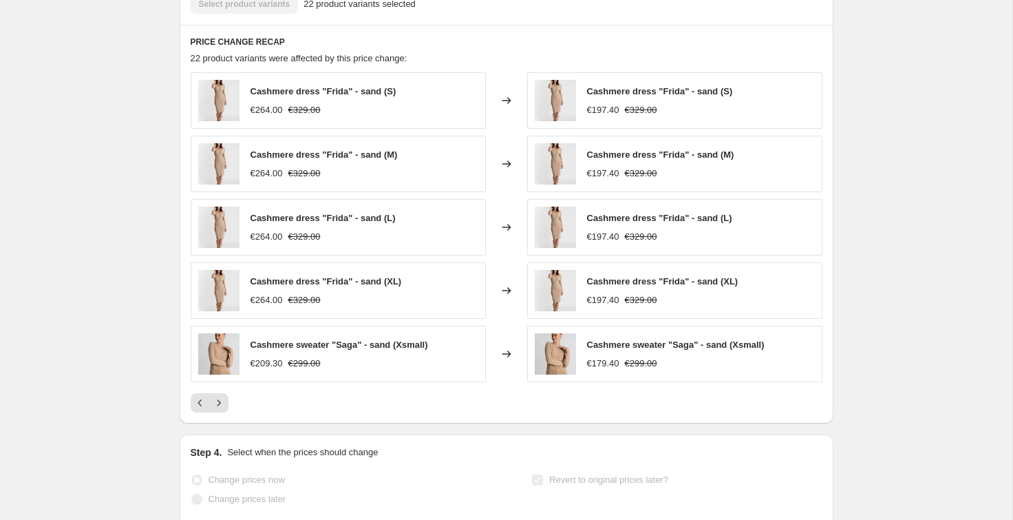
scroll to position [931, 0]
click at [220, 409] on icon "Next" at bounding box center [219, 402] width 14 height 14
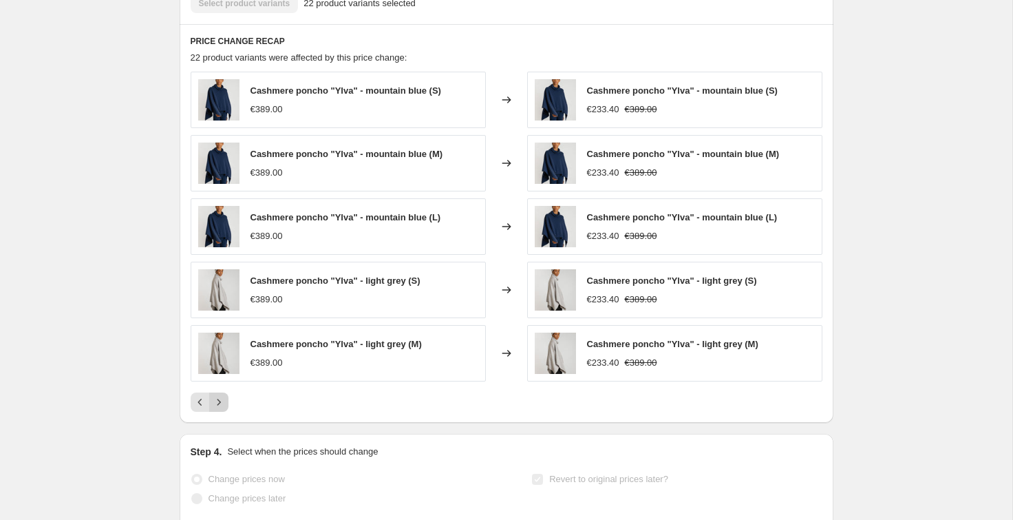
click at [219, 409] on icon "Next" at bounding box center [219, 402] width 14 height 14
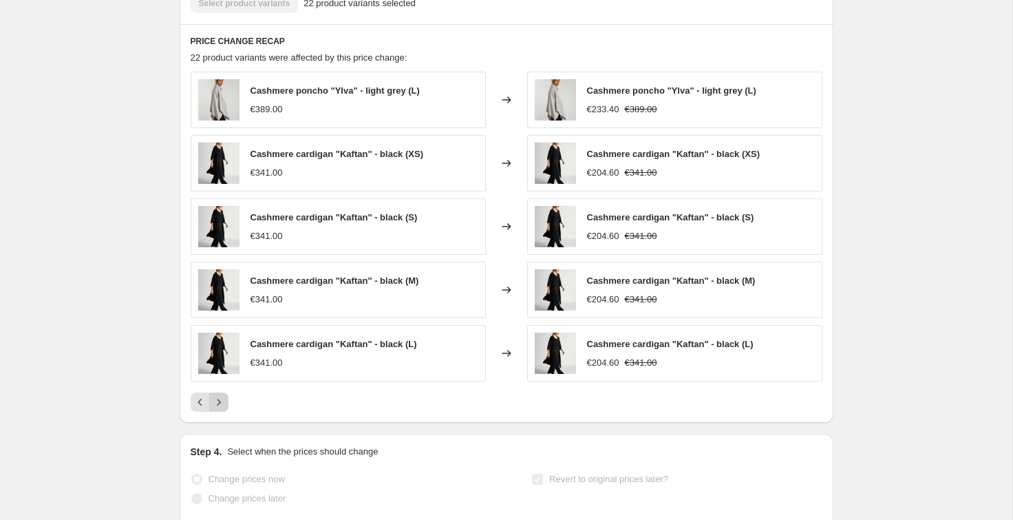
click at [222, 409] on icon "Next" at bounding box center [219, 402] width 14 height 14
